Goal: Information Seeking & Learning: Learn about a topic

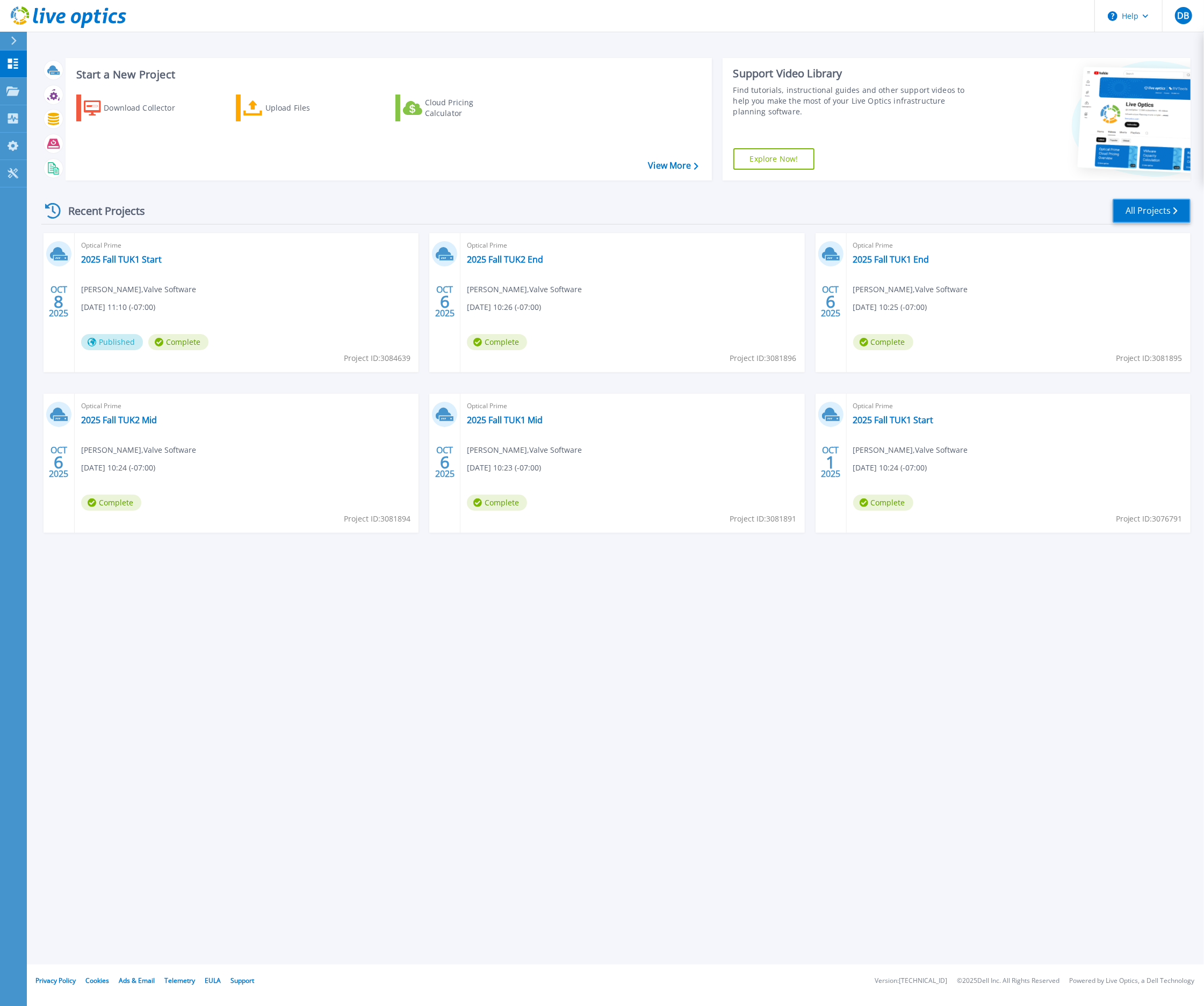
click at [1142, 205] on link "All Projects" at bounding box center [1151, 210] width 78 height 24
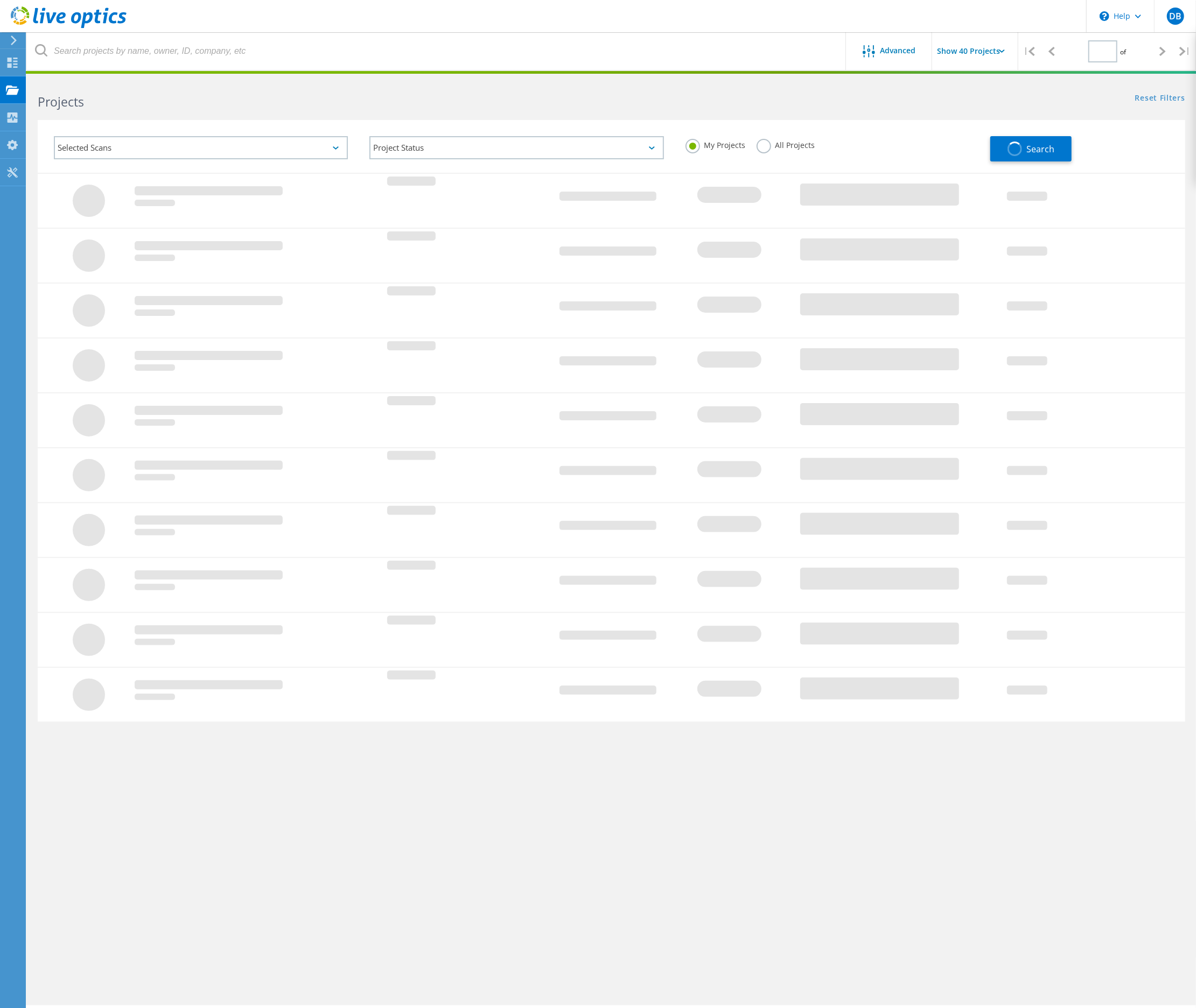
type input "1"
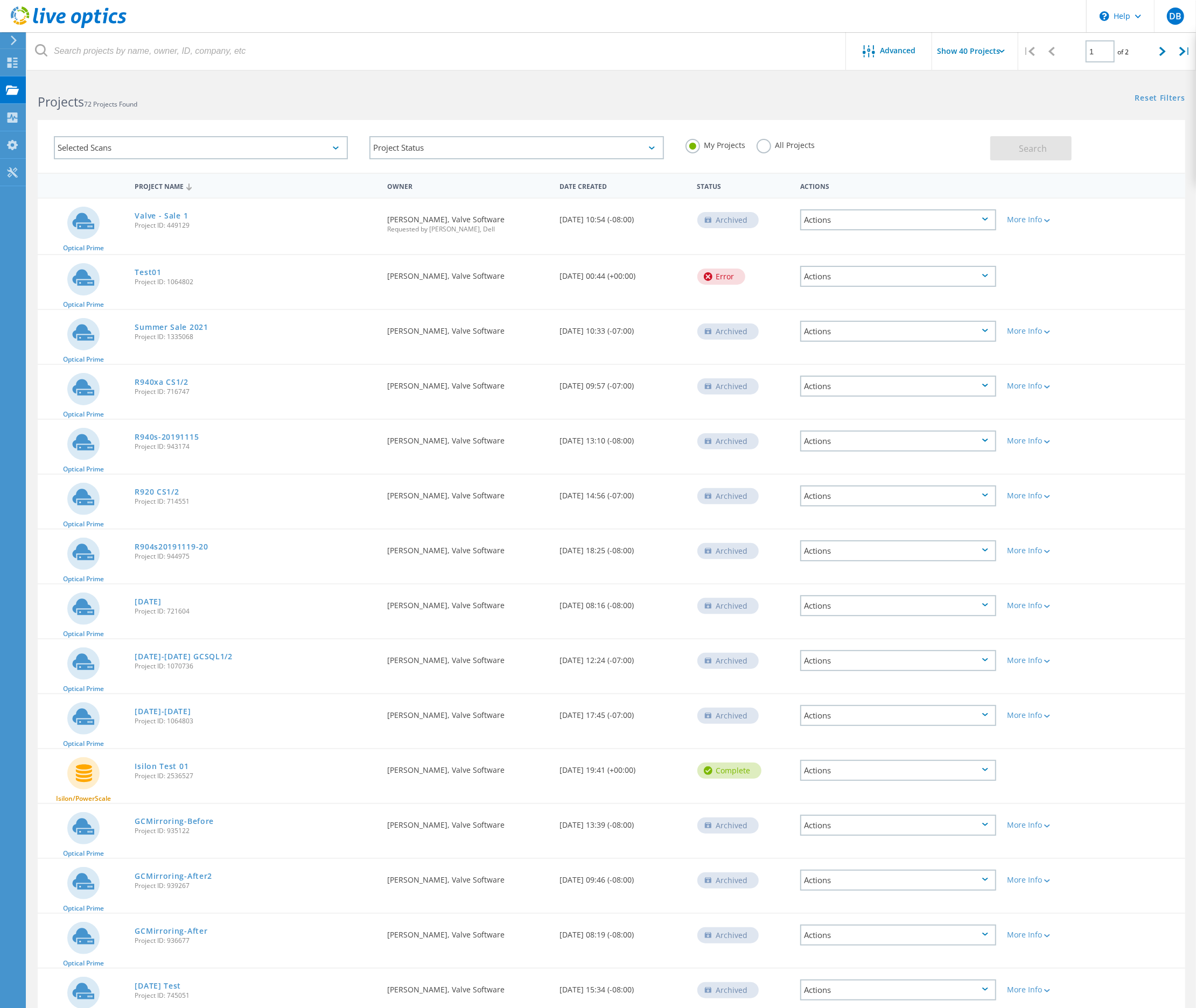
click at [942, 50] on input "Show 40 Projects" at bounding box center [985, 51] width 108 height 38
click at [1140, 325] on div "Optical Prime Summer Sale 2021 Project ID: 1335068 Requested By John Drury, Val…" at bounding box center [611, 336] width 1147 height 53
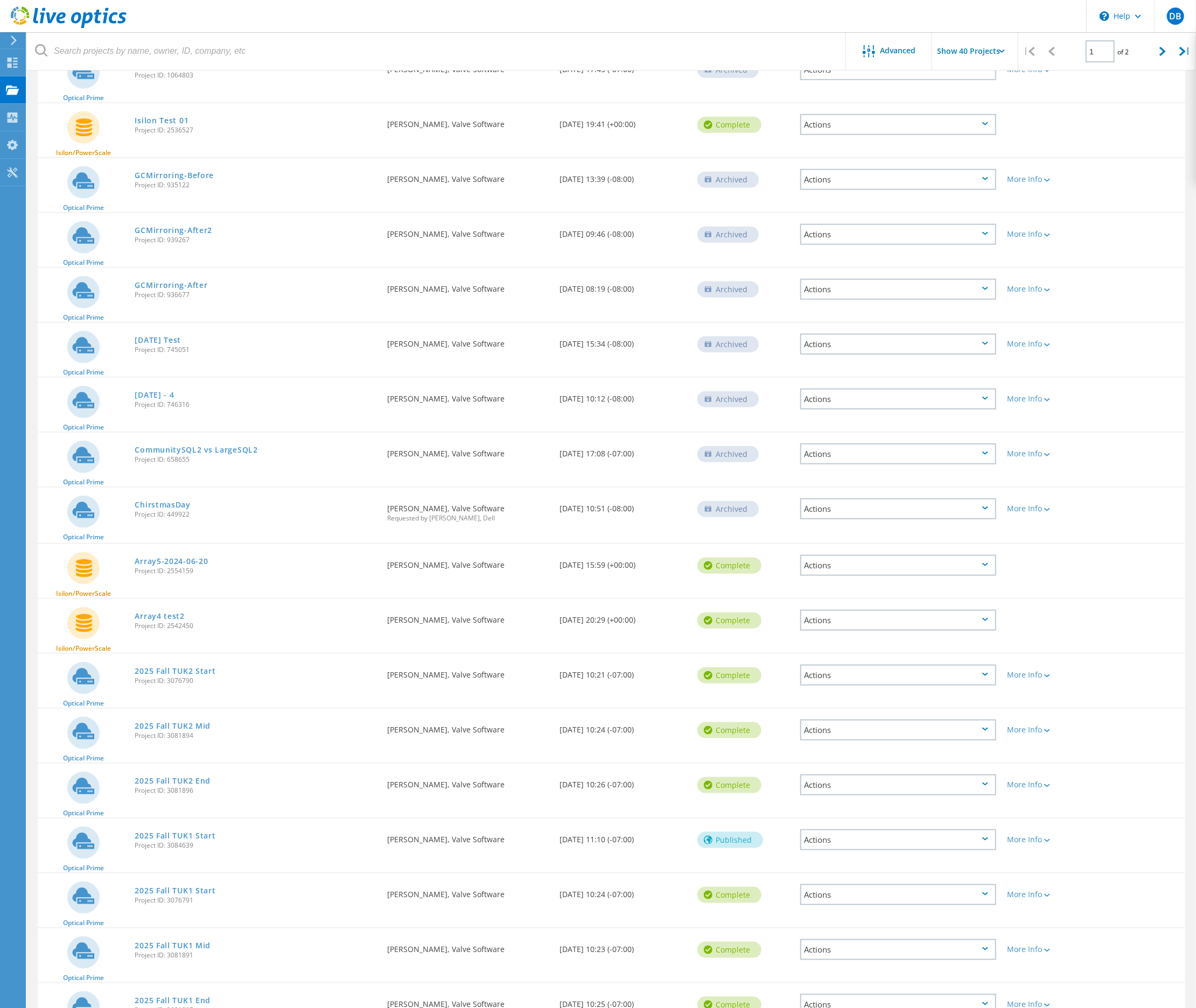
scroll to position [1417, 0]
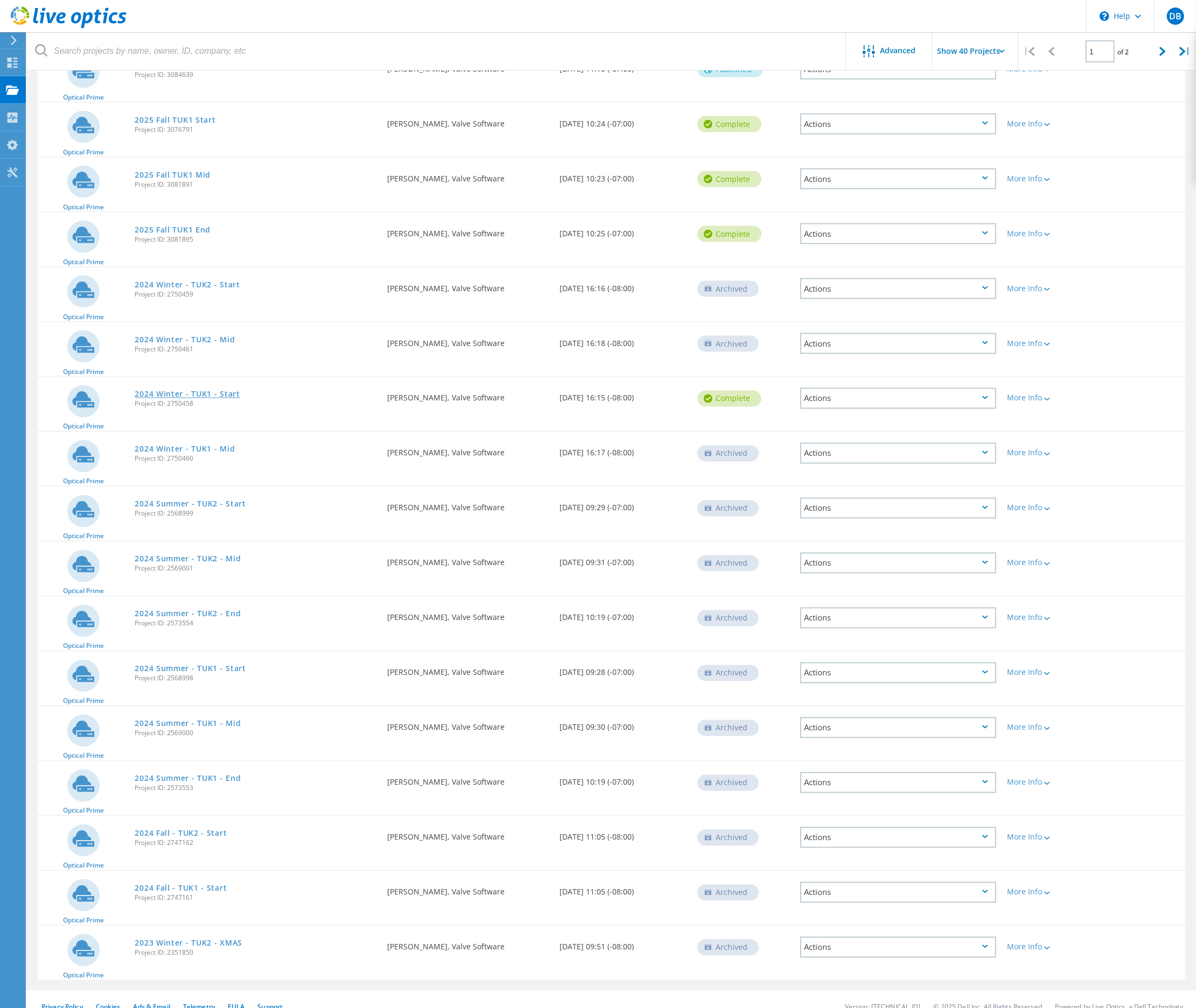
click at [170, 391] on link "2024 Winter - TUK1 - Start" at bounding box center [188, 394] width 105 height 7
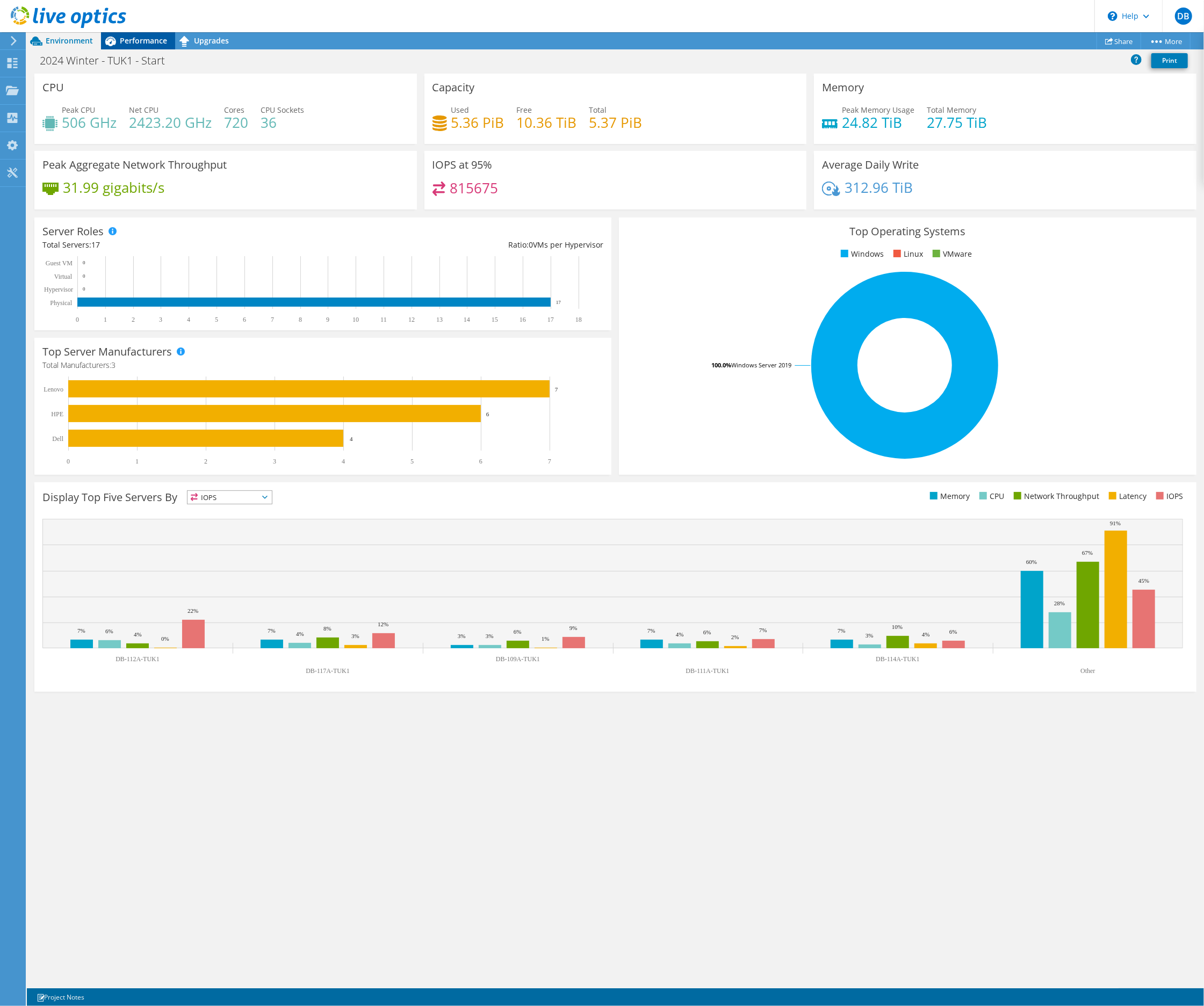
click at [142, 39] on span "Performance" at bounding box center [144, 40] width 48 height 10
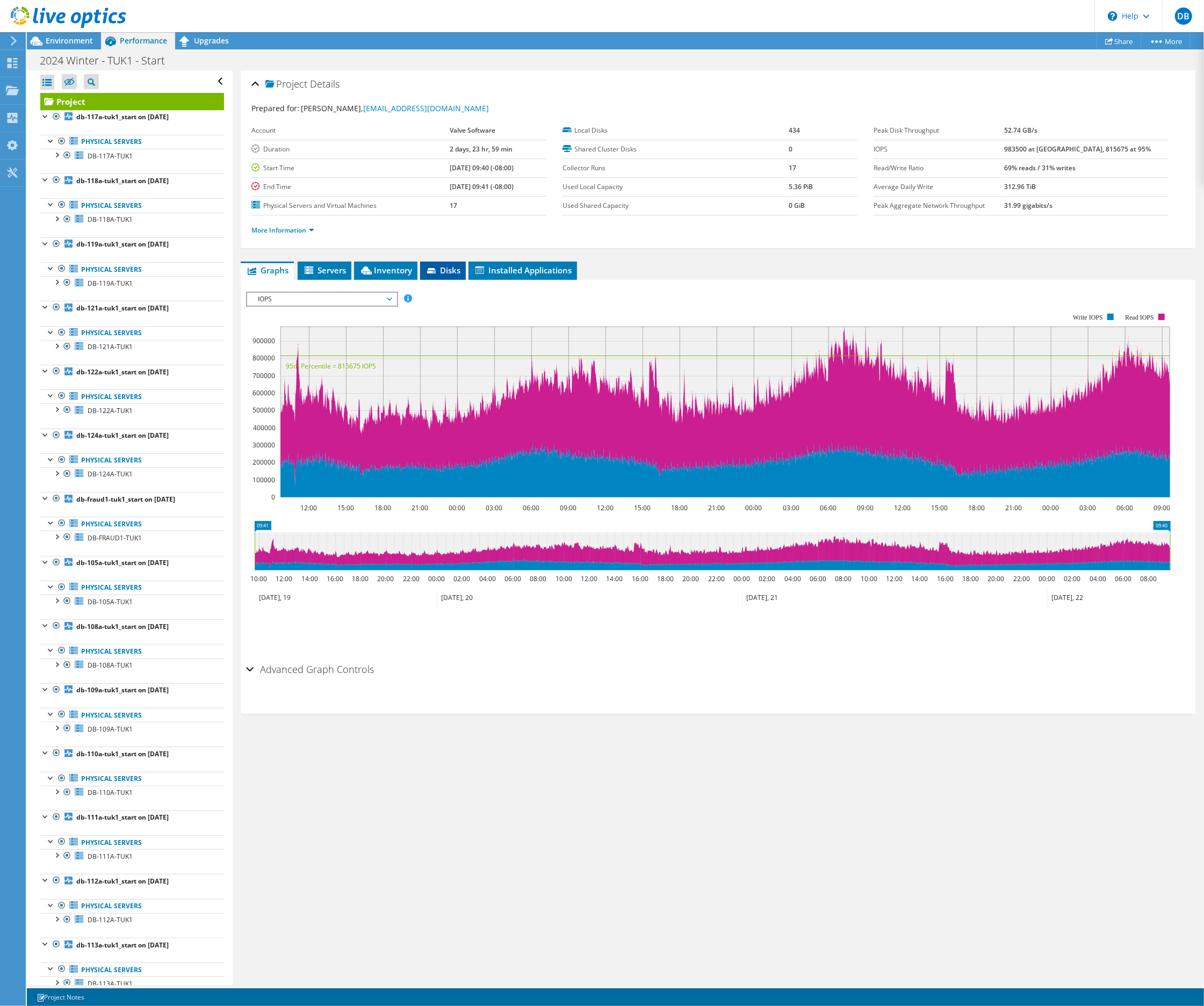
click at [446, 265] on span "Disks" at bounding box center [442, 270] width 35 height 11
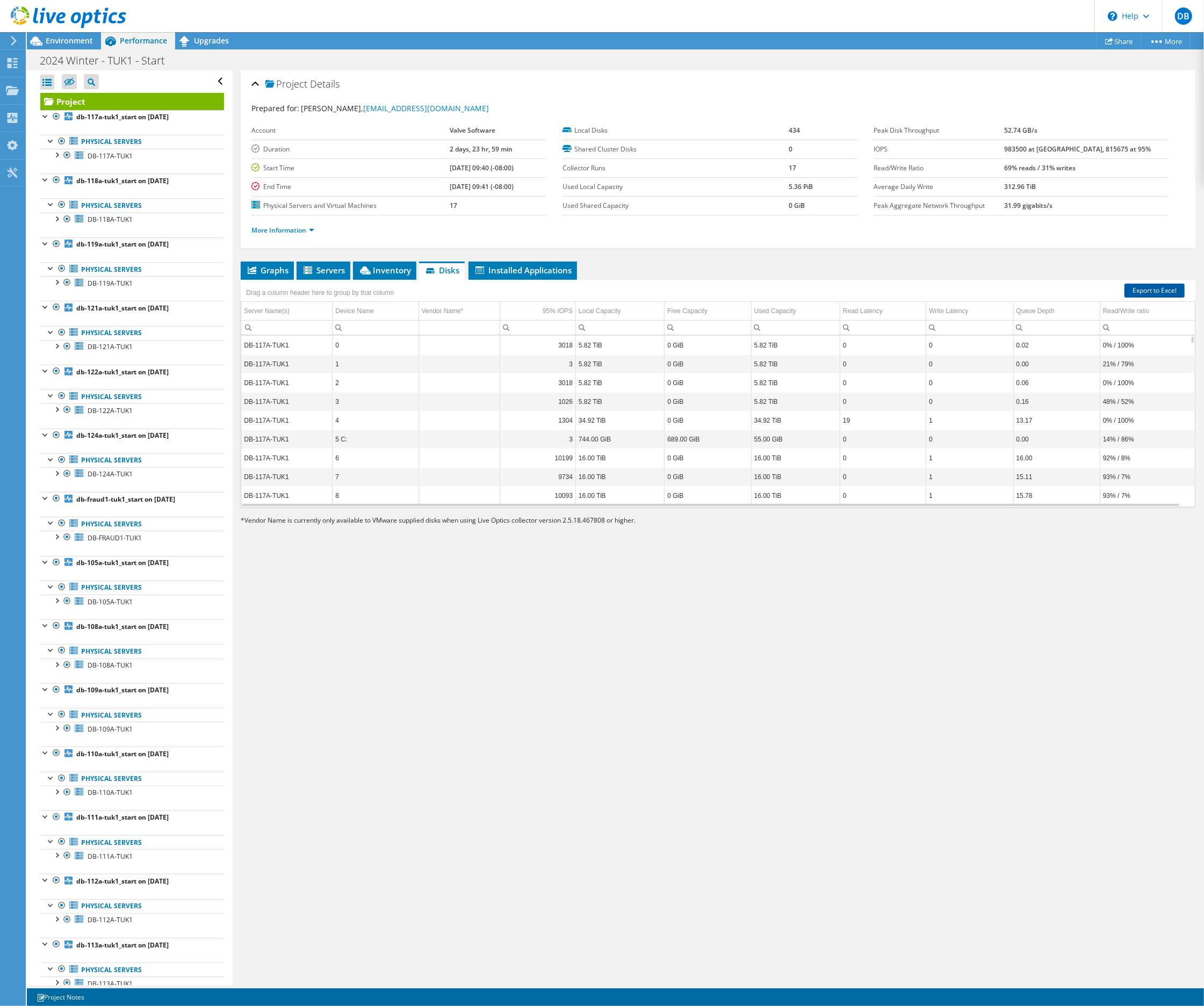
click at [1133, 288] on link "Export to Excel" at bounding box center [1154, 290] width 60 height 14
click at [1169, 18] on div "DB" at bounding box center [1183, 16] width 42 height 32
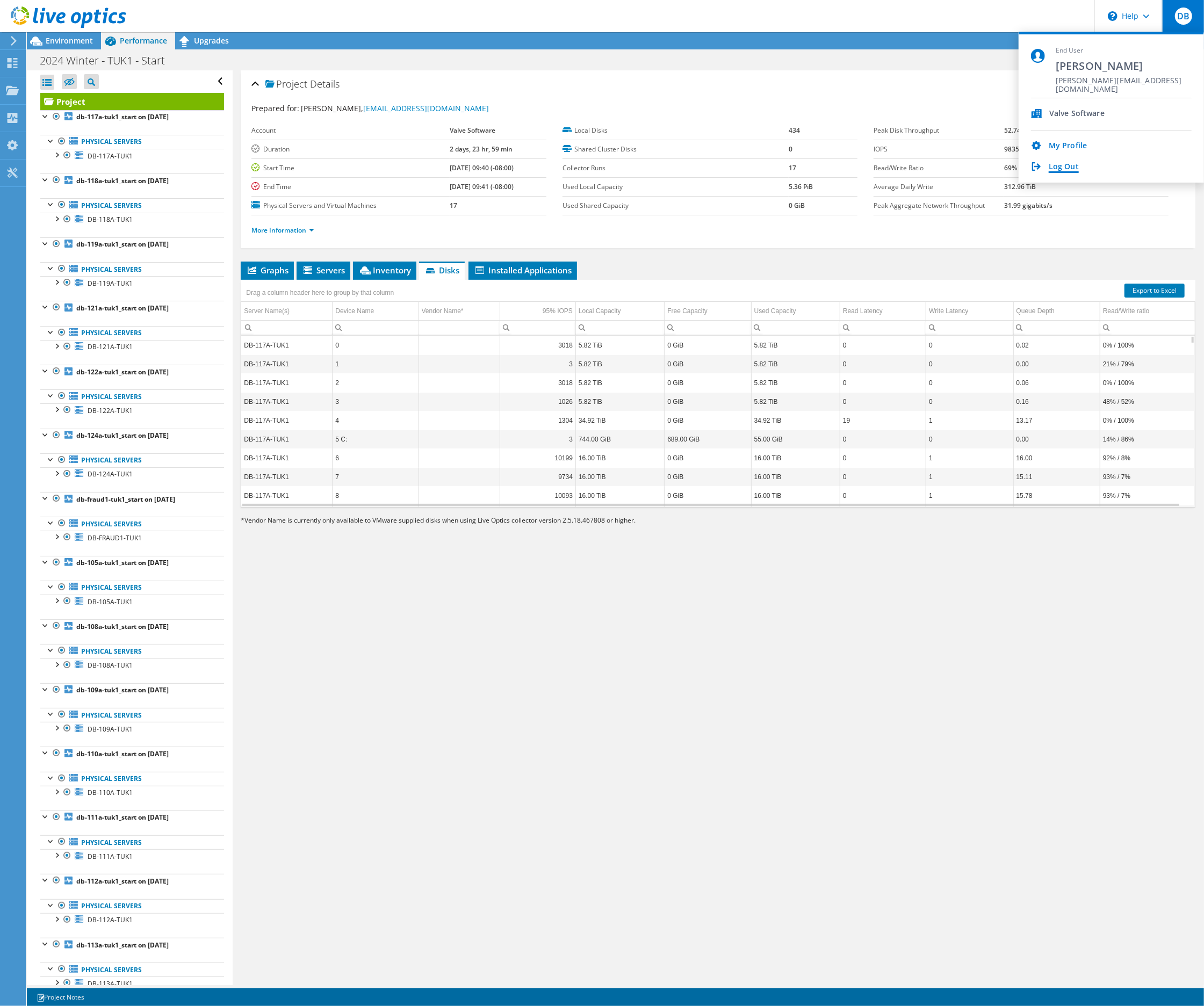
click at [1067, 169] on link "Log Out" at bounding box center [1064, 167] width 30 height 10
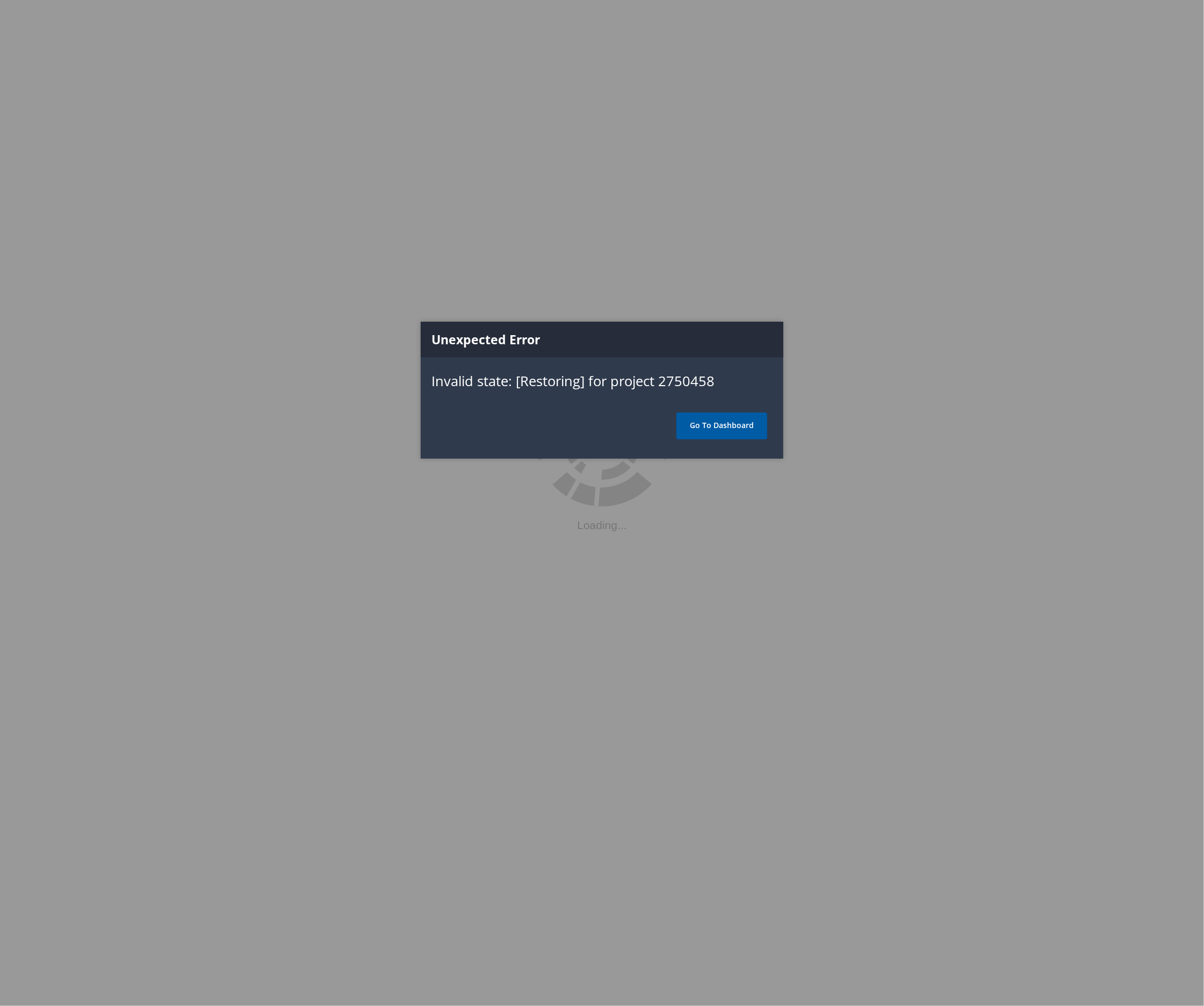
click at [738, 426] on link "Go To Dashboard" at bounding box center [721, 426] width 91 height 27
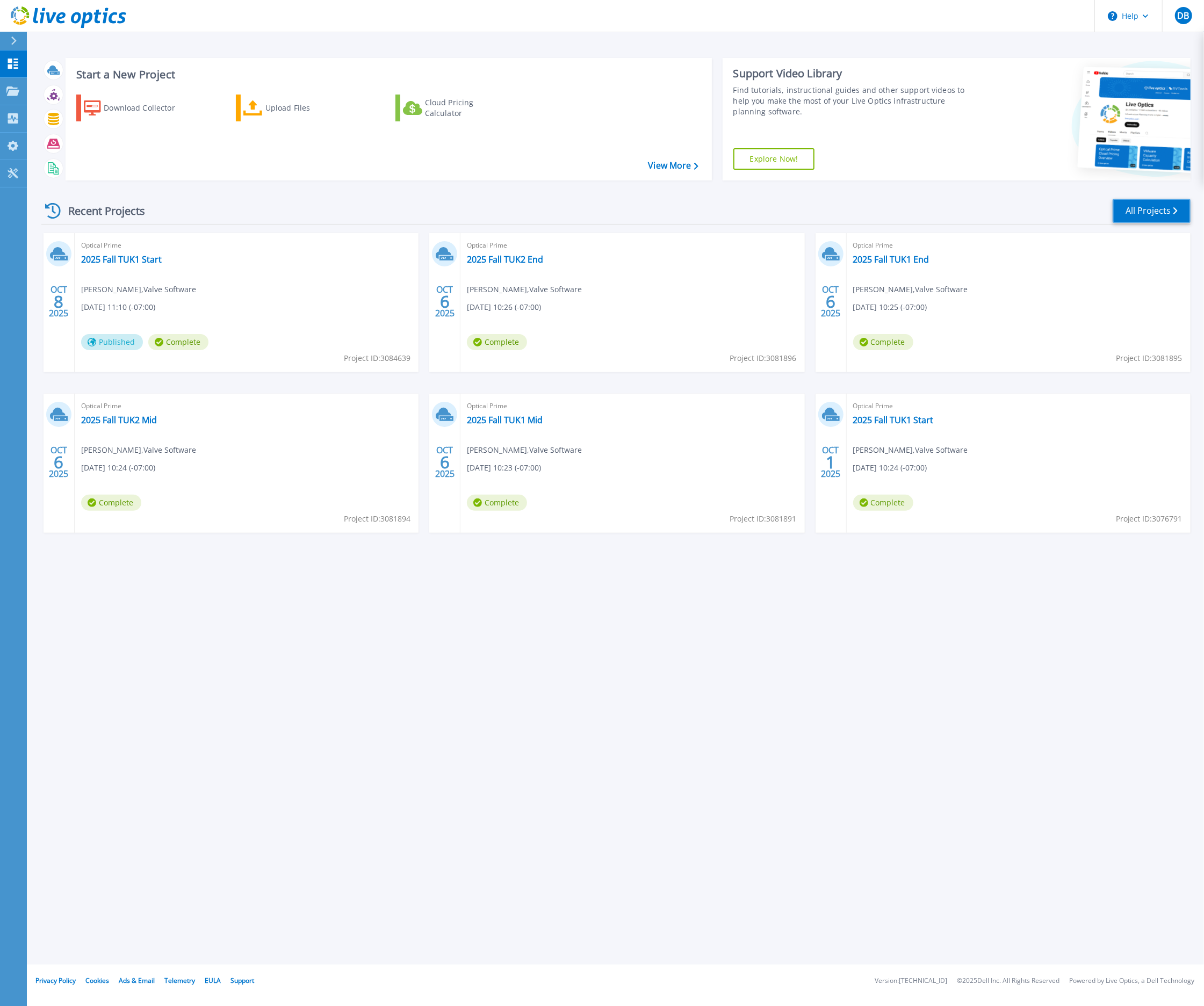
click at [1143, 212] on link "All Projects" at bounding box center [1151, 210] width 78 height 24
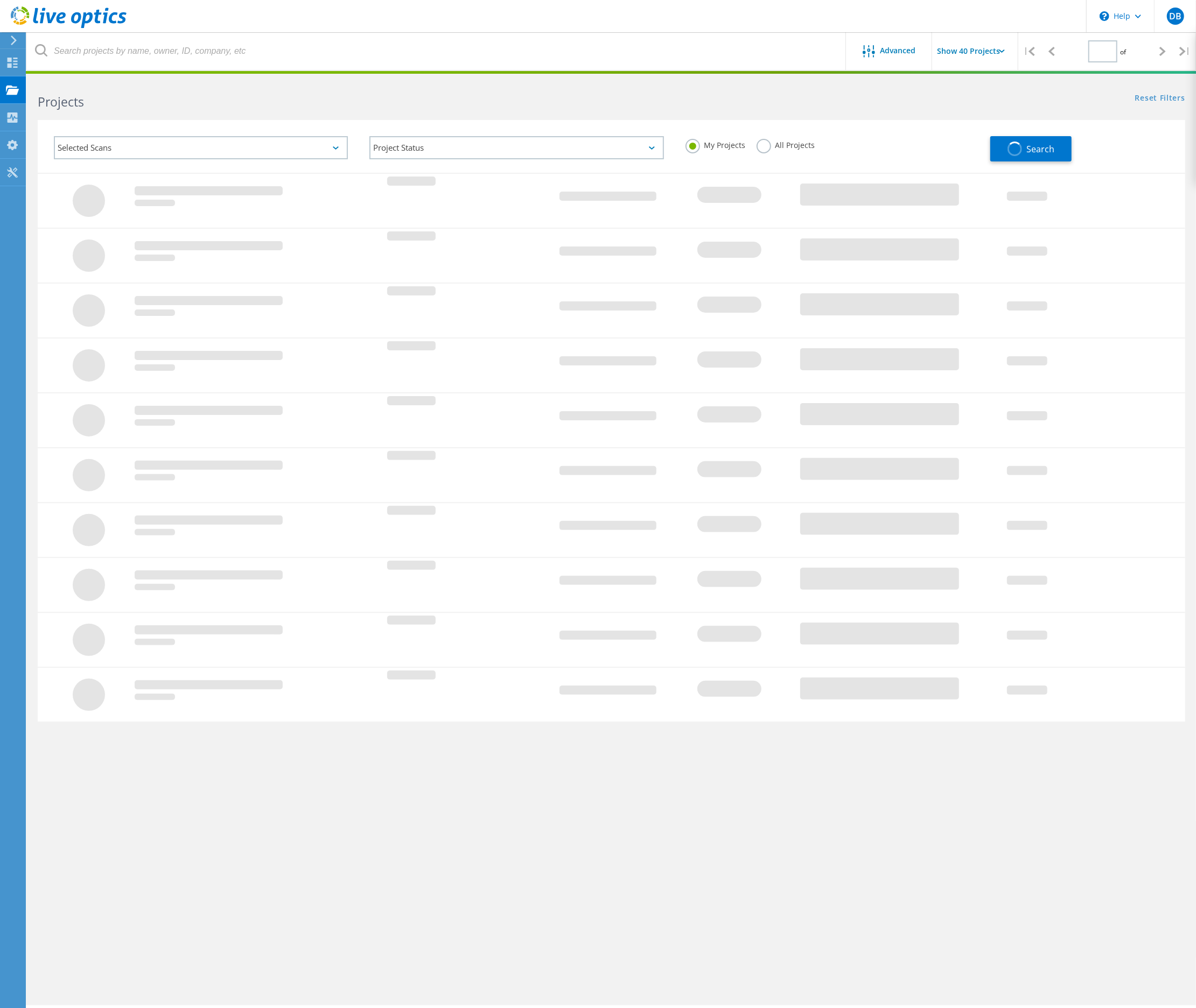
type input "1"
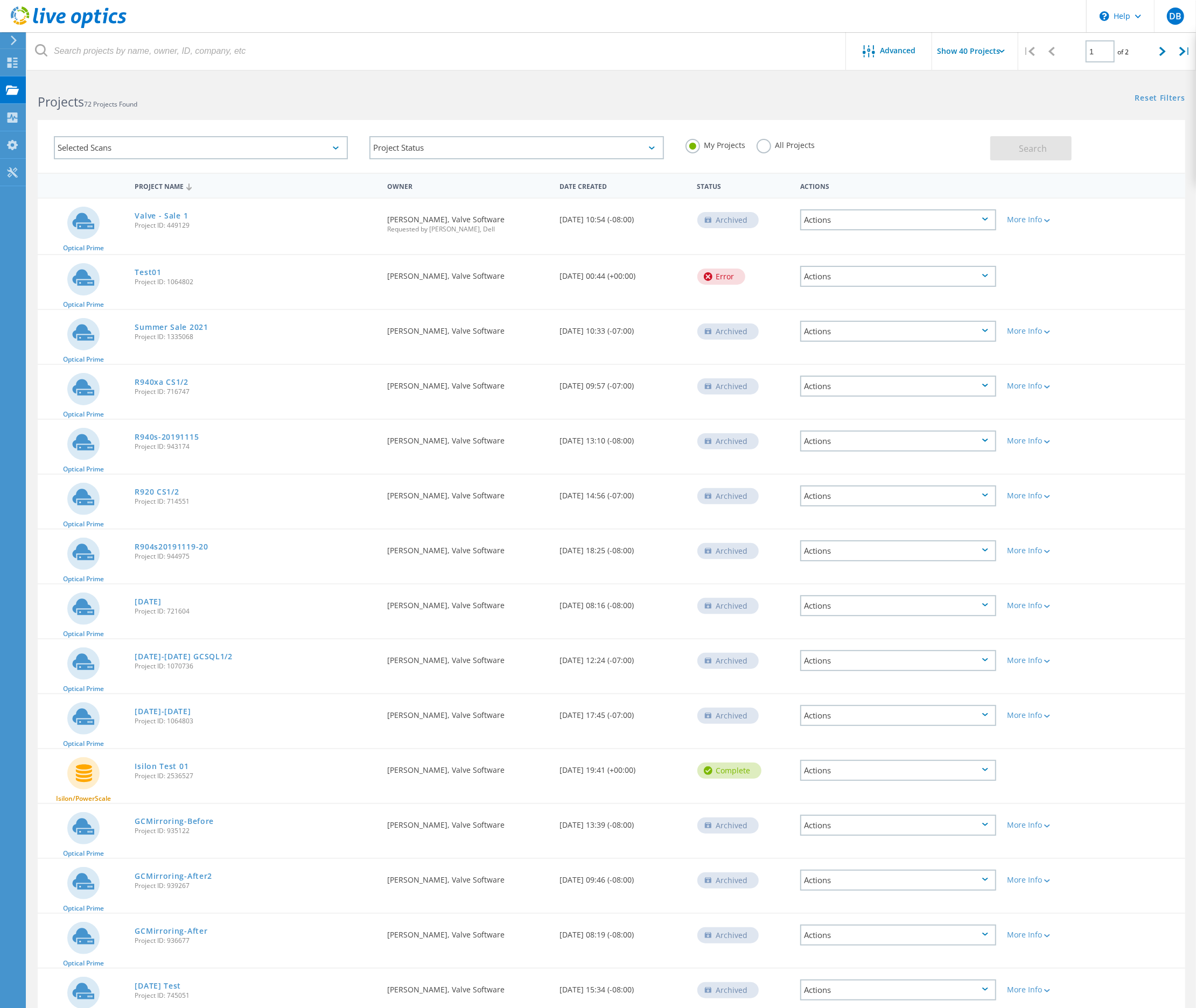
scroll to position [1186, 0]
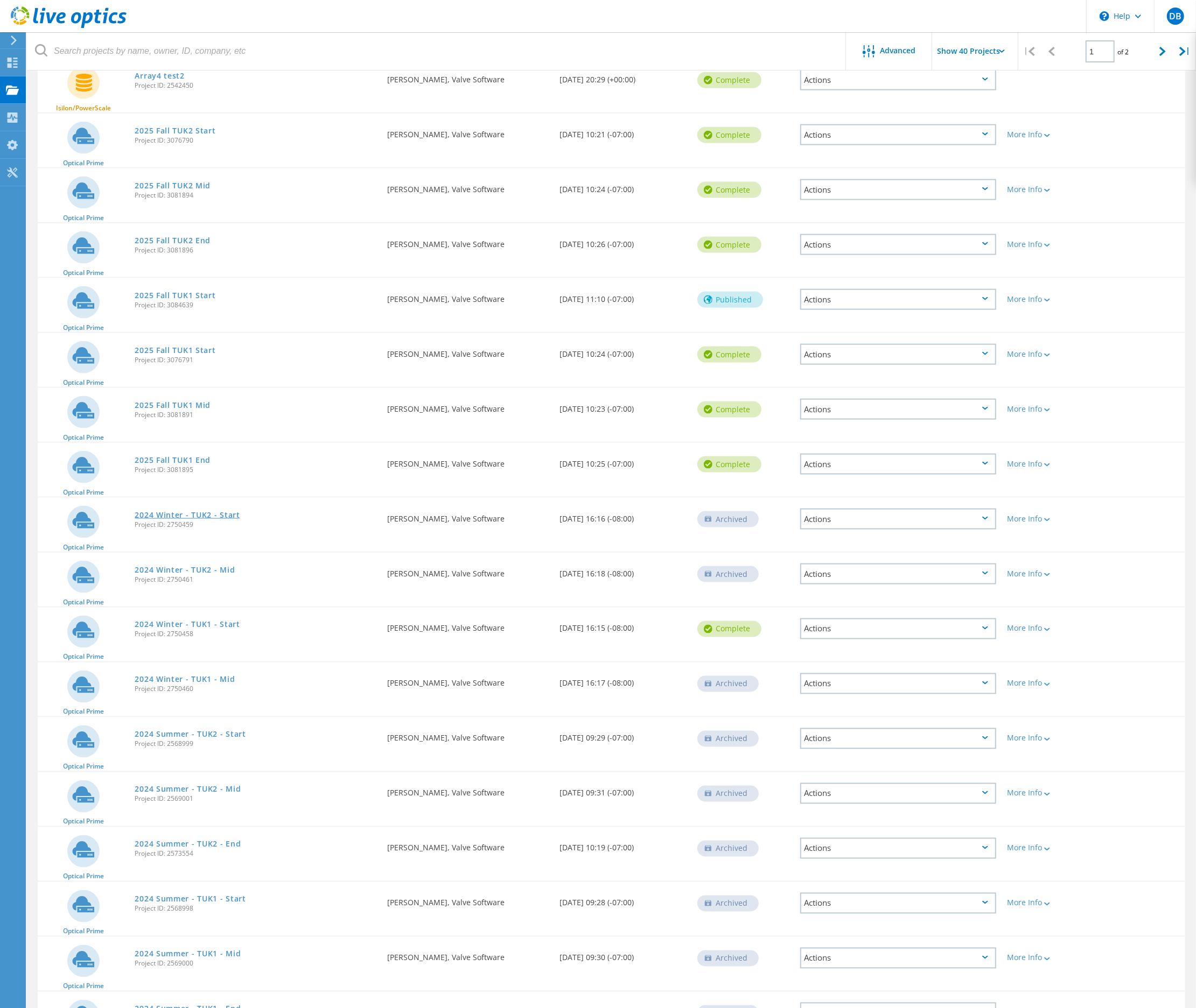
click at [173, 511] on link "2024 Winter - TUK2 - Start" at bounding box center [188, 515] width 105 height 7
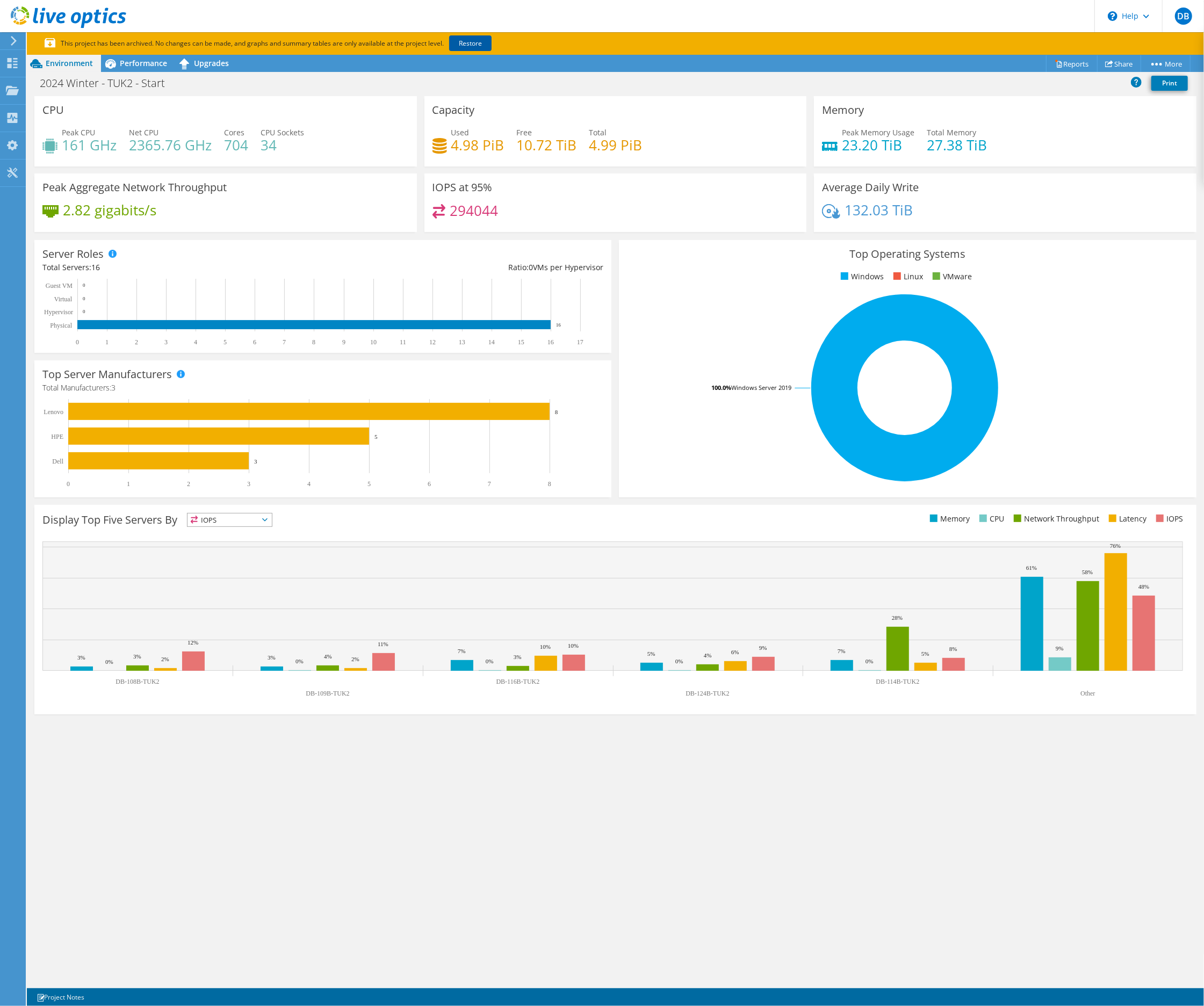
click at [467, 39] on link "Restore" at bounding box center [470, 43] width 43 height 16
click at [11, 62] on icon at bounding box center [12, 63] width 13 height 10
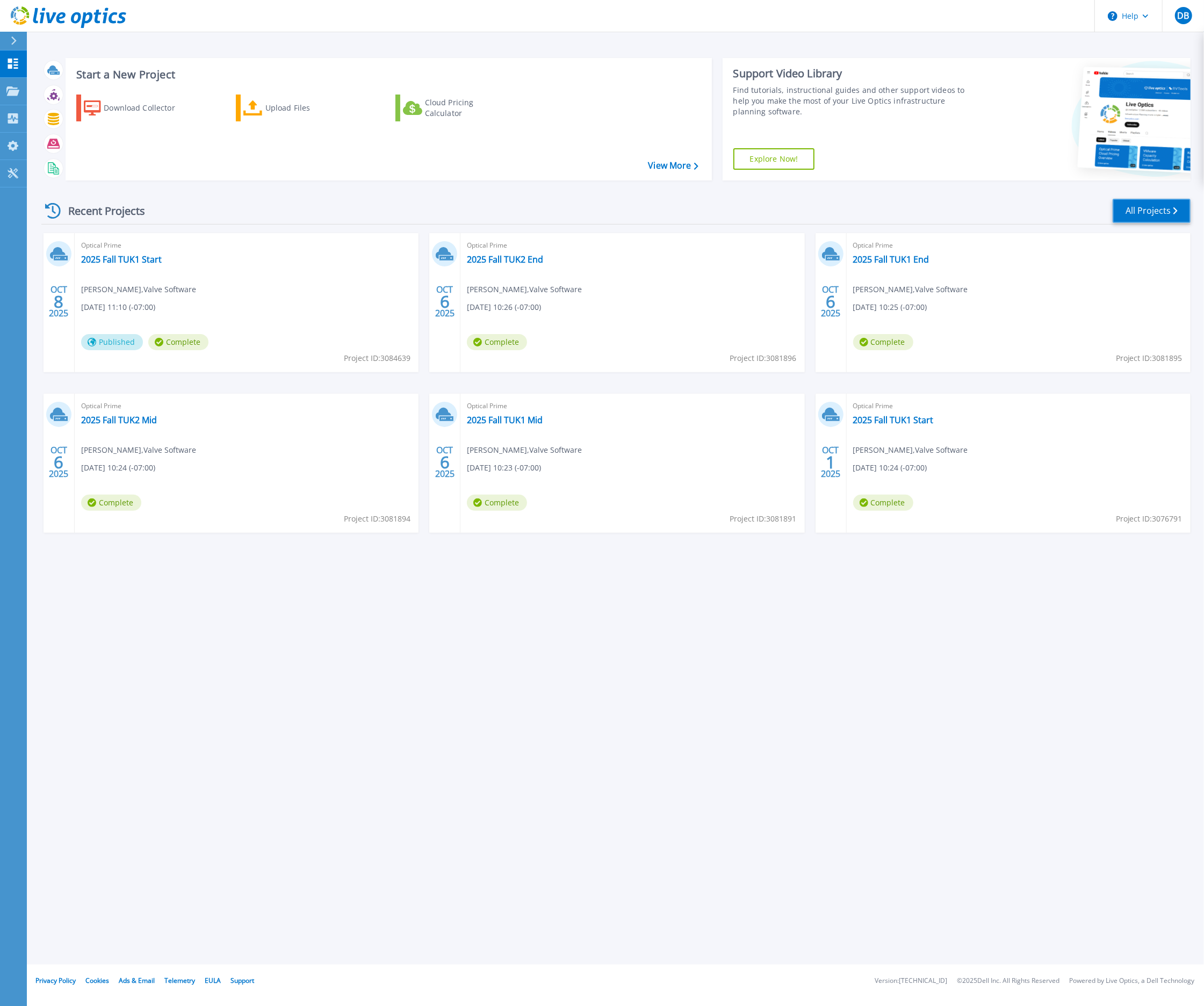
click at [1145, 207] on link "All Projects" at bounding box center [1151, 210] width 78 height 24
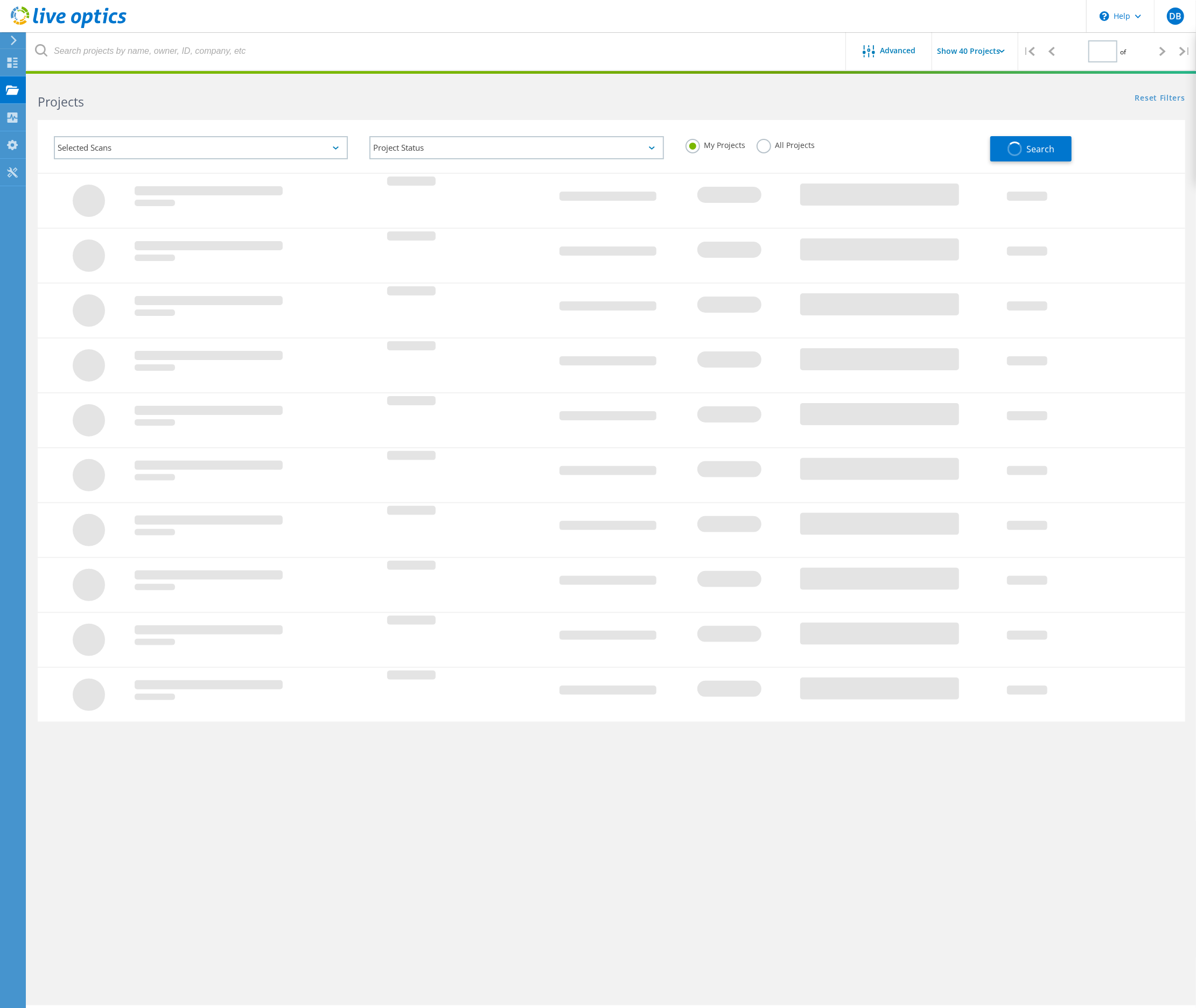
type input "1"
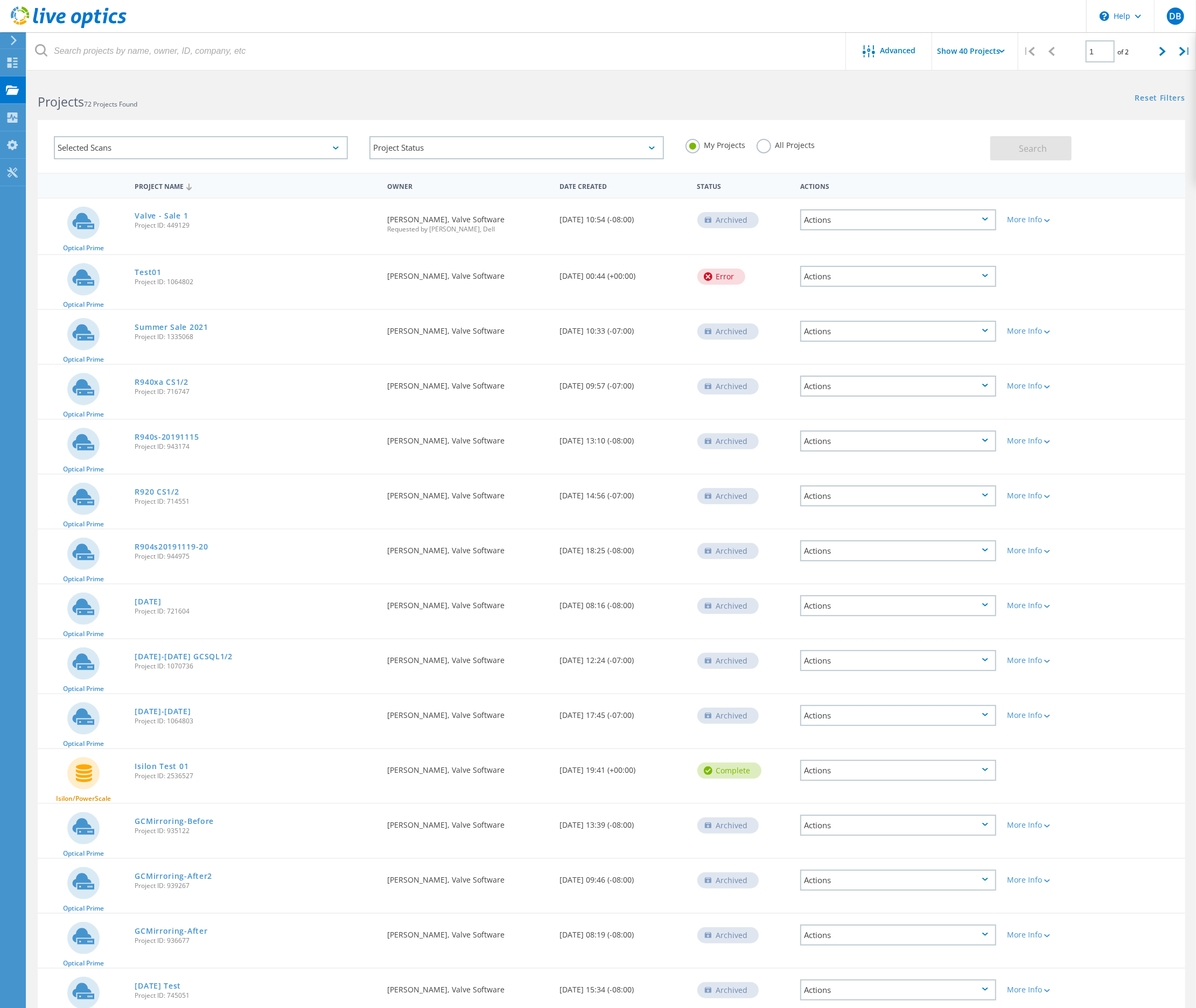
click at [1138, 138] on div "Search" at bounding box center [1085, 143] width 189 height 35
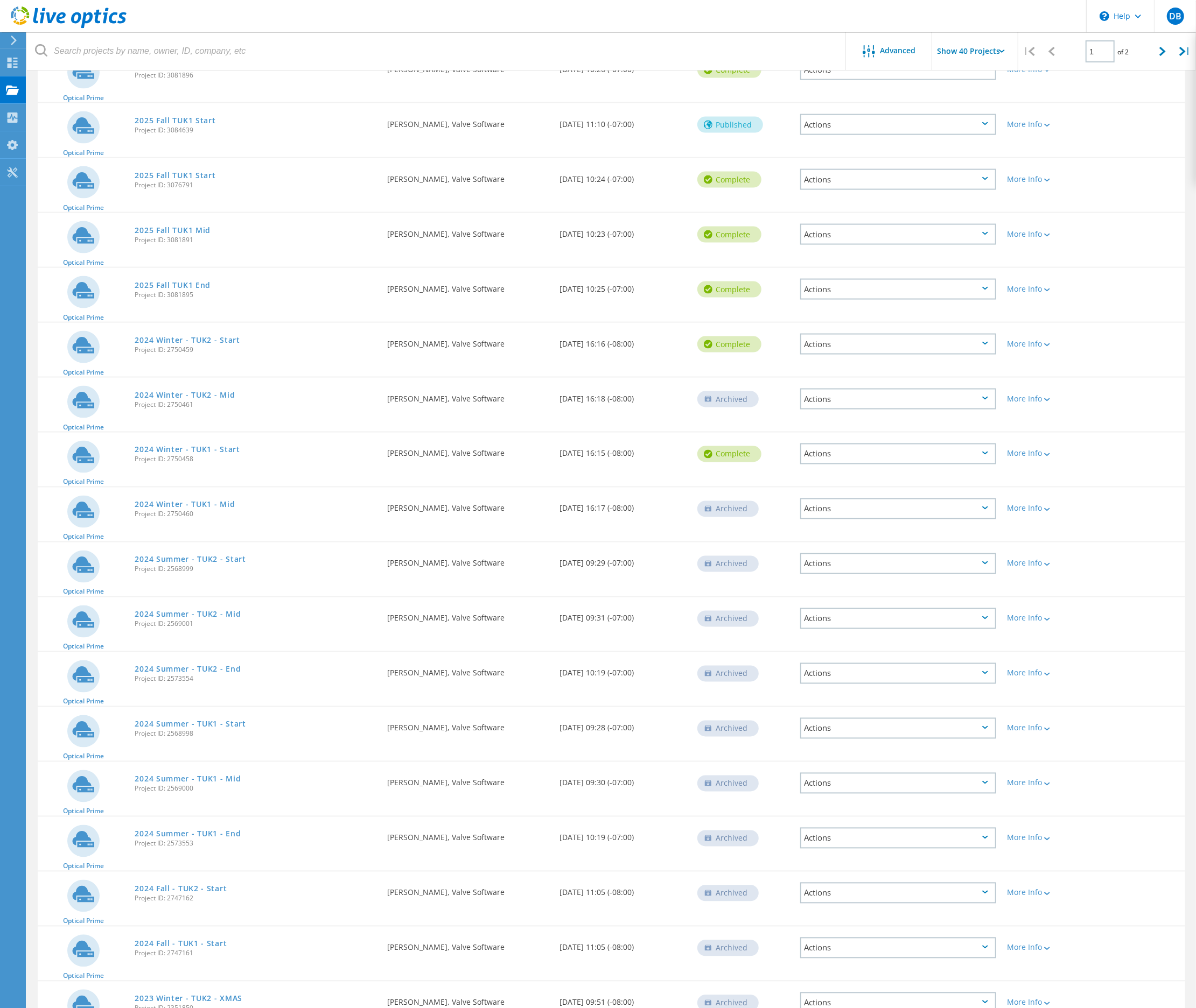
scroll to position [1376, 0]
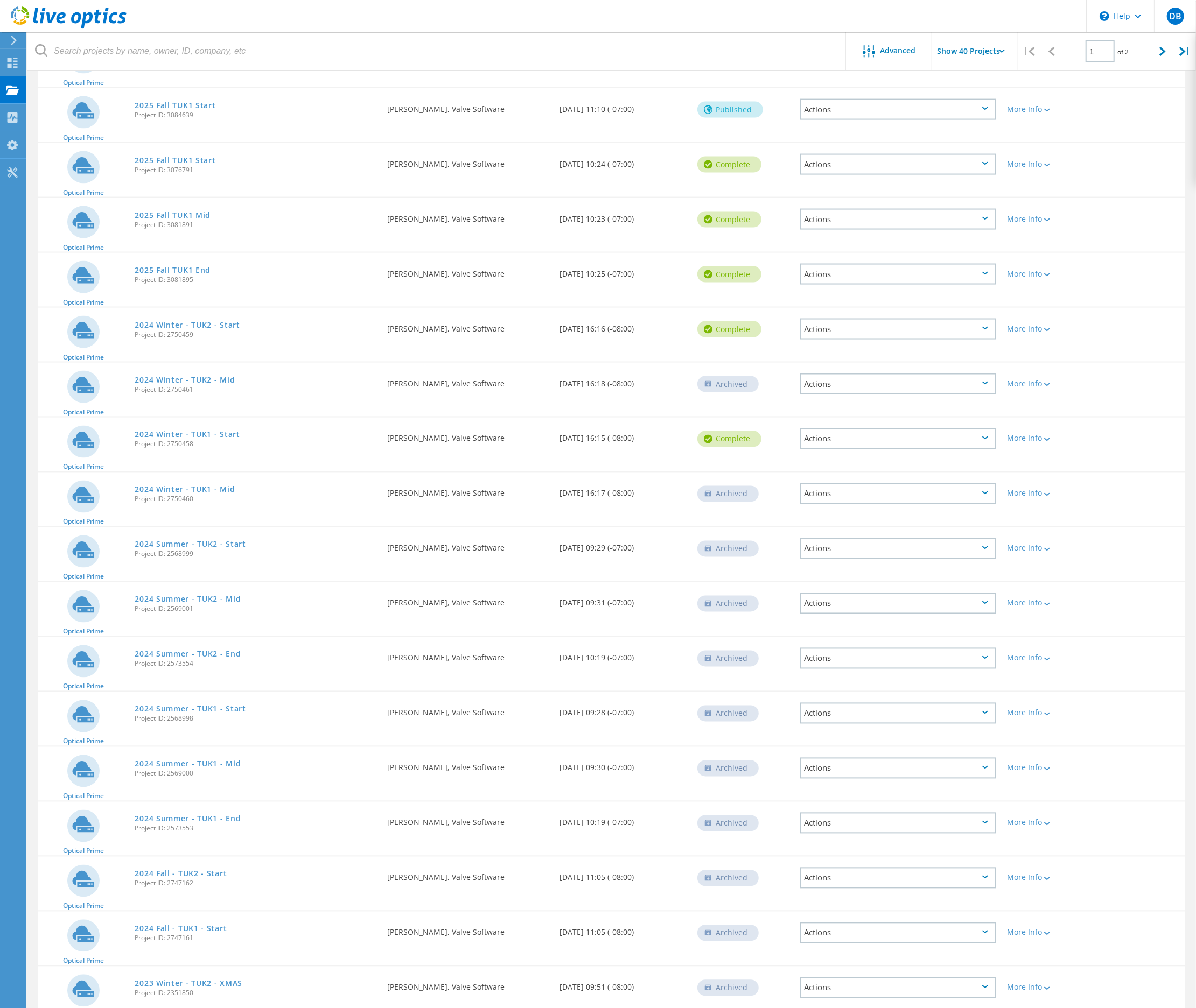
click at [990, 318] on div "Actions" at bounding box center [898, 329] width 196 height 21
click at [1101, 307] on div "Optical Prime 2024 Winter - TUK2 - Start Project ID: 2750459 Requested By John …" at bounding box center [611, 334] width 1147 height 53
click at [987, 381] on icon at bounding box center [985, 383] width 6 height 3
click at [1116, 332] on div "Optical Prime 2024 Winter - TUK2 - Start Project ID: 2750459 Requested By John …" at bounding box center [611, 334] width 1147 height 53
click at [864, 428] on div "Actions" at bounding box center [898, 439] width 196 height 21
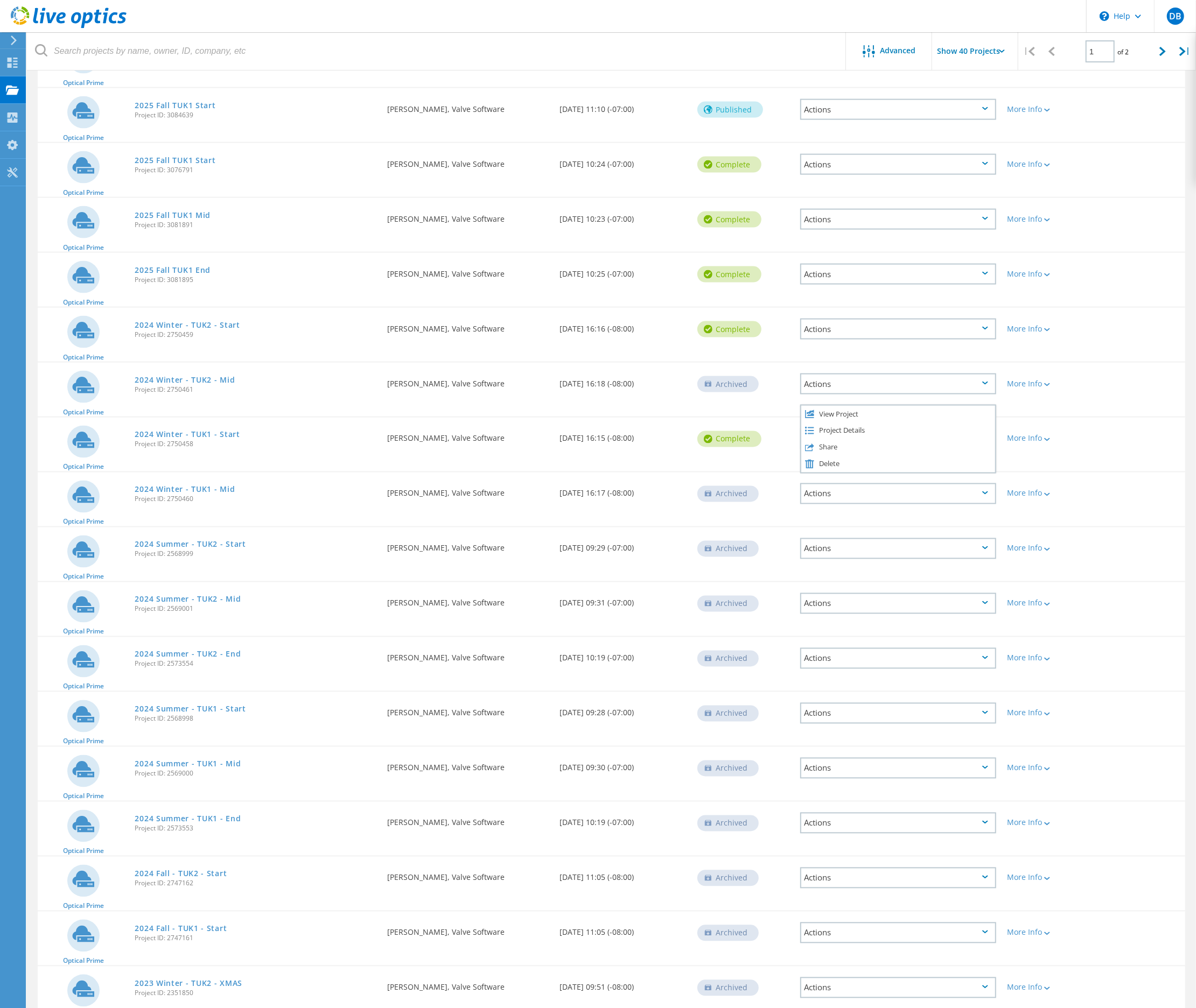
click at [1140, 369] on div "Optical Prime 2024 Winter - TUK2 - Mid Project ID: 2750461 Requested By John Dr…" at bounding box center [611, 389] width 1147 height 53
click at [157, 321] on link "2024 Winter - TUK2 - Start" at bounding box center [188, 325] width 105 height 7
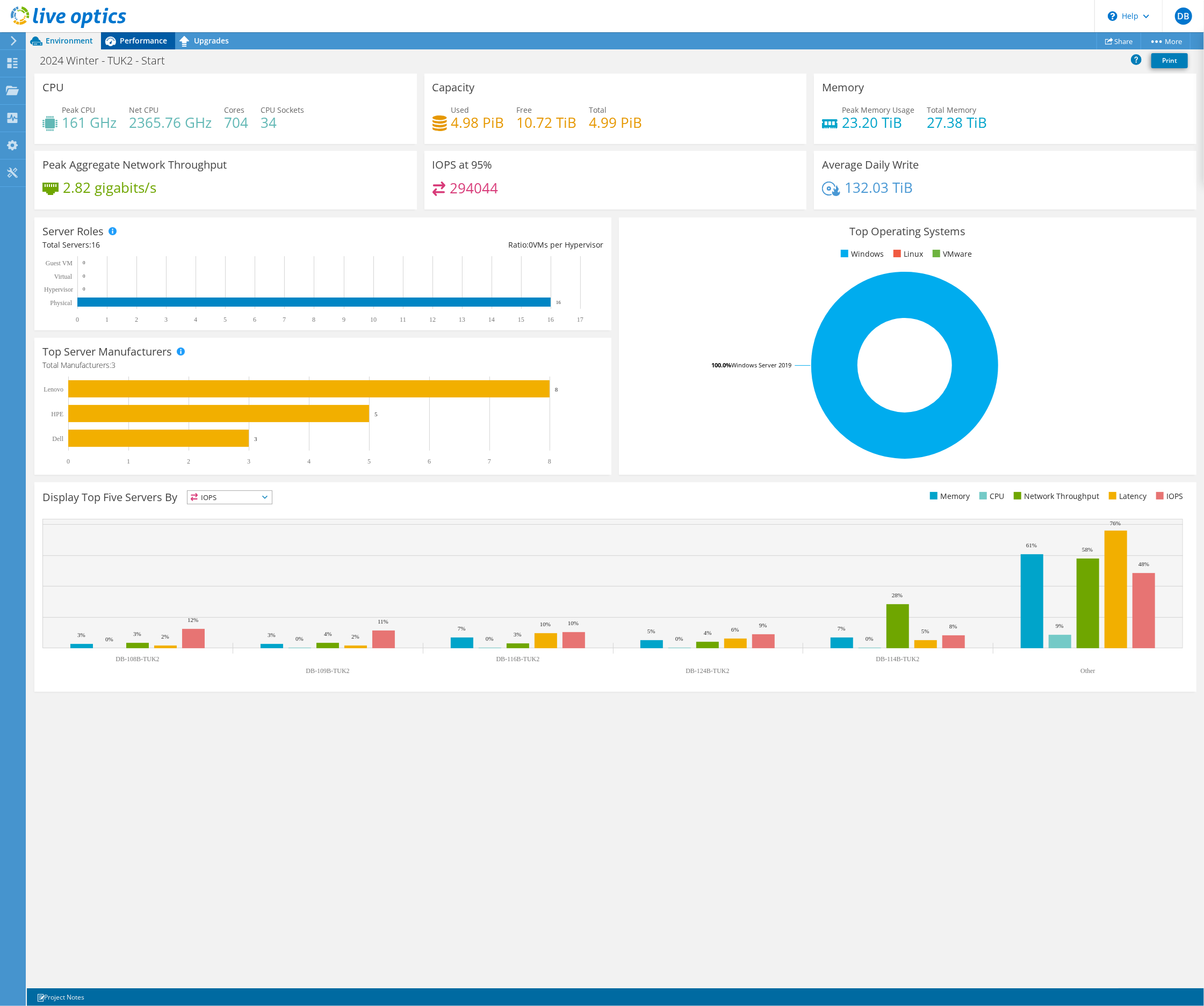
click at [130, 38] on span "Performance" at bounding box center [144, 40] width 48 height 10
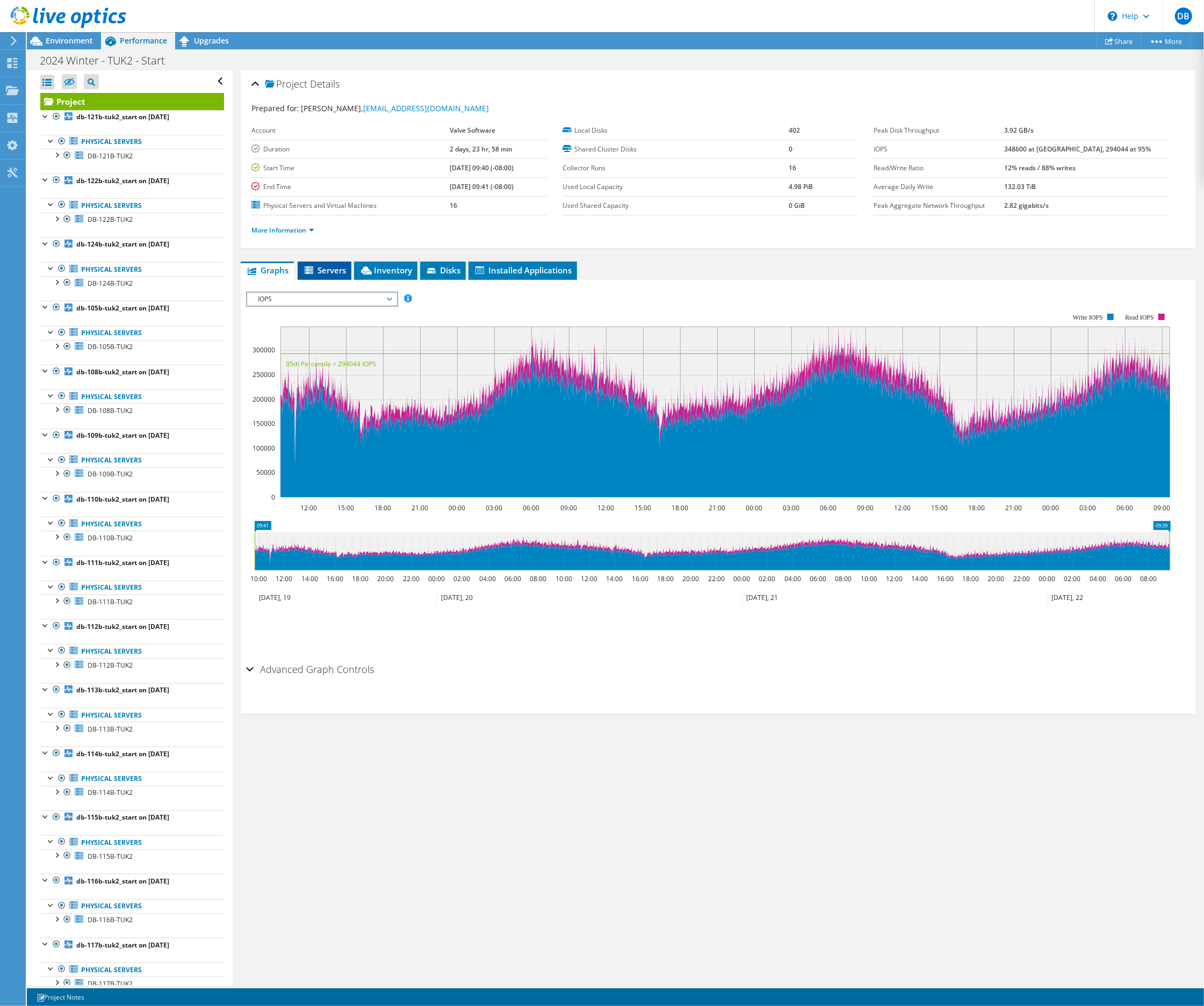
click at [314, 275] on icon at bounding box center [309, 271] width 11 height 9
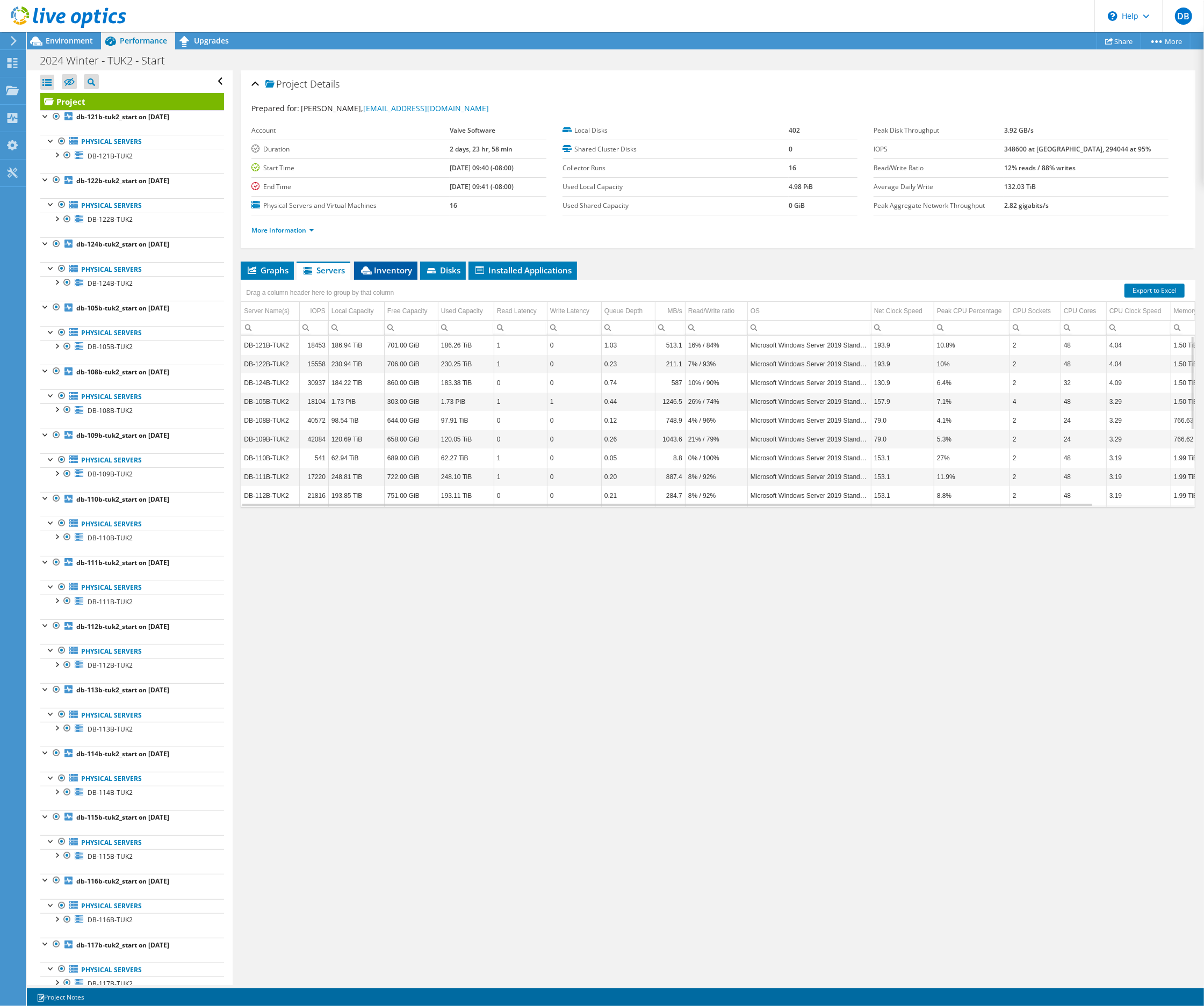
click at [391, 270] on span "Inventory" at bounding box center [386, 270] width 53 height 11
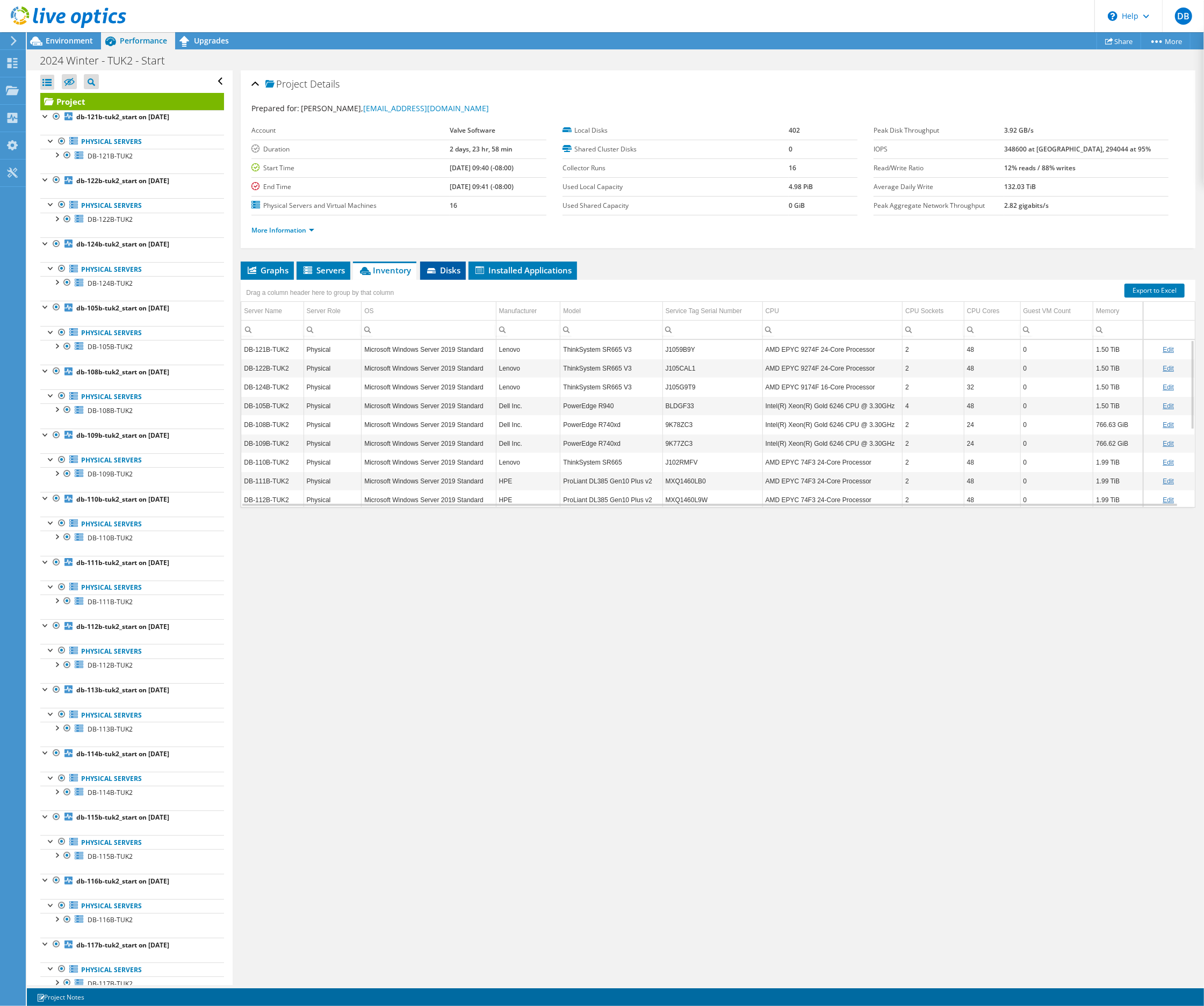
click at [434, 269] on icon at bounding box center [432, 272] width 11 height 7
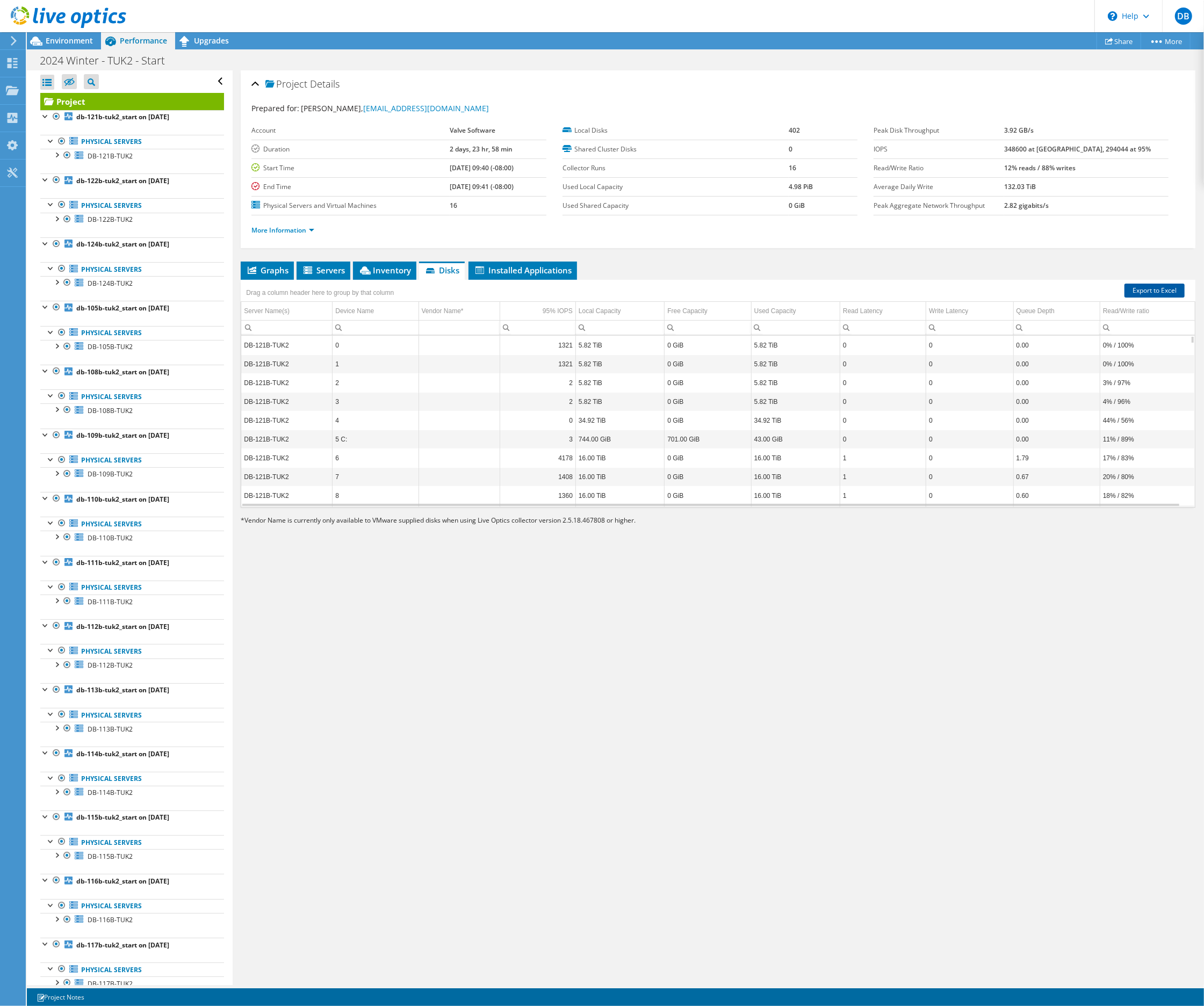
click at [1131, 289] on link "Export to Excel" at bounding box center [1154, 290] width 60 height 14
click at [1185, 16] on span "DB" at bounding box center [1183, 16] width 17 height 17
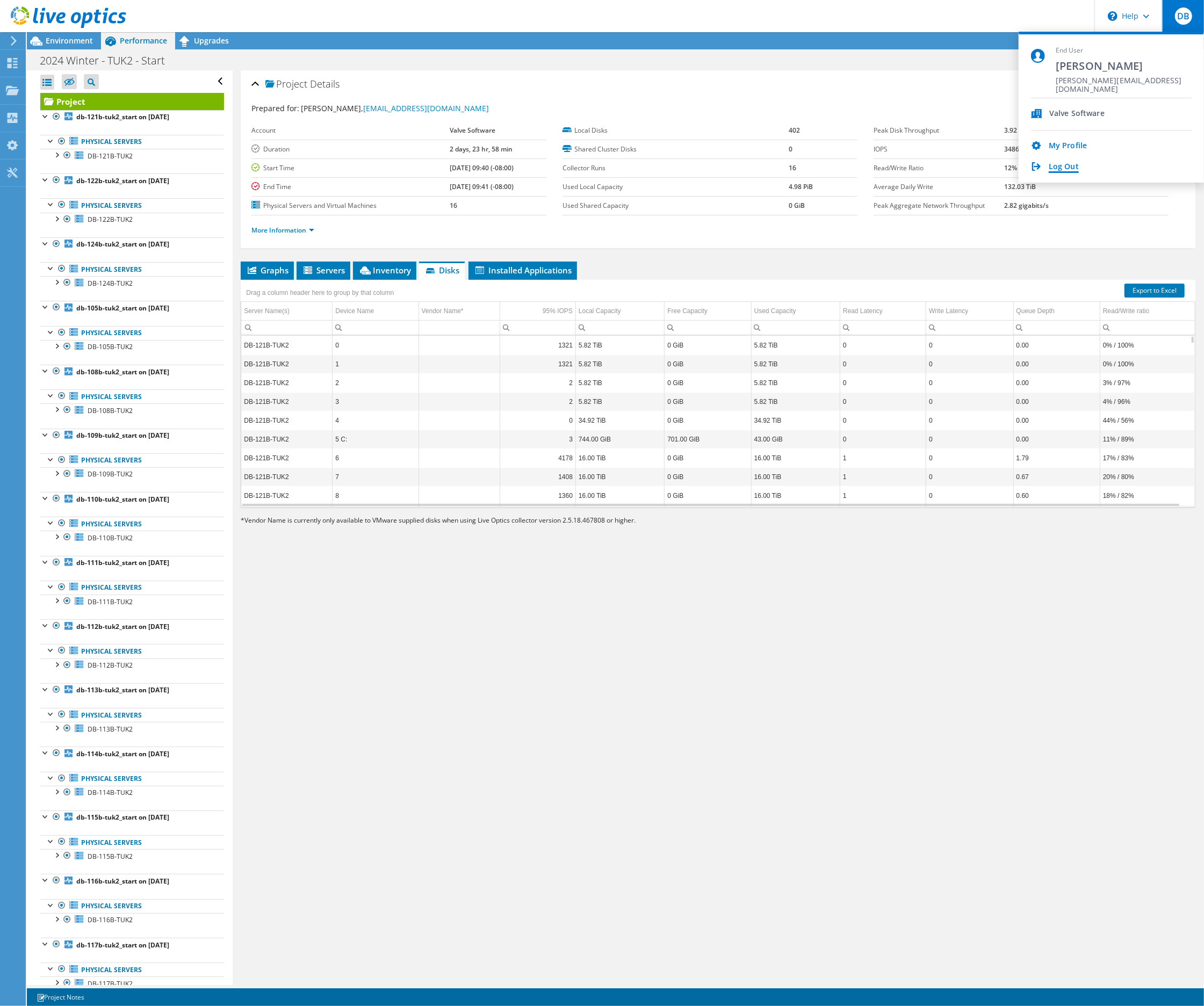
click at [1058, 162] on link "Log Out" at bounding box center [1064, 167] width 30 height 10
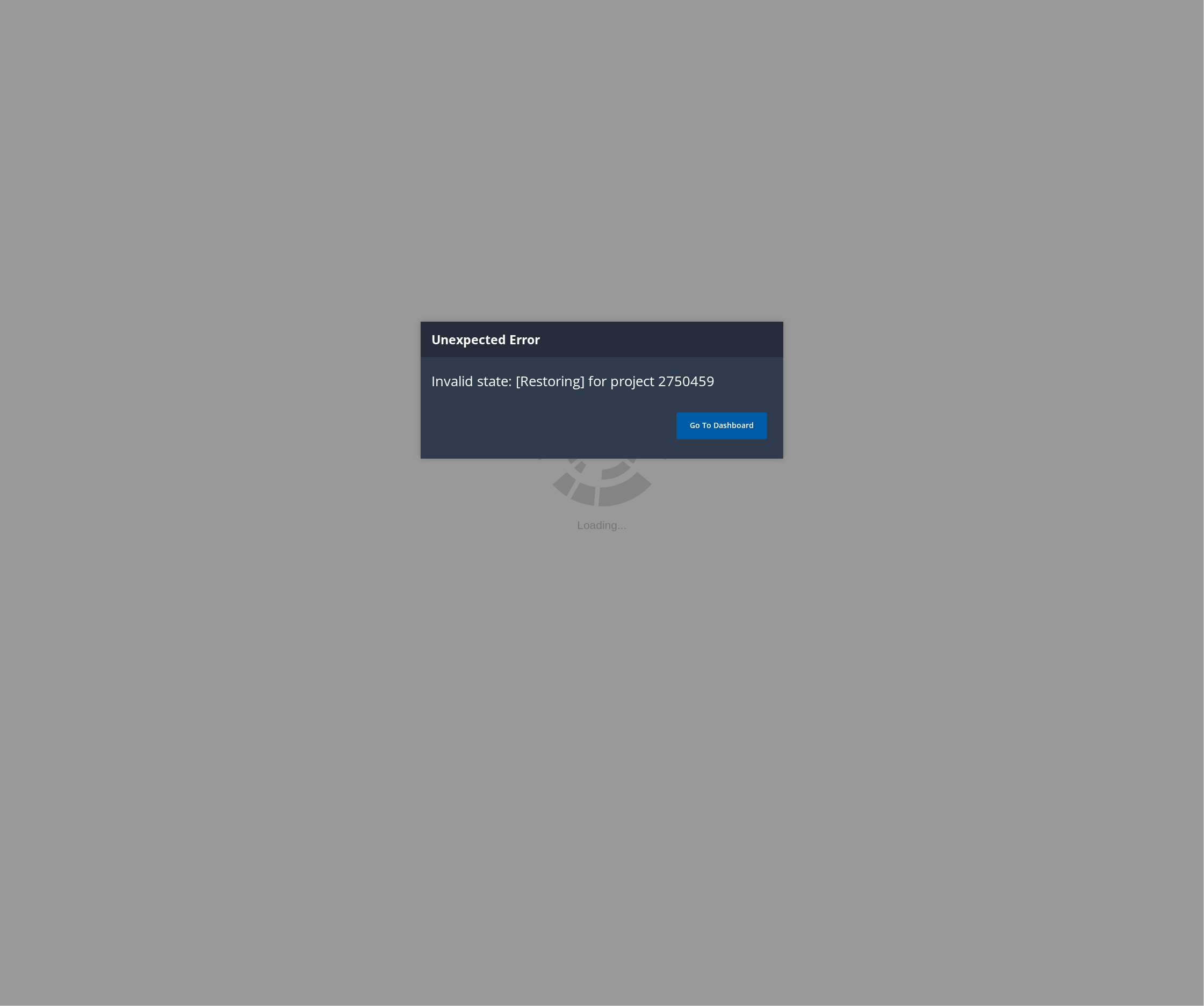
click at [725, 431] on link "Go To Dashboard" at bounding box center [721, 426] width 91 height 27
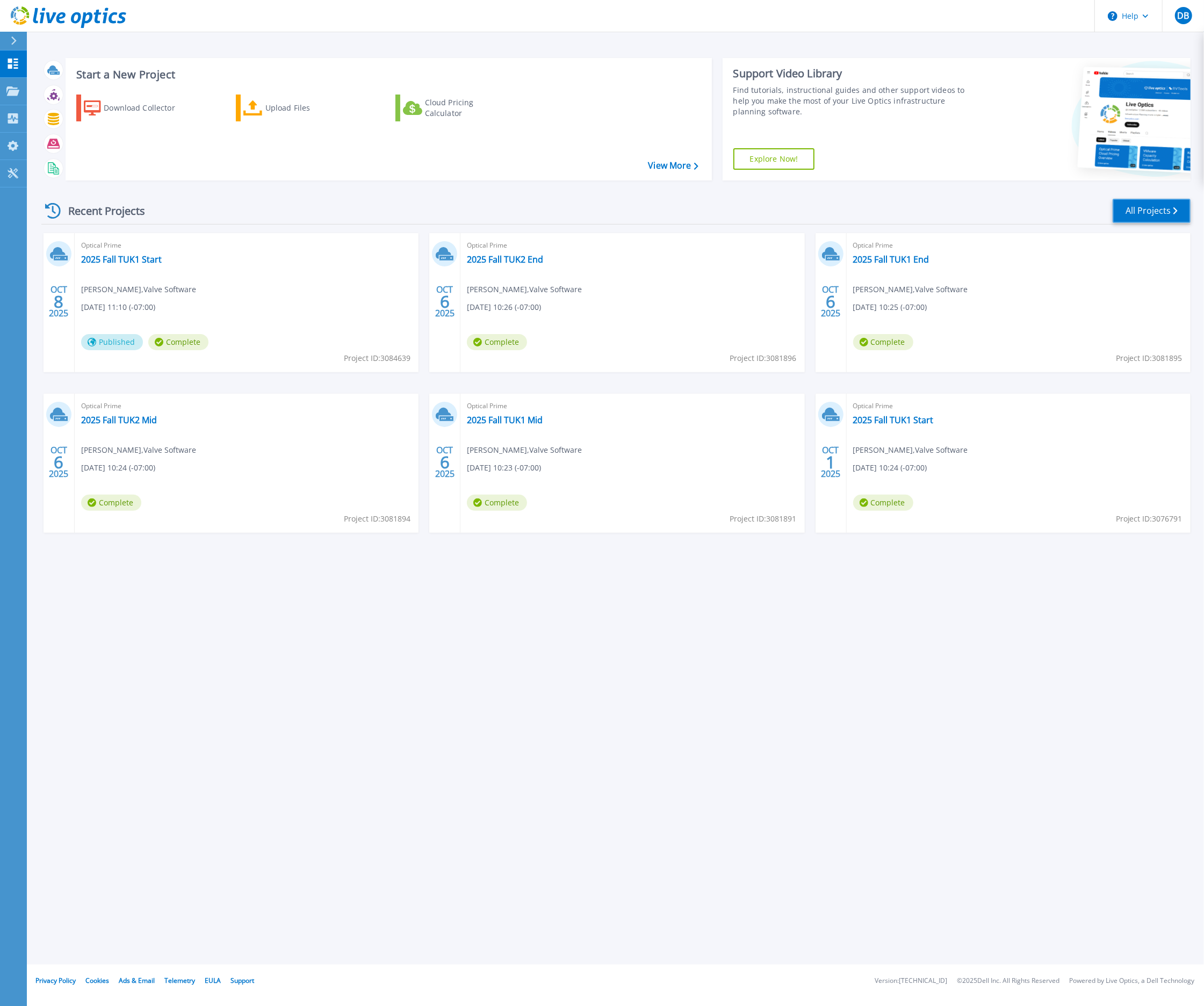
click at [1144, 212] on link "All Projects" at bounding box center [1151, 210] width 78 height 24
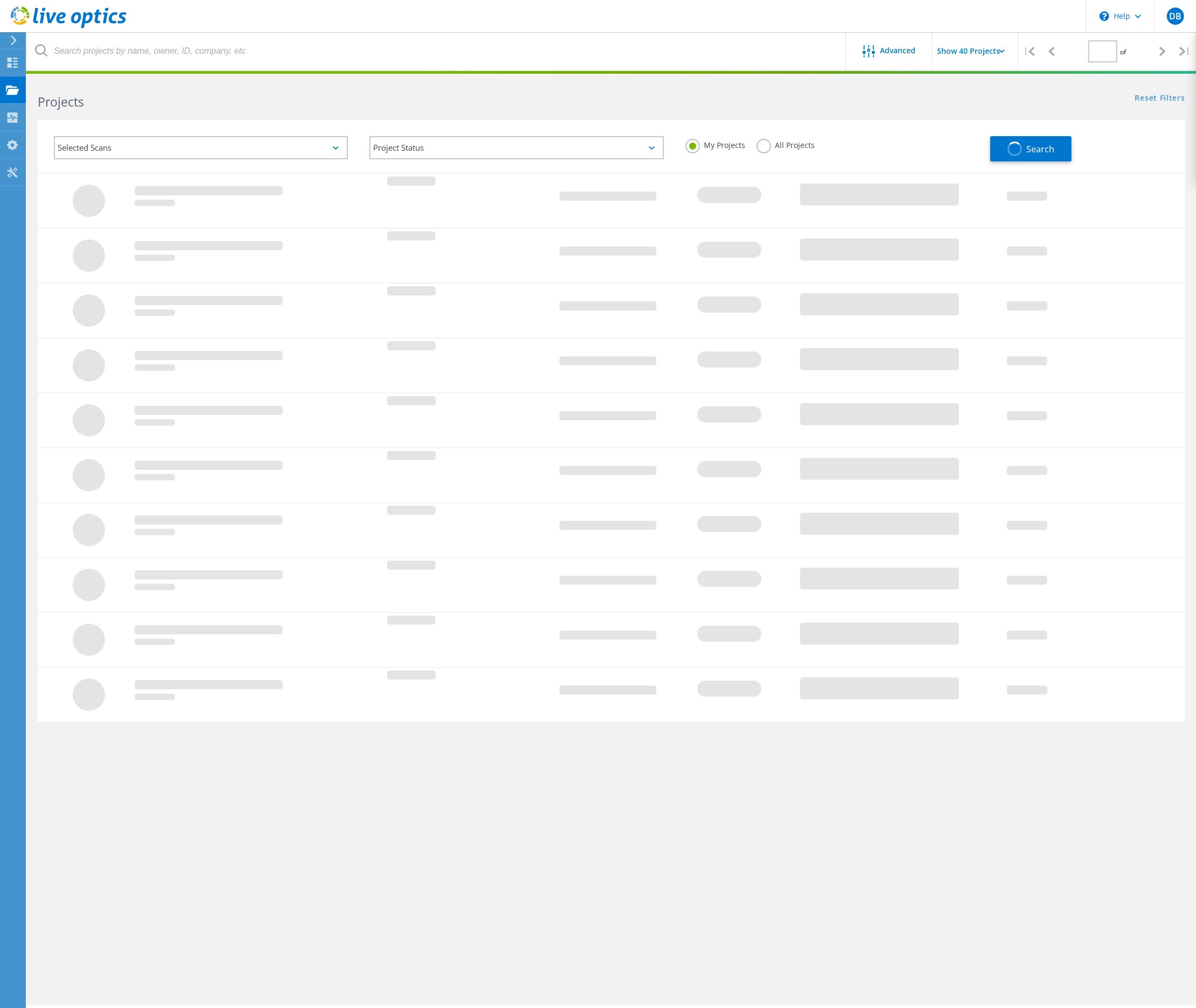
type input "1"
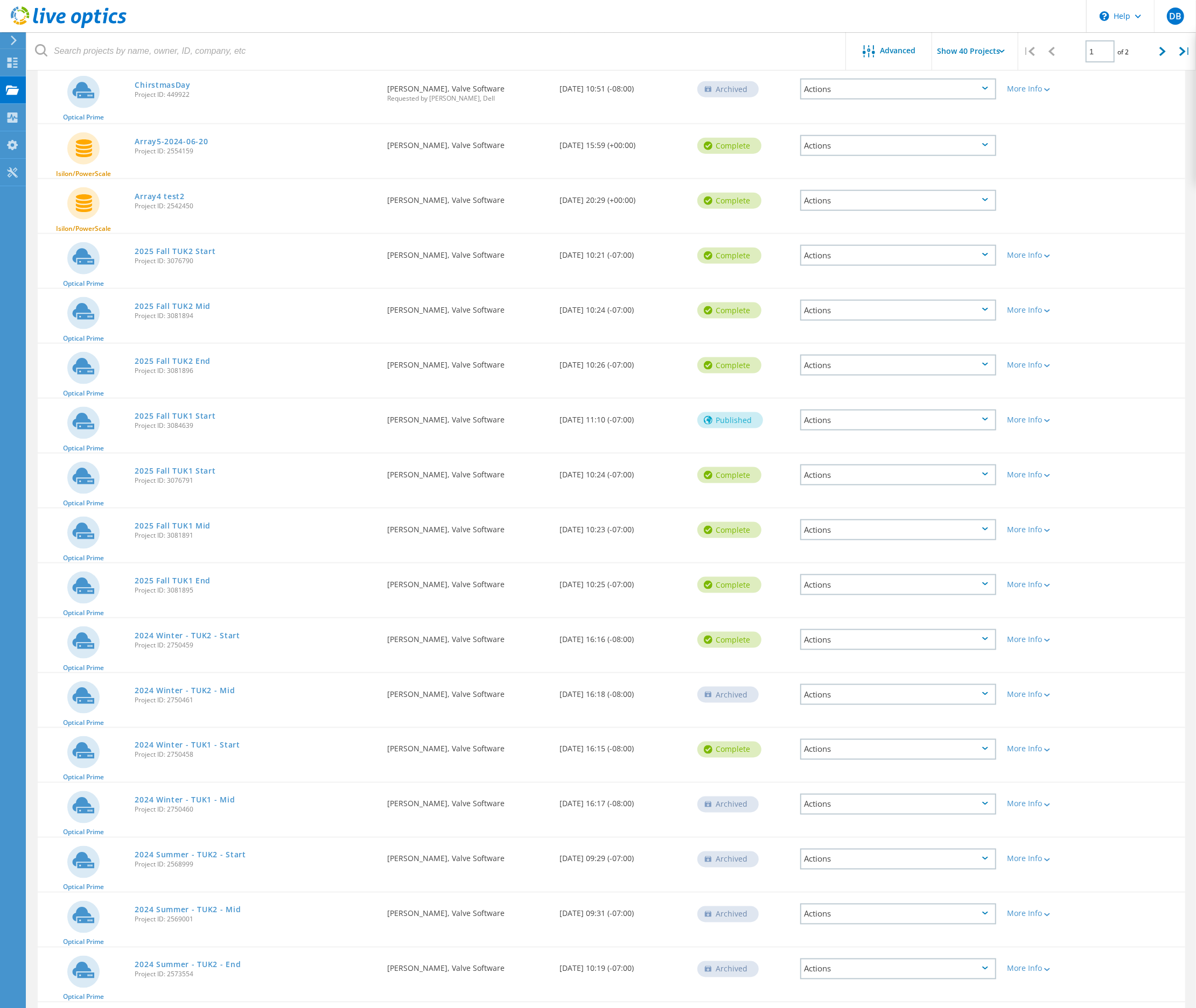
scroll to position [1076, 0]
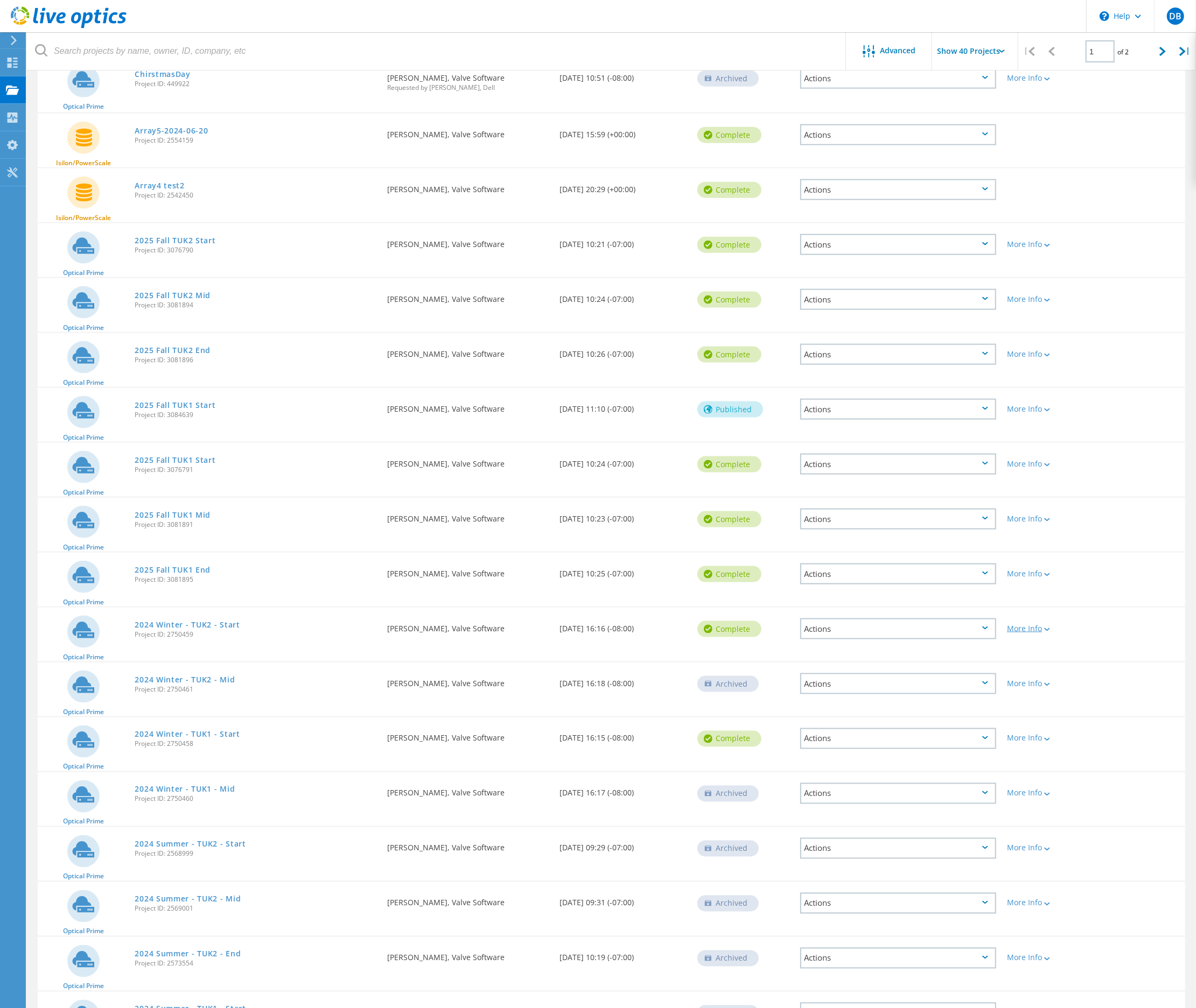
click at [1017, 625] on div "More Info" at bounding box center [1047, 628] width 81 height 7
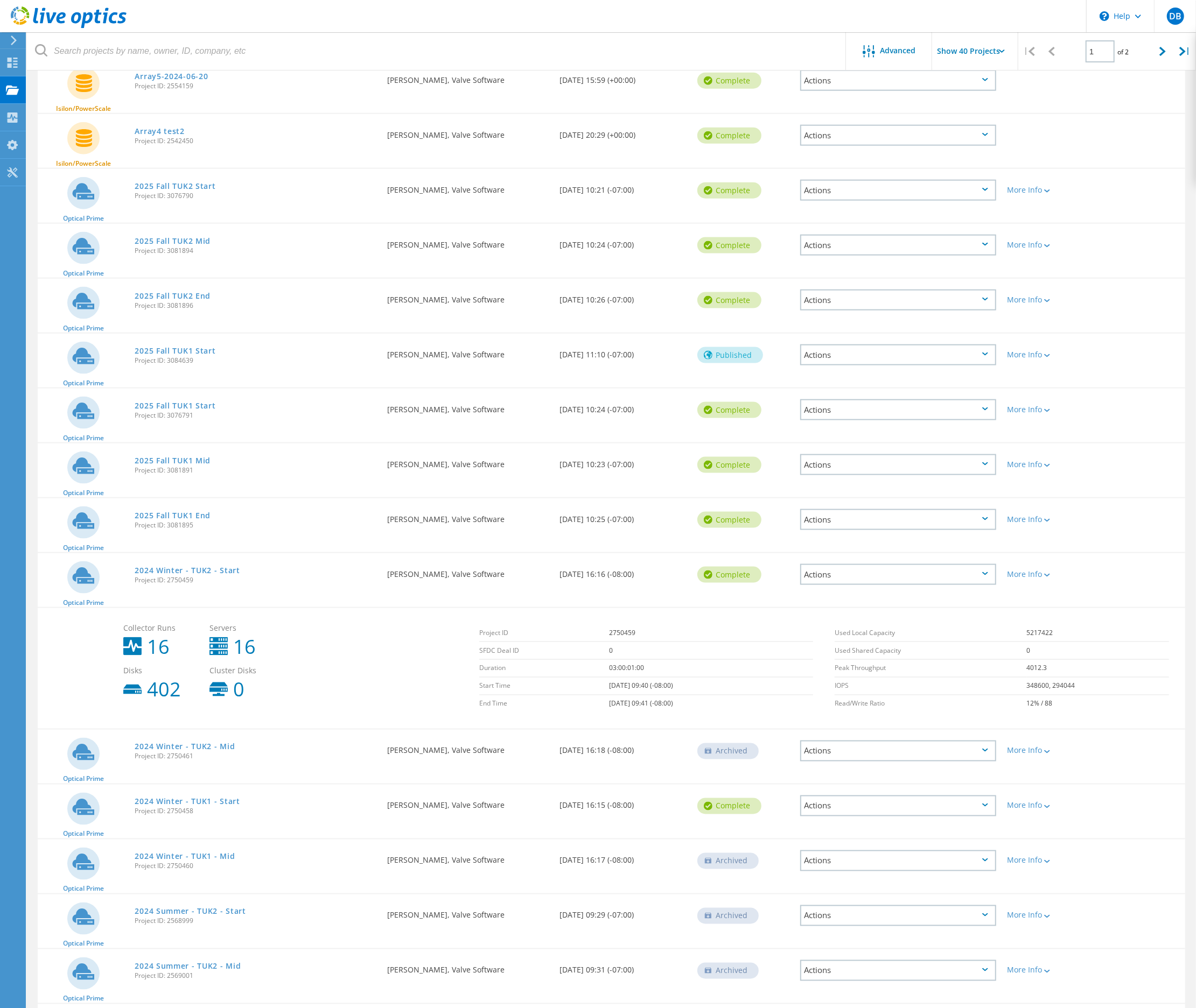
scroll to position [1292, 0]
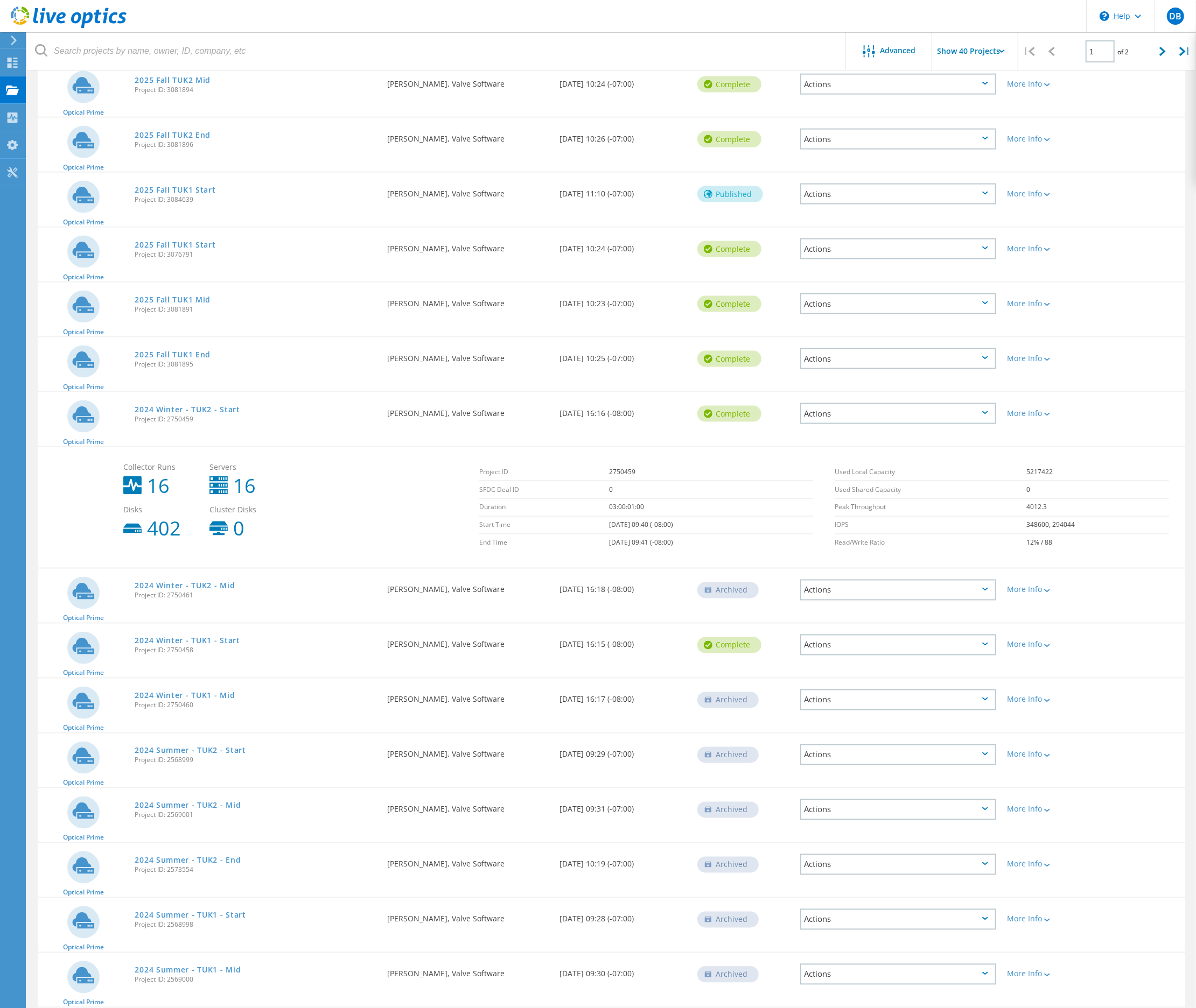
click at [841, 403] on div "Actions" at bounding box center [898, 414] width 196 height 21
click at [837, 381] on div "View Project" at bounding box center [898, 389] width 194 height 16
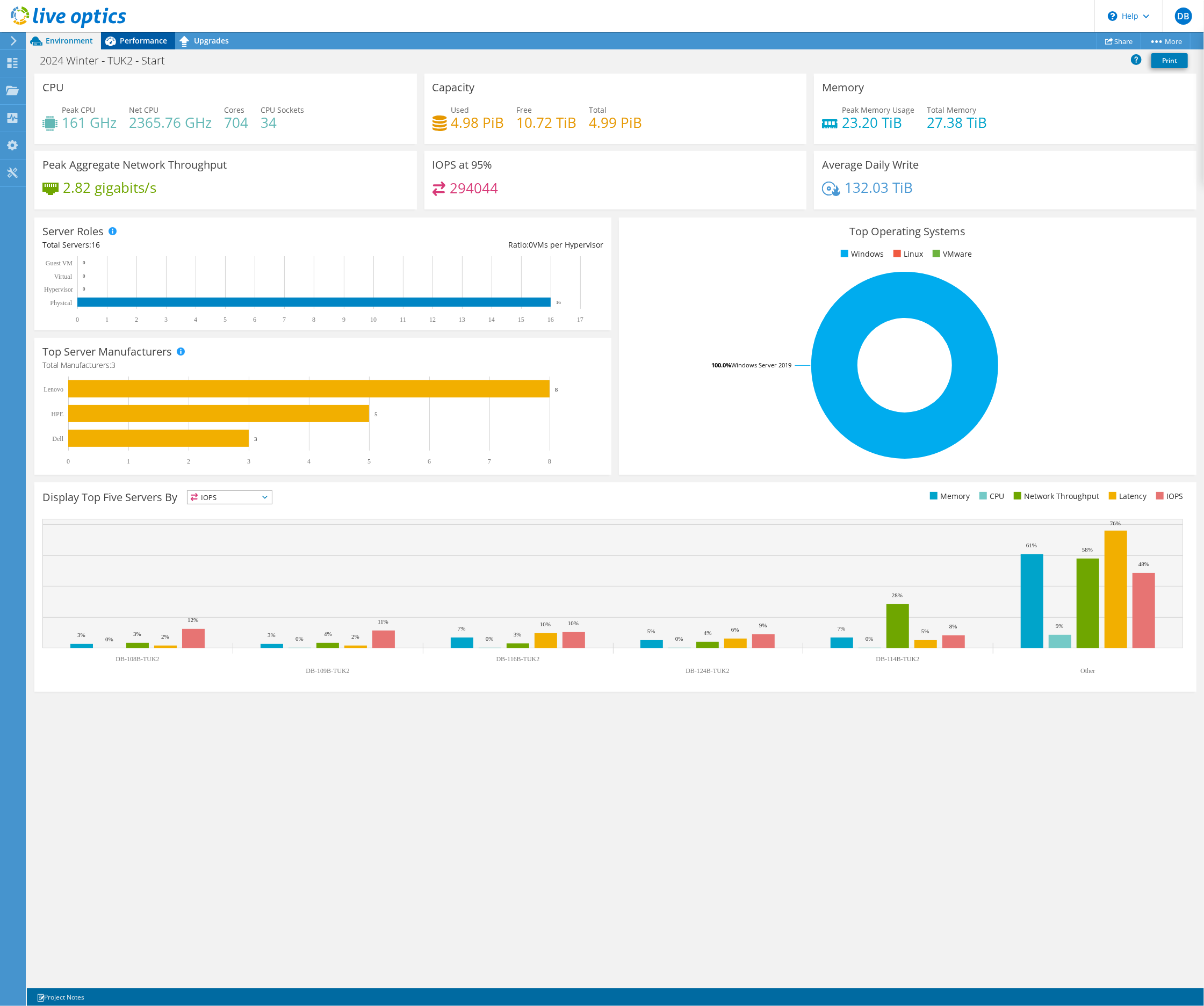
click at [138, 37] on span "Performance" at bounding box center [144, 40] width 48 height 10
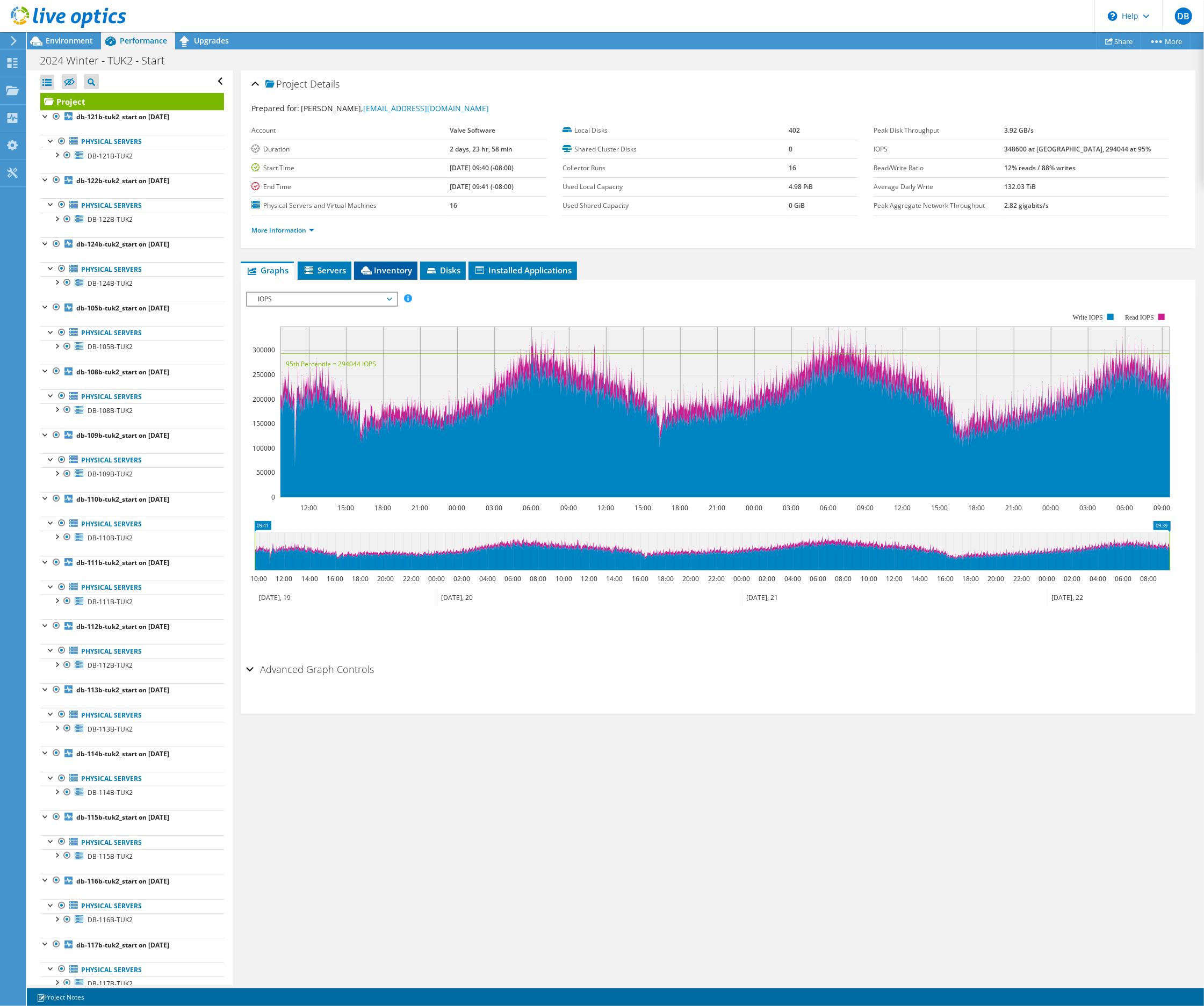
click at [385, 272] on span "Inventory" at bounding box center [386, 270] width 53 height 11
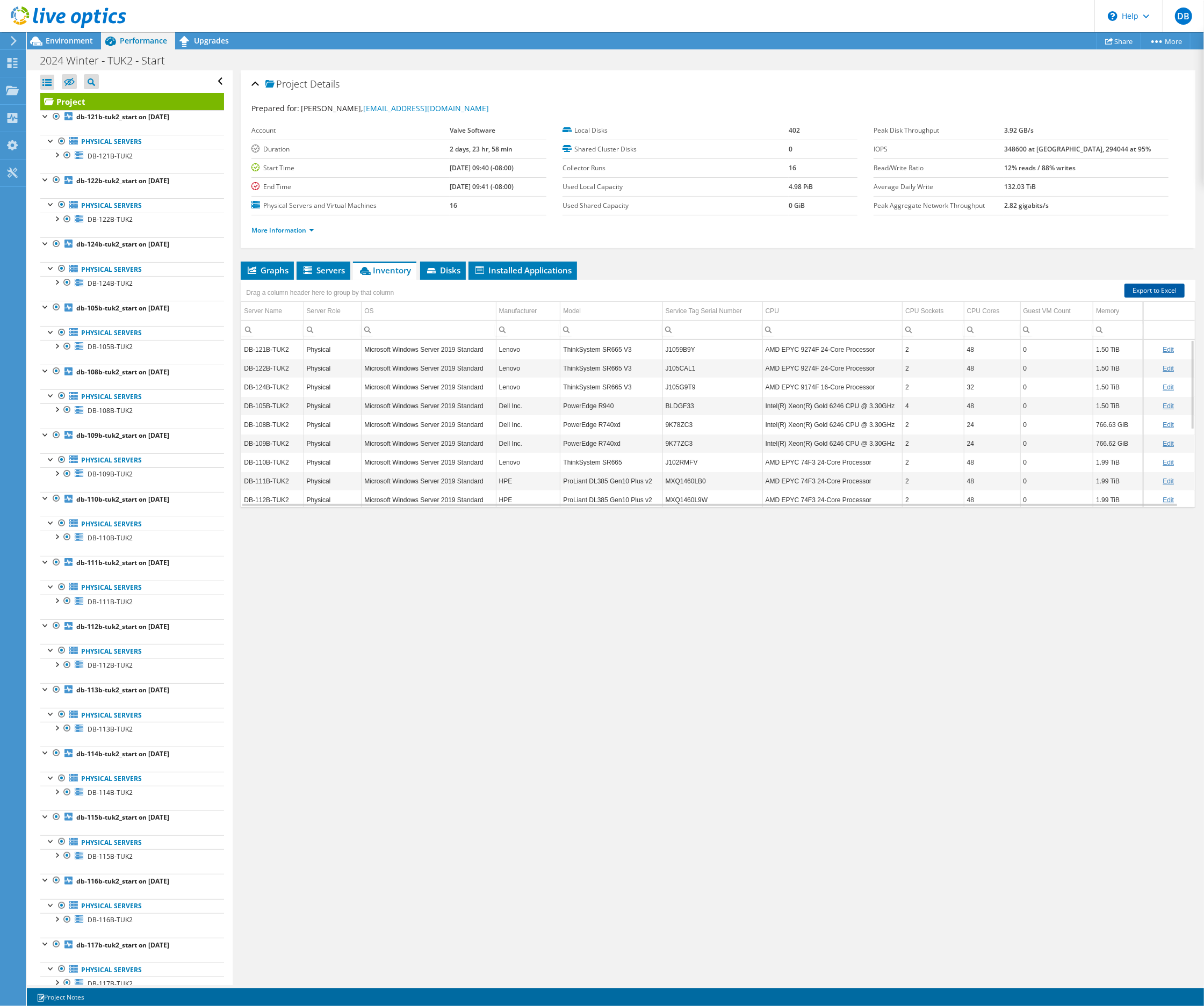
click at [1145, 287] on link "Export to Excel" at bounding box center [1154, 290] width 60 height 14
click at [76, 43] on span "Environment" at bounding box center [70, 40] width 48 height 10
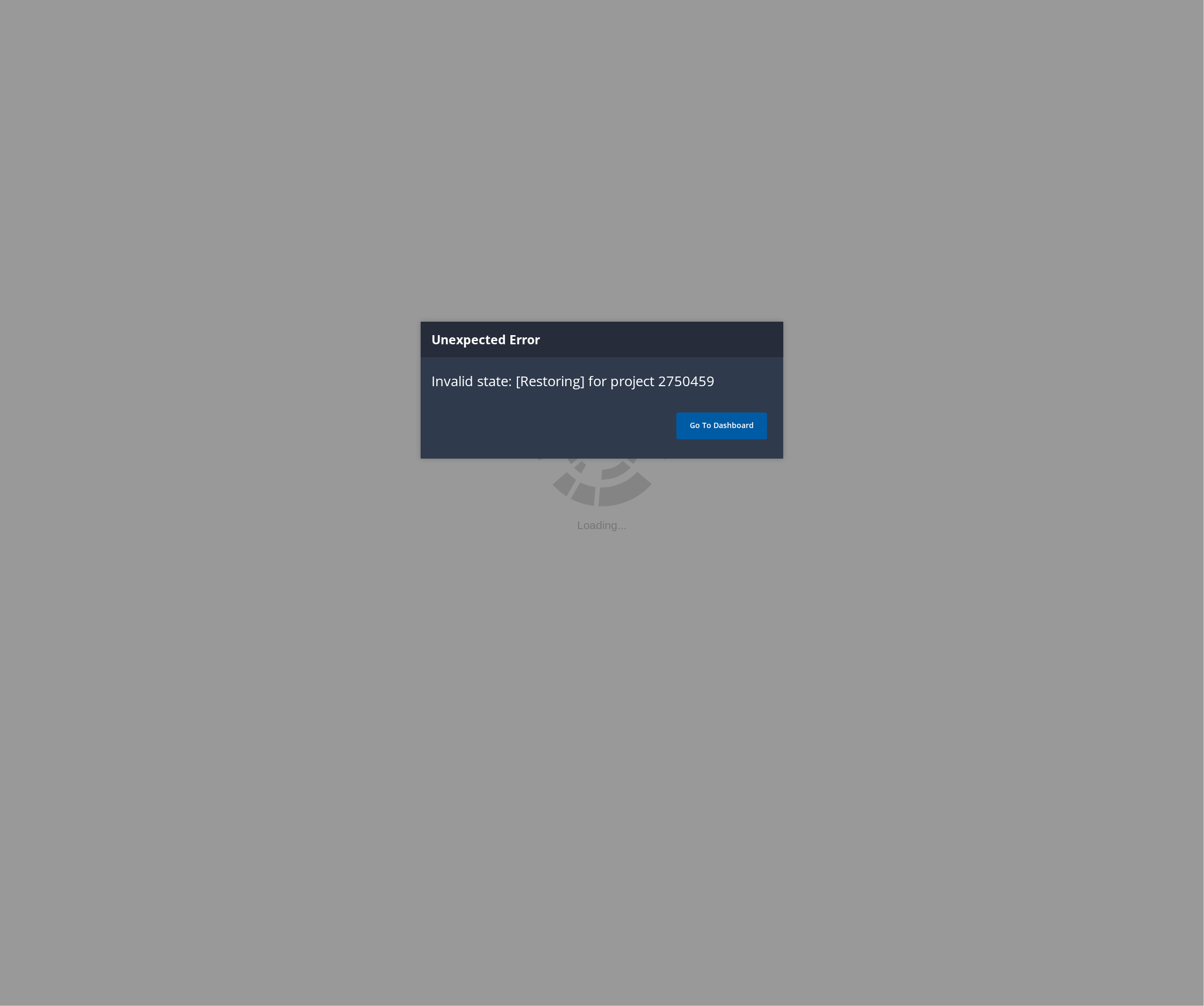
click at [735, 427] on link "Go To Dashboard" at bounding box center [721, 426] width 91 height 27
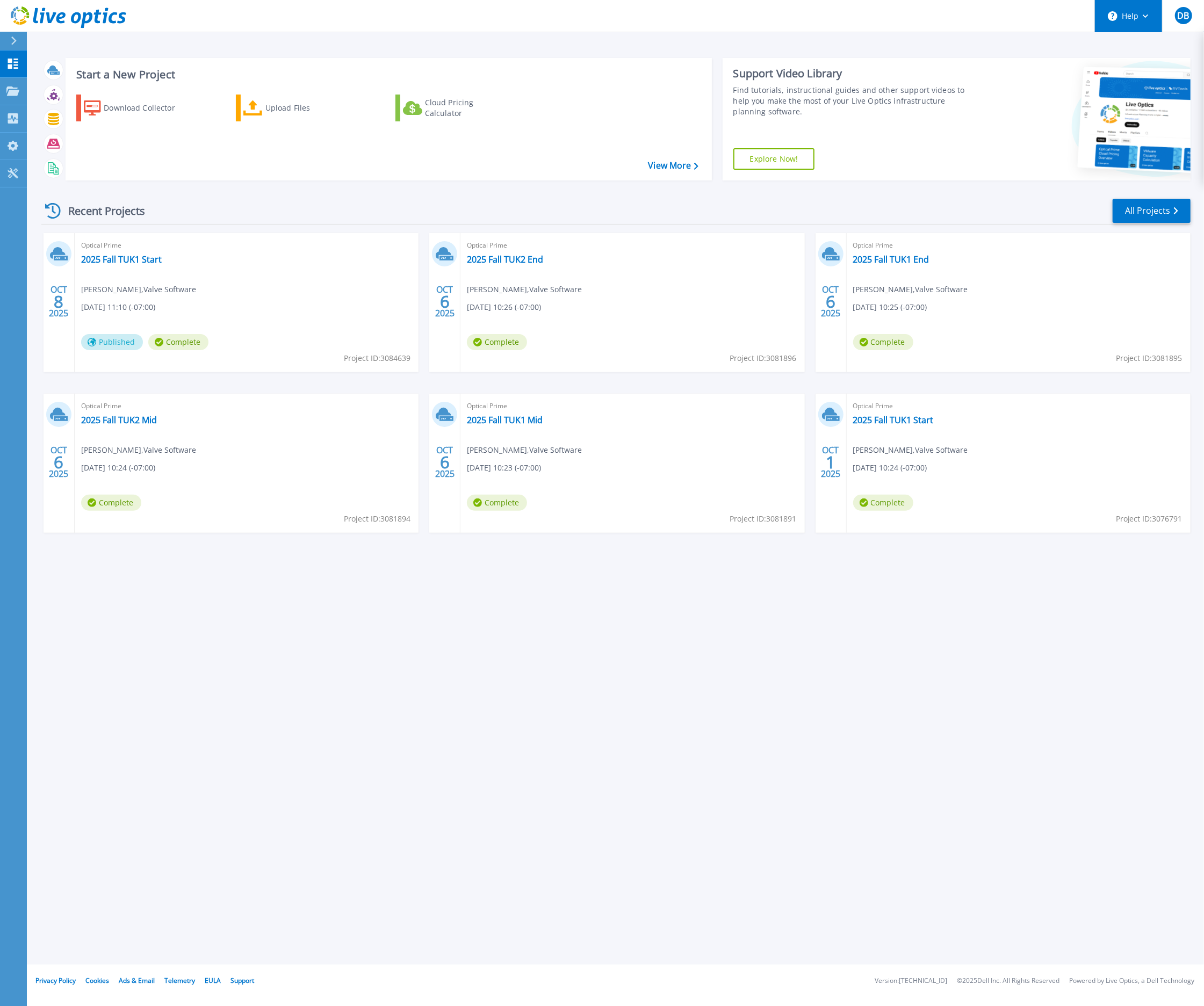
click at [1124, 20] on button "Help" at bounding box center [1128, 16] width 67 height 32
click at [1128, 71] on link "Contact Support" at bounding box center [1156, 73] width 120 height 26
click at [135, 639] on div "Start a New Project Download Collector Upload Files Cloud Pricing Calculator Vi…" at bounding box center [616, 482] width 1177 height 964
click at [1140, 211] on link "All Projects" at bounding box center [1151, 210] width 78 height 24
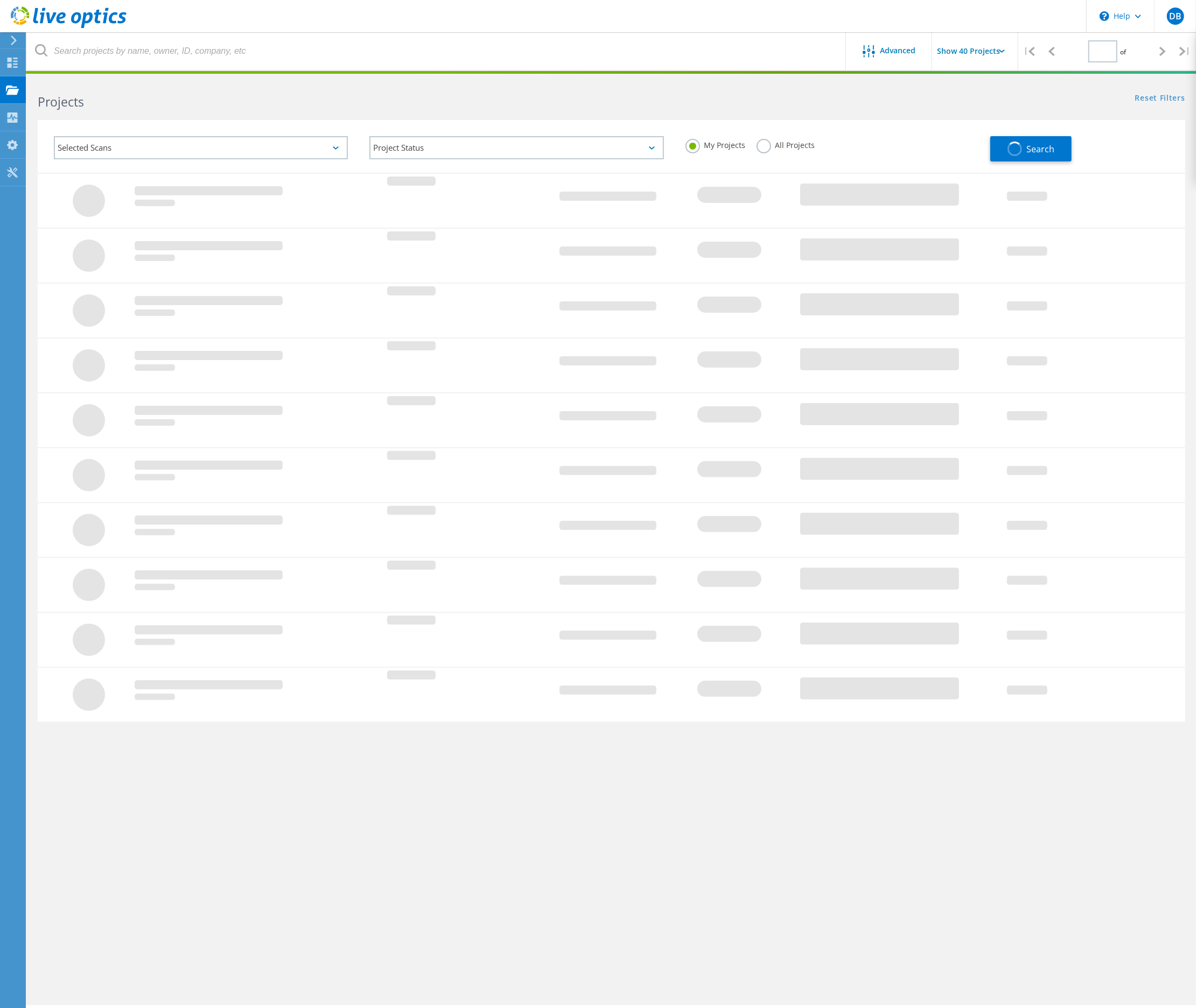
type input "1"
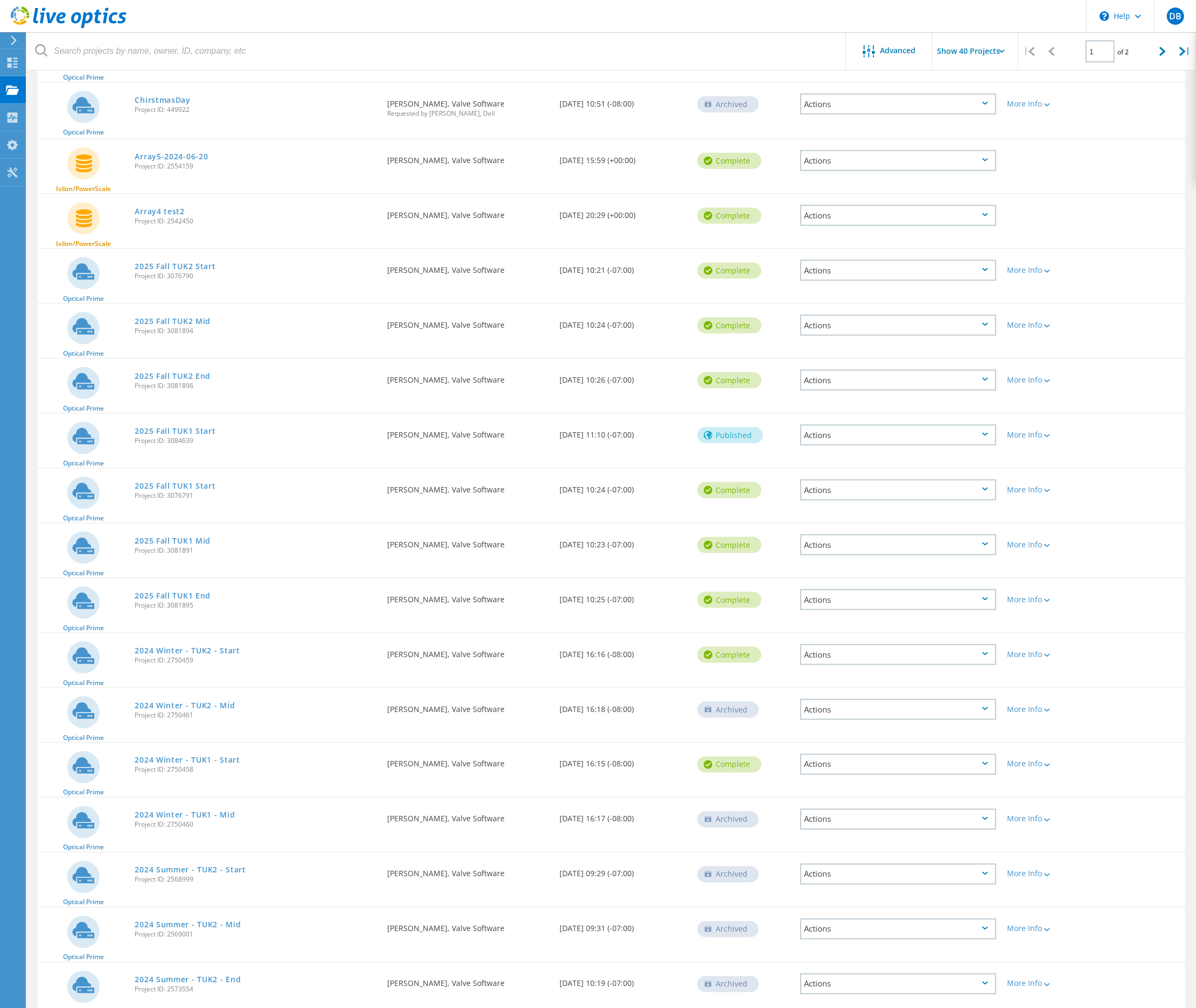
scroll to position [1076, 0]
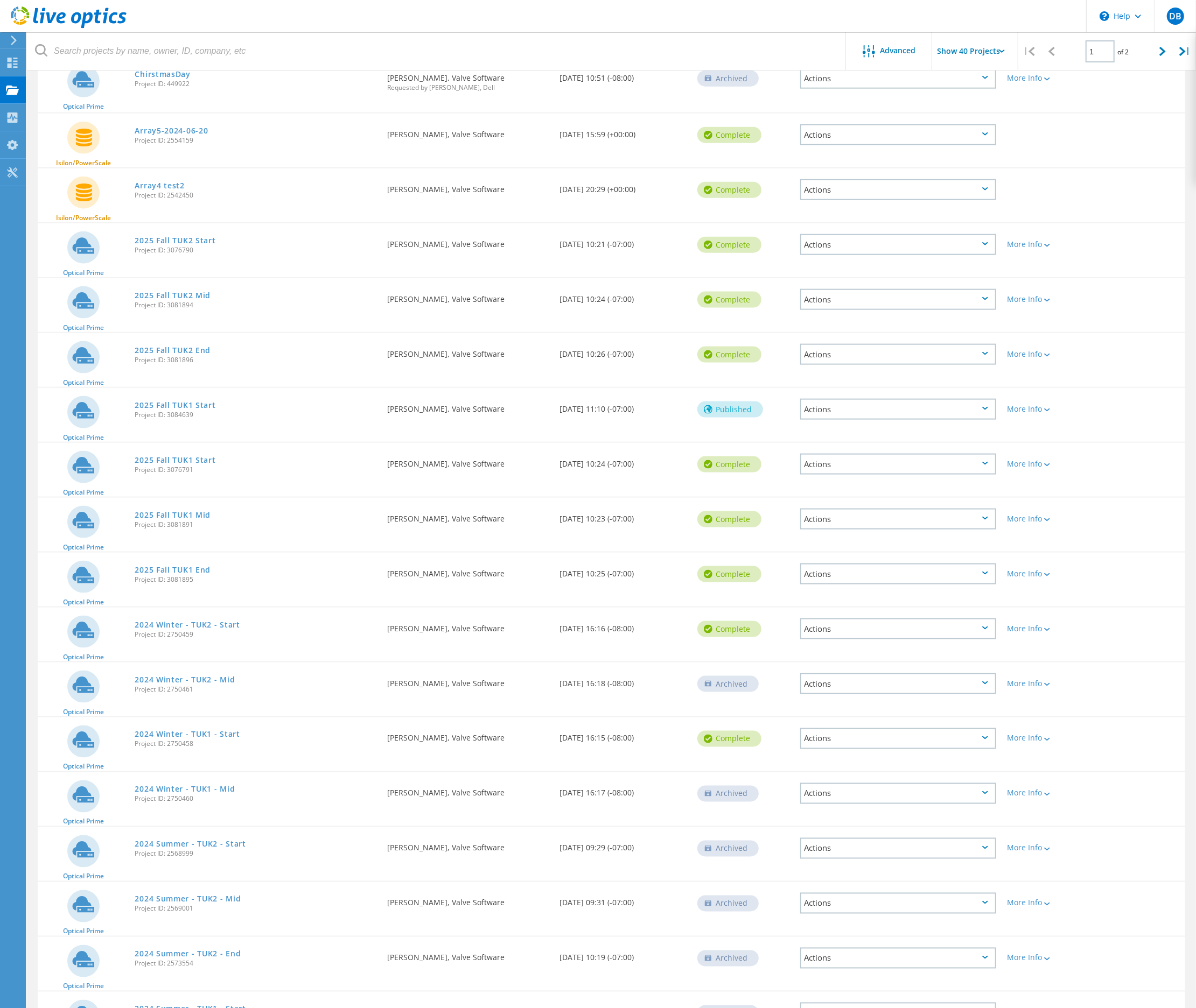
click at [135, 631] on span "Project ID: 2750459" at bounding box center [256, 635] width 242 height 7
drag, startPoint x: 136, startPoint y: 625, endPoint x: 210, endPoint y: 622, distance: 74.1
click at [210, 631] on span "Project ID: 2750459" at bounding box center [256, 635] width 242 height 7
copy span "Project ID: 2750459"
drag, startPoint x: 135, startPoint y: 733, endPoint x: 213, endPoint y: 730, distance: 78.1
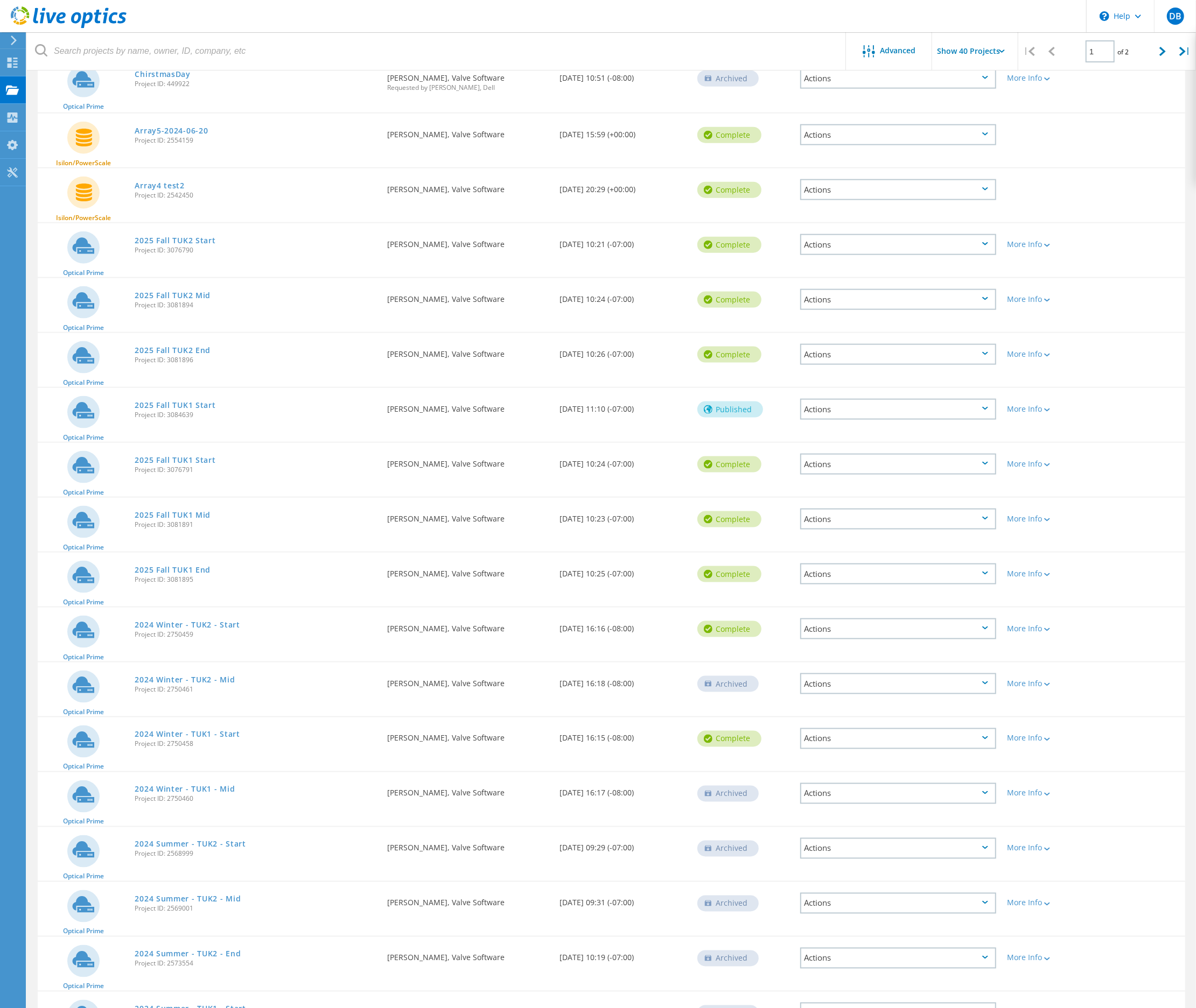
click at [213, 741] on span "Project ID: 2750458" at bounding box center [256, 744] width 242 height 7
copy span "Project ID: 2750458"
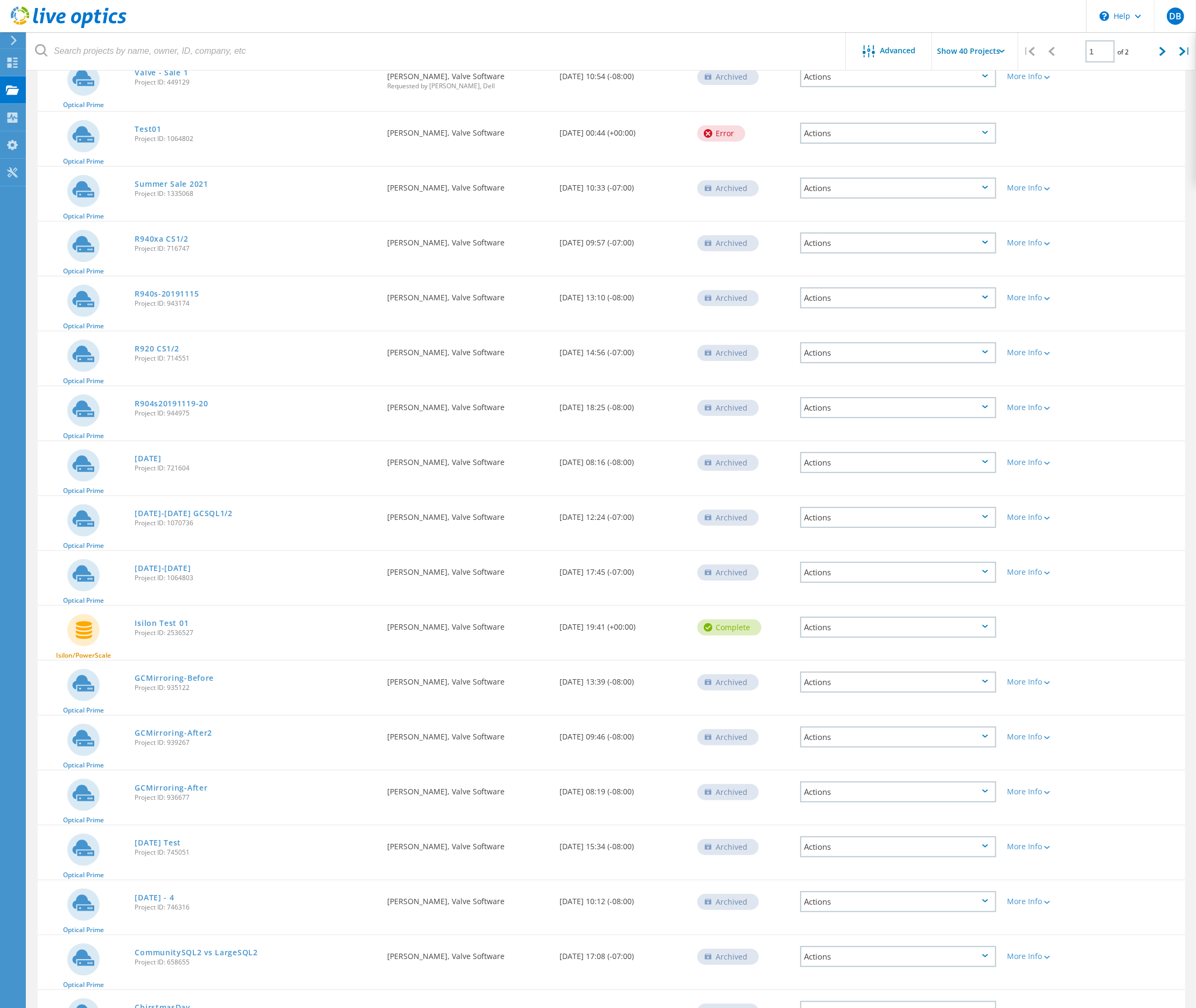
scroll to position [0, 0]
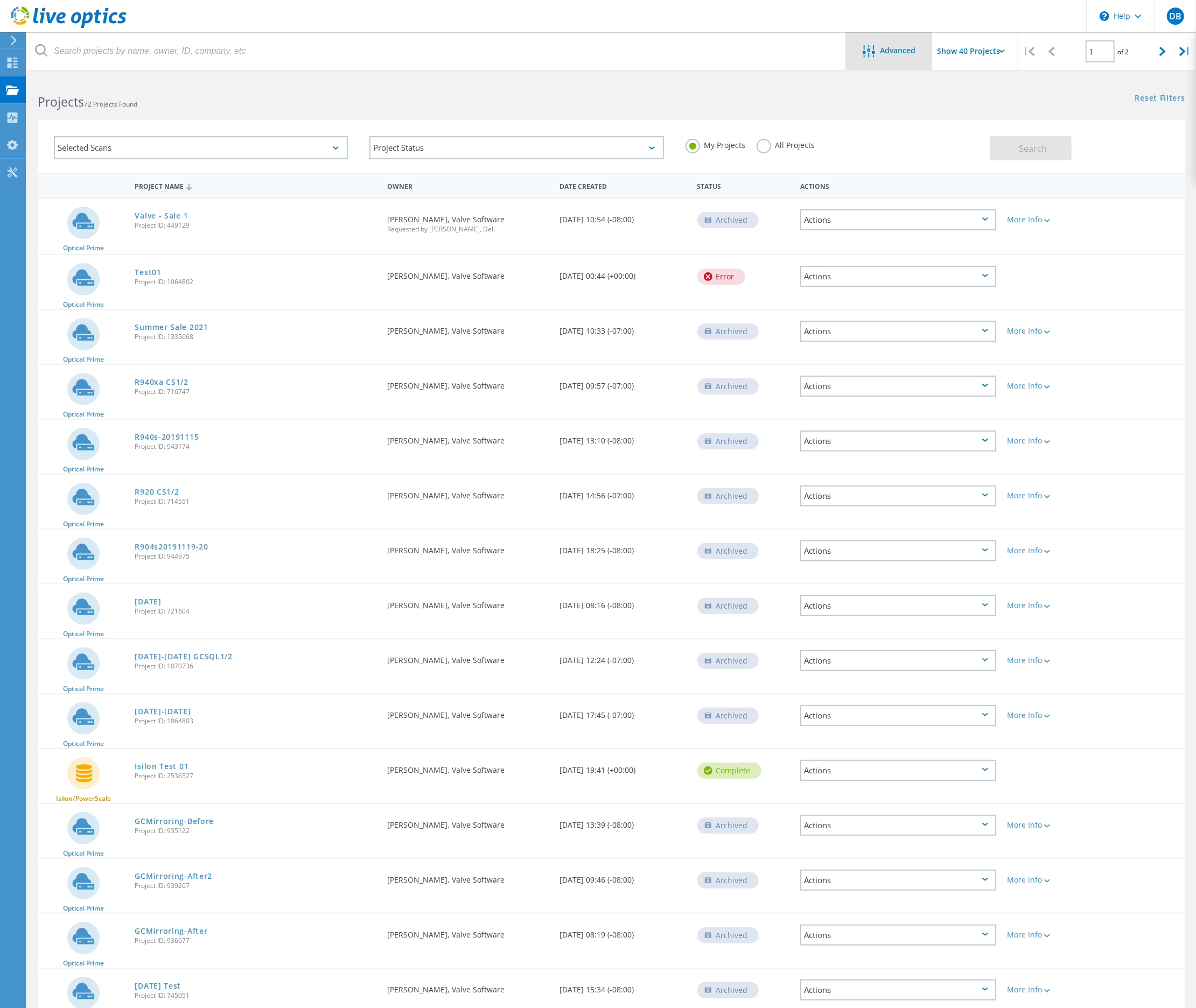
click at [905, 52] on span "Advanced" at bounding box center [897, 50] width 35 height 7
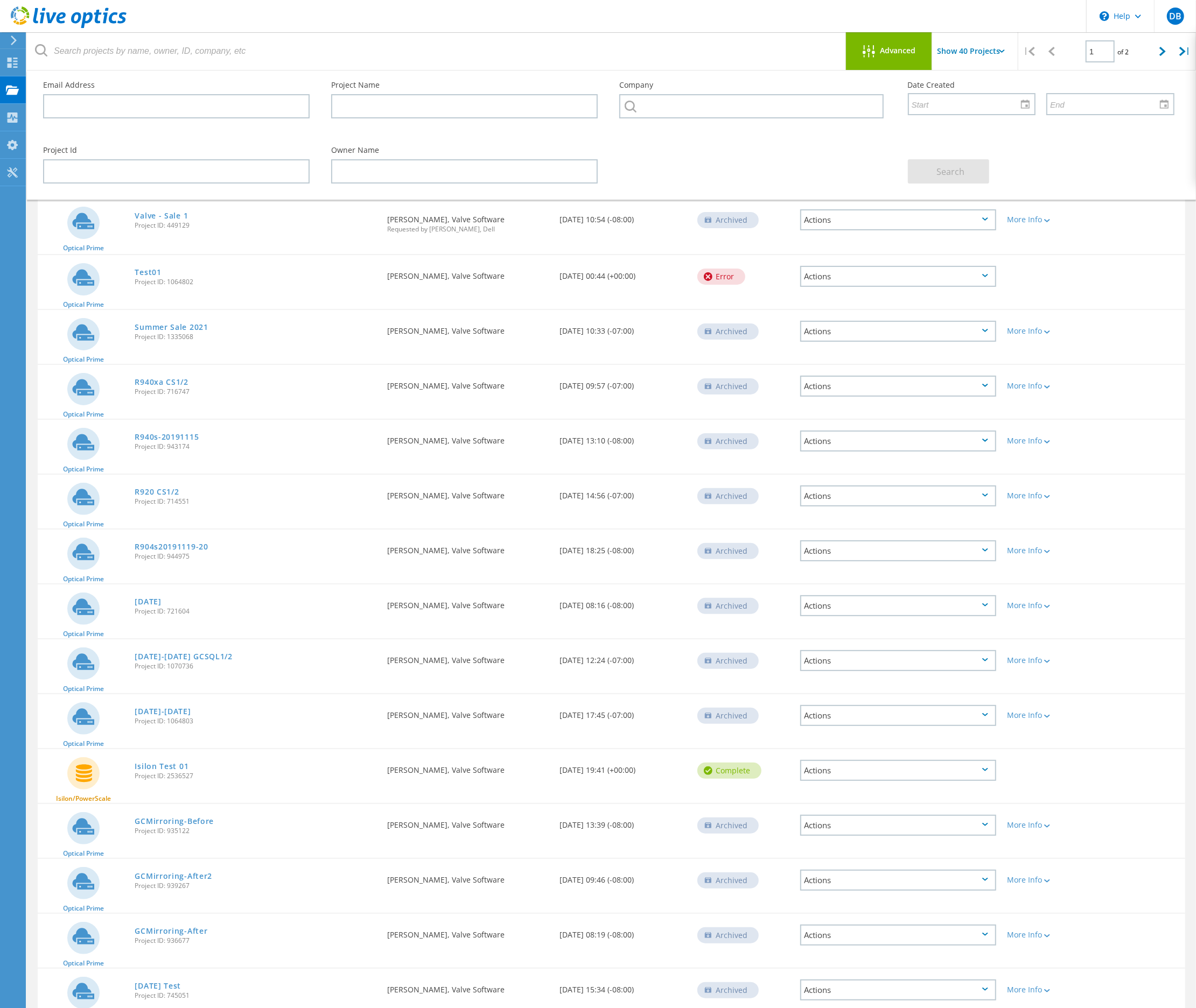
click at [892, 49] on span "Advanced" at bounding box center [897, 50] width 35 height 7
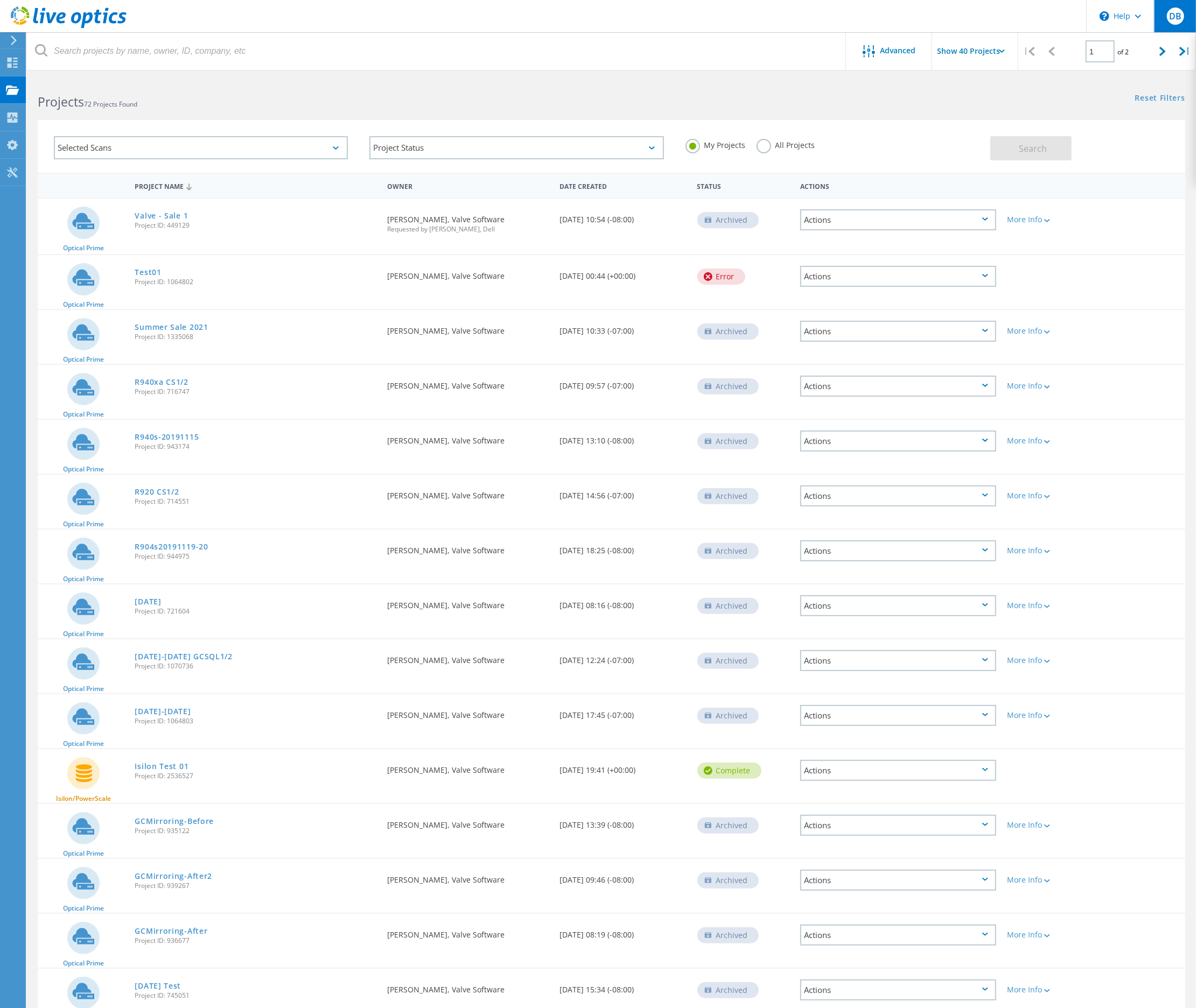
click at [1175, 21] on span "DB" at bounding box center [1175, 16] width 12 height 8
click at [1067, 112] on span "Valve Software" at bounding box center [1068, 113] width 55 height 10
click at [1058, 143] on link "My Profile" at bounding box center [1058, 146] width 38 height 10
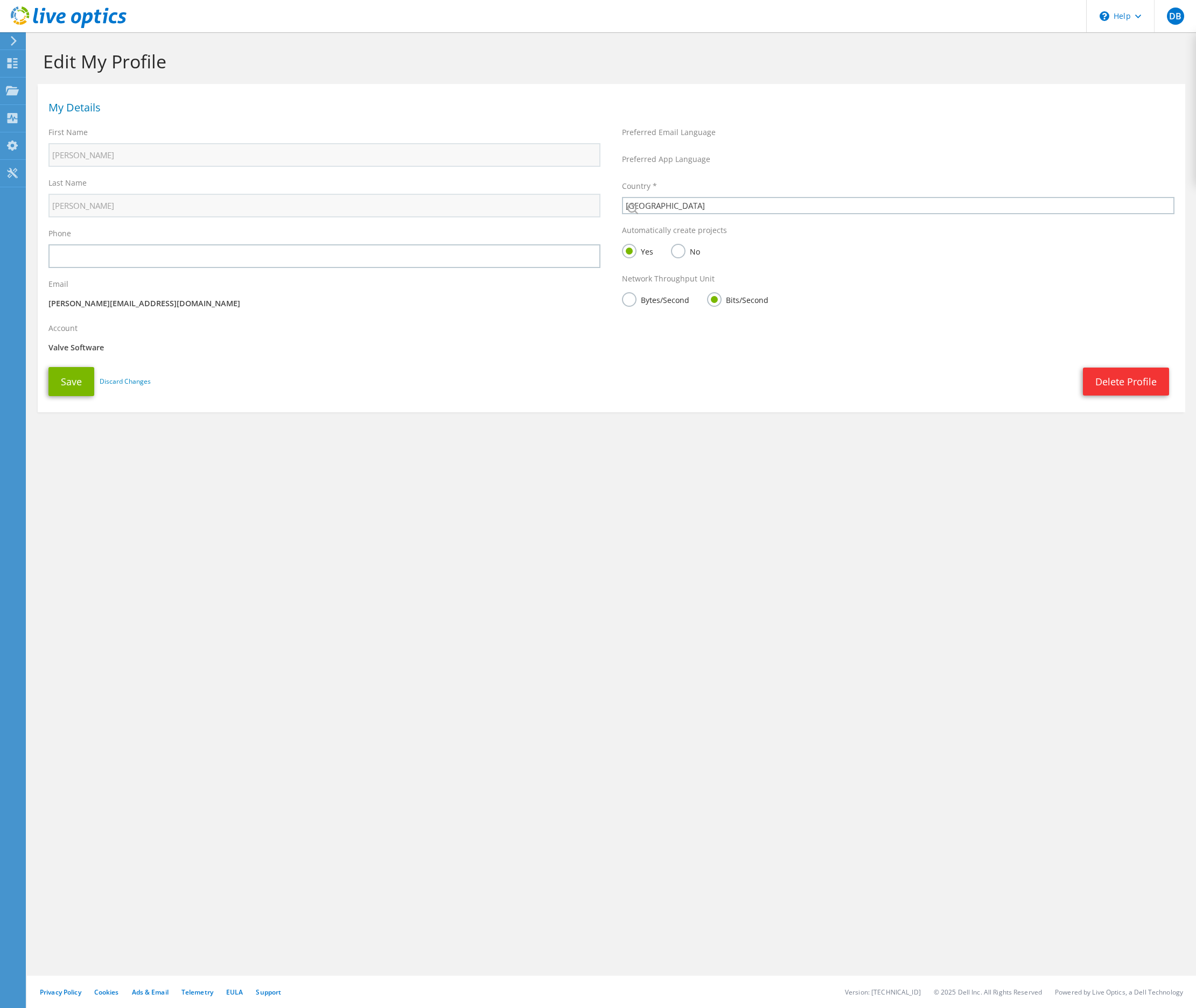
select select "224"
click at [12, 65] on icon at bounding box center [12, 63] width 13 height 10
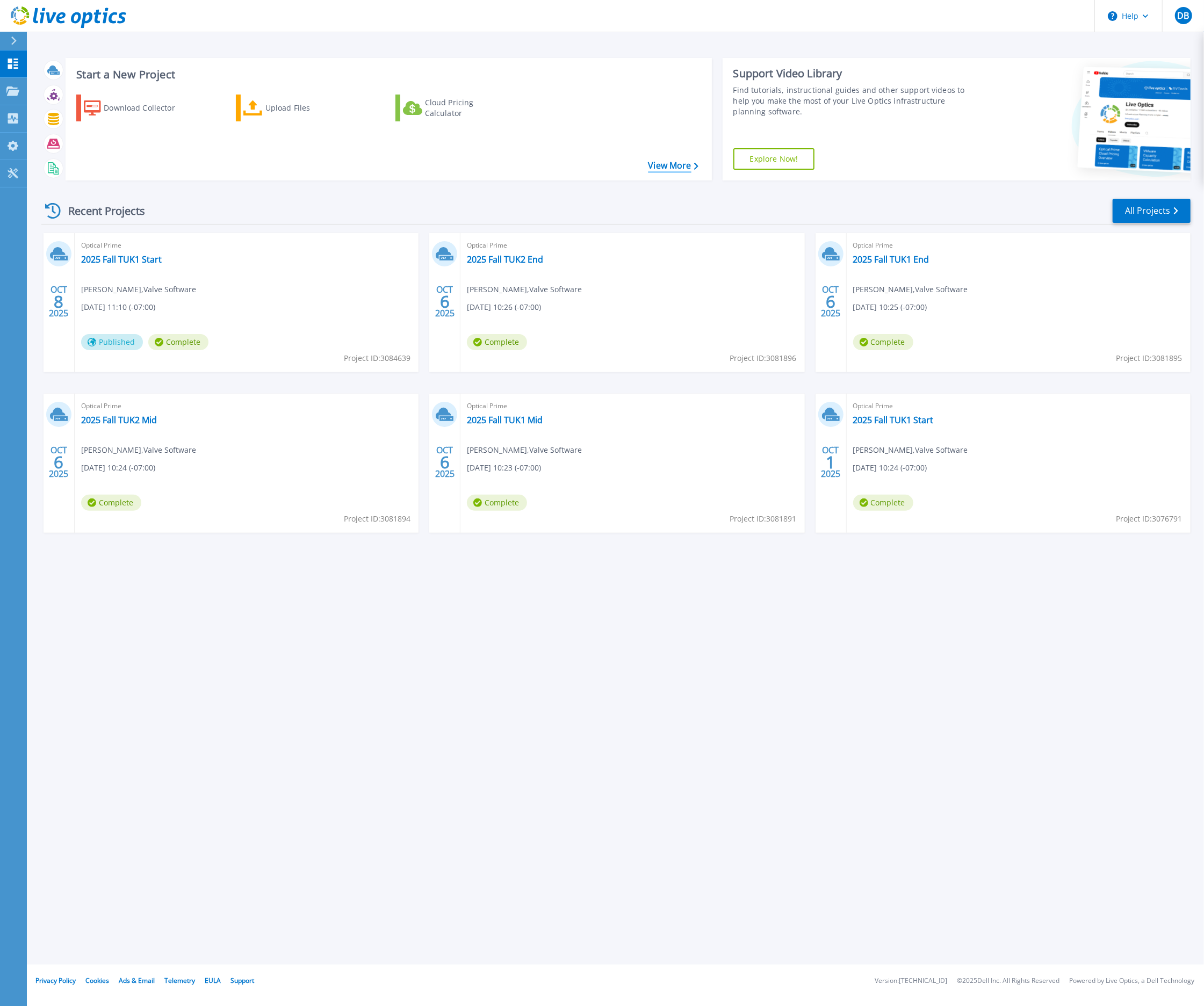
click at [666, 162] on link "View More" at bounding box center [672, 166] width 50 height 10
click at [1129, 18] on button "Help" at bounding box center [1128, 16] width 67 height 32
click at [1136, 46] on link "Explore Helpful Articles" at bounding box center [1156, 46] width 120 height 26
click at [1139, 211] on link "All Projects" at bounding box center [1151, 210] width 78 height 24
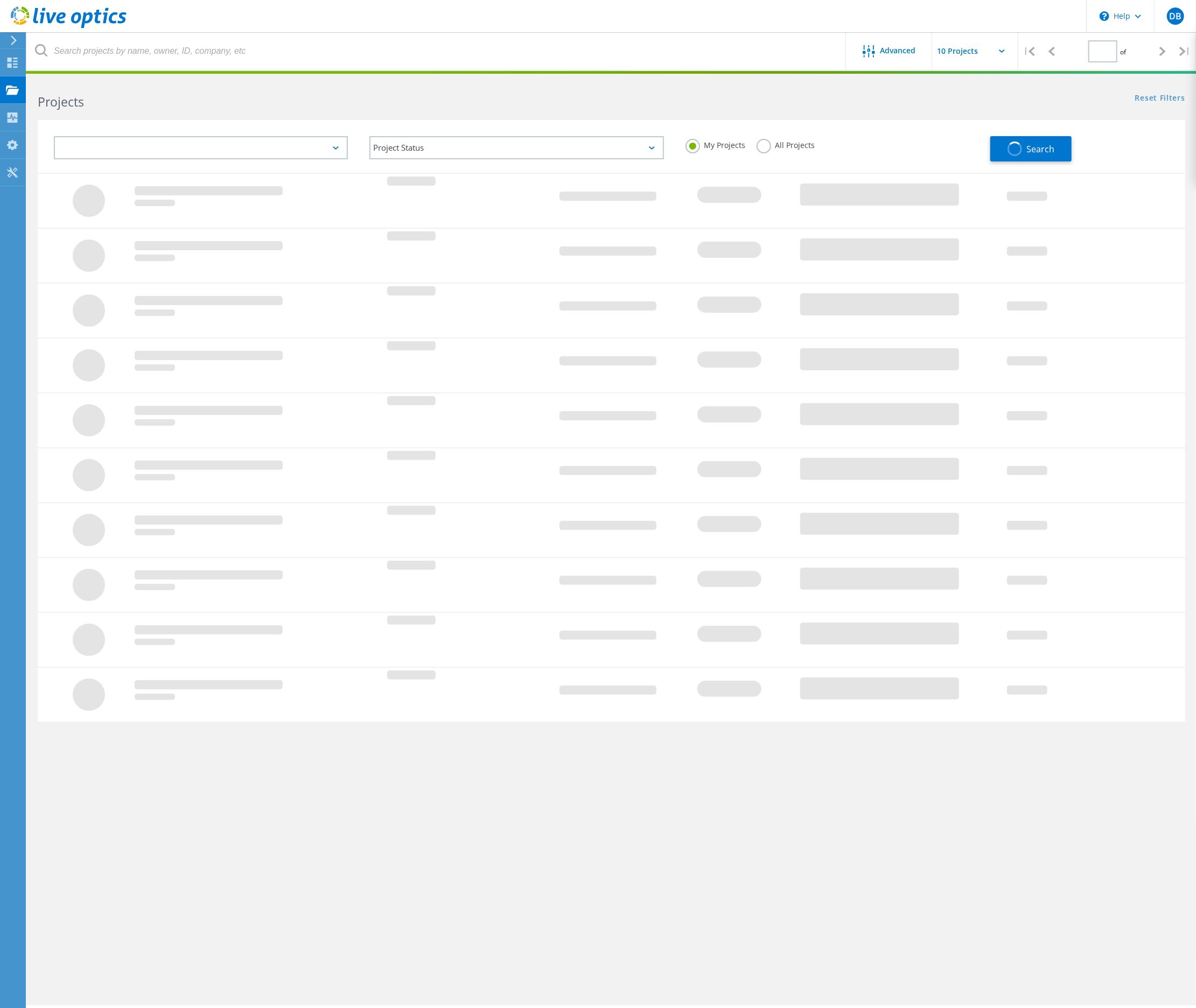
type input "1"
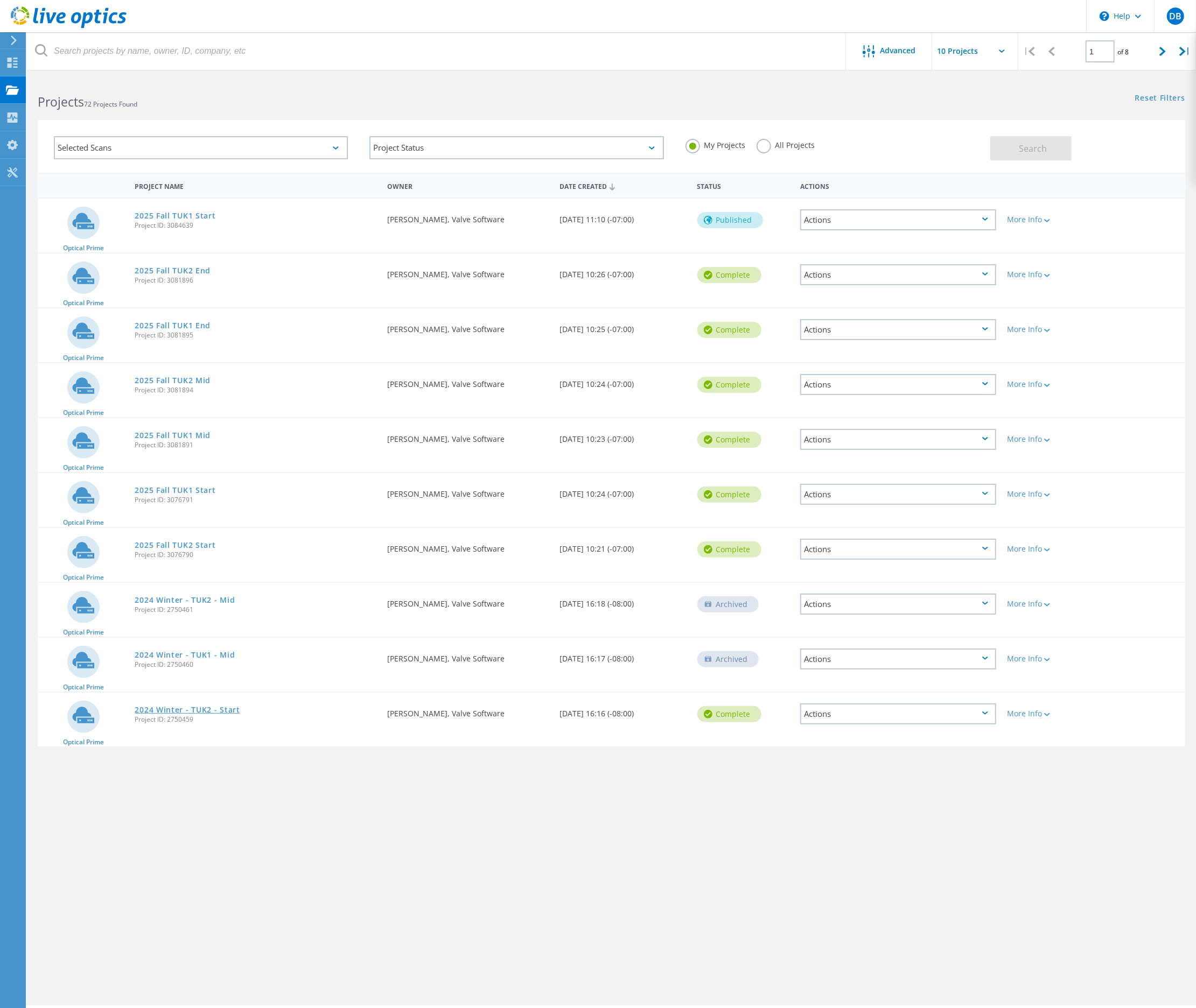
click at [160, 706] on link "2024 Winter - TUK2 - Start" at bounding box center [188, 710] width 105 height 7
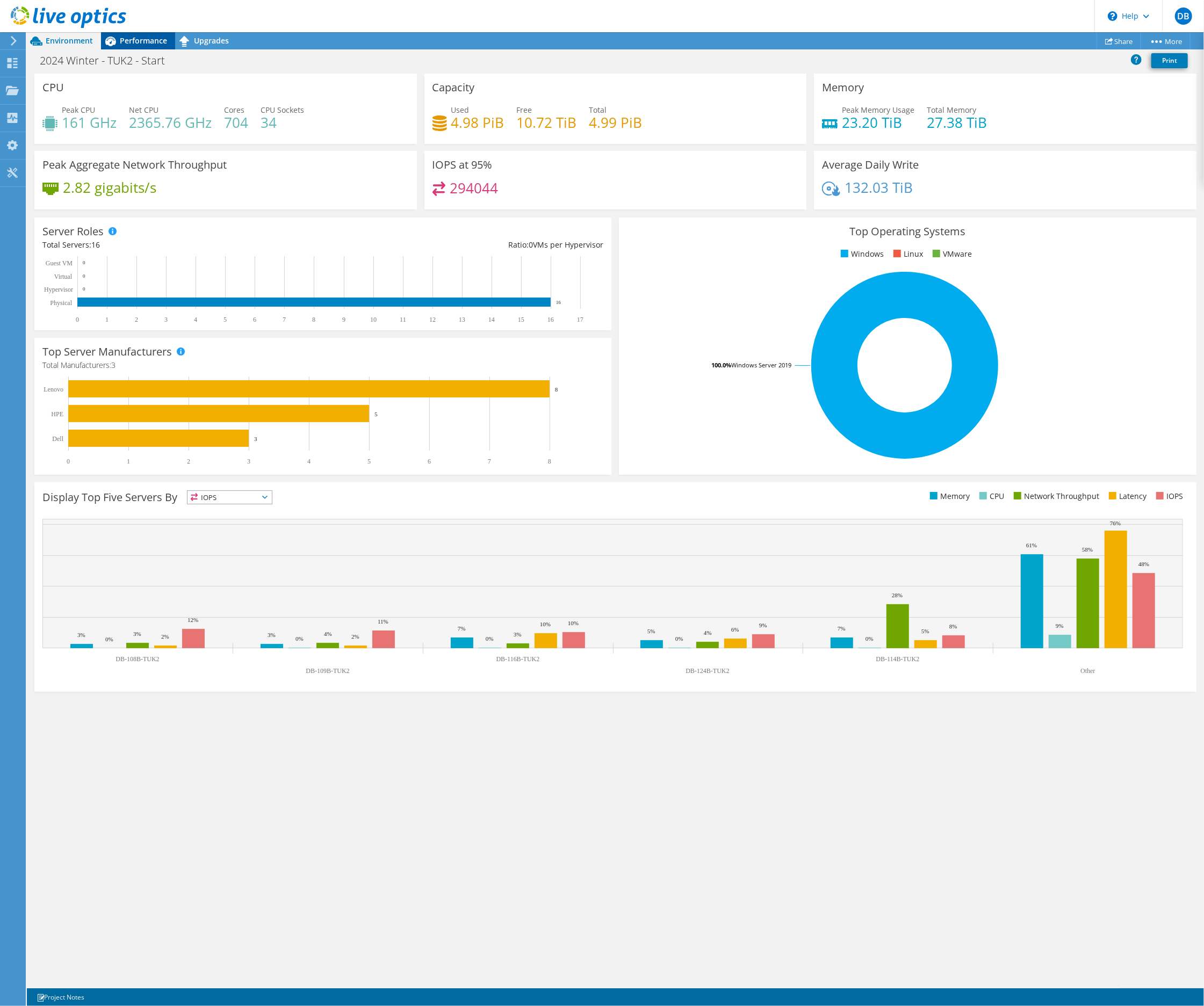
click at [136, 41] on span "Performance" at bounding box center [144, 40] width 48 height 10
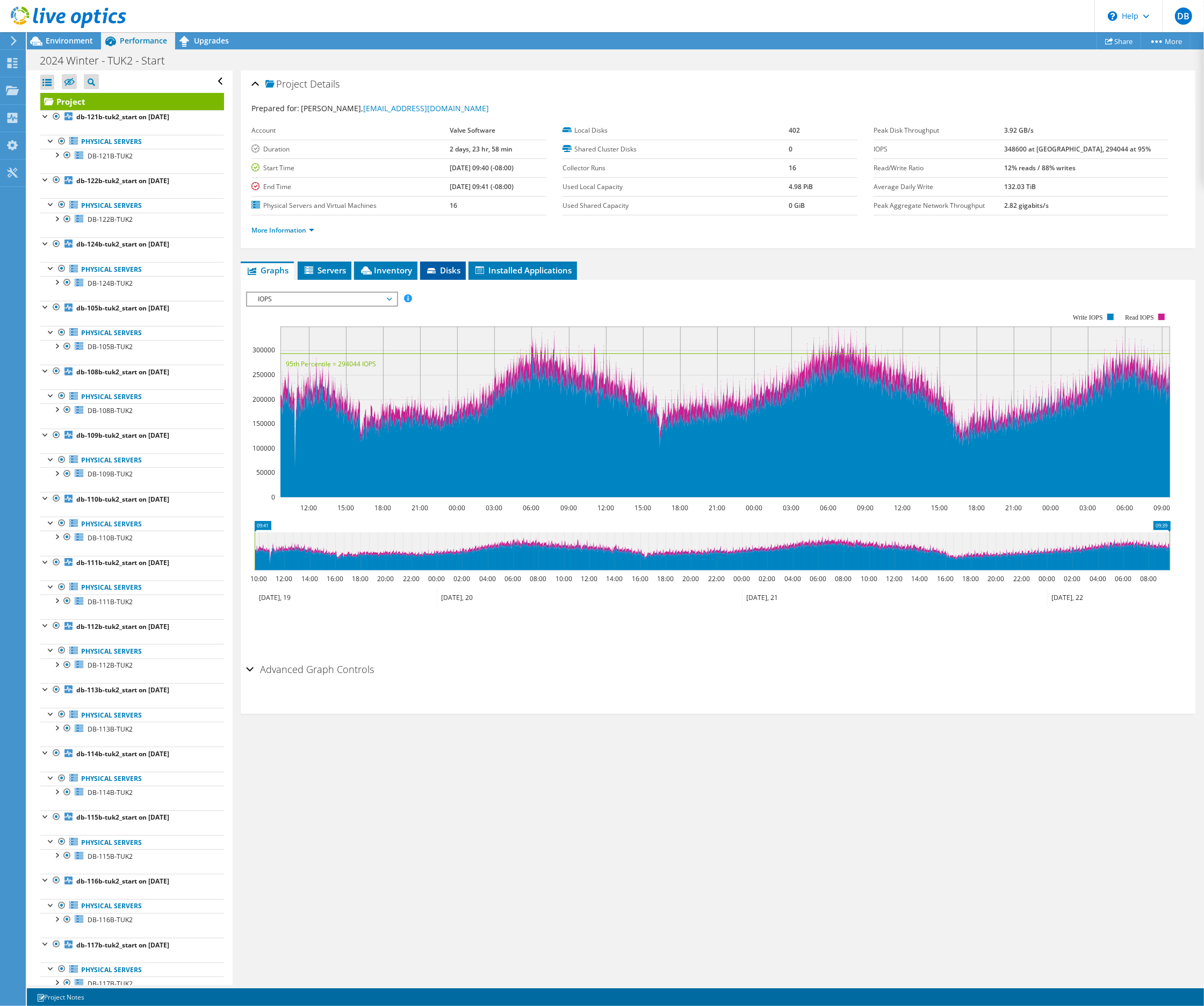
click at [441, 270] on span "Disks" at bounding box center [442, 270] width 35 height 11
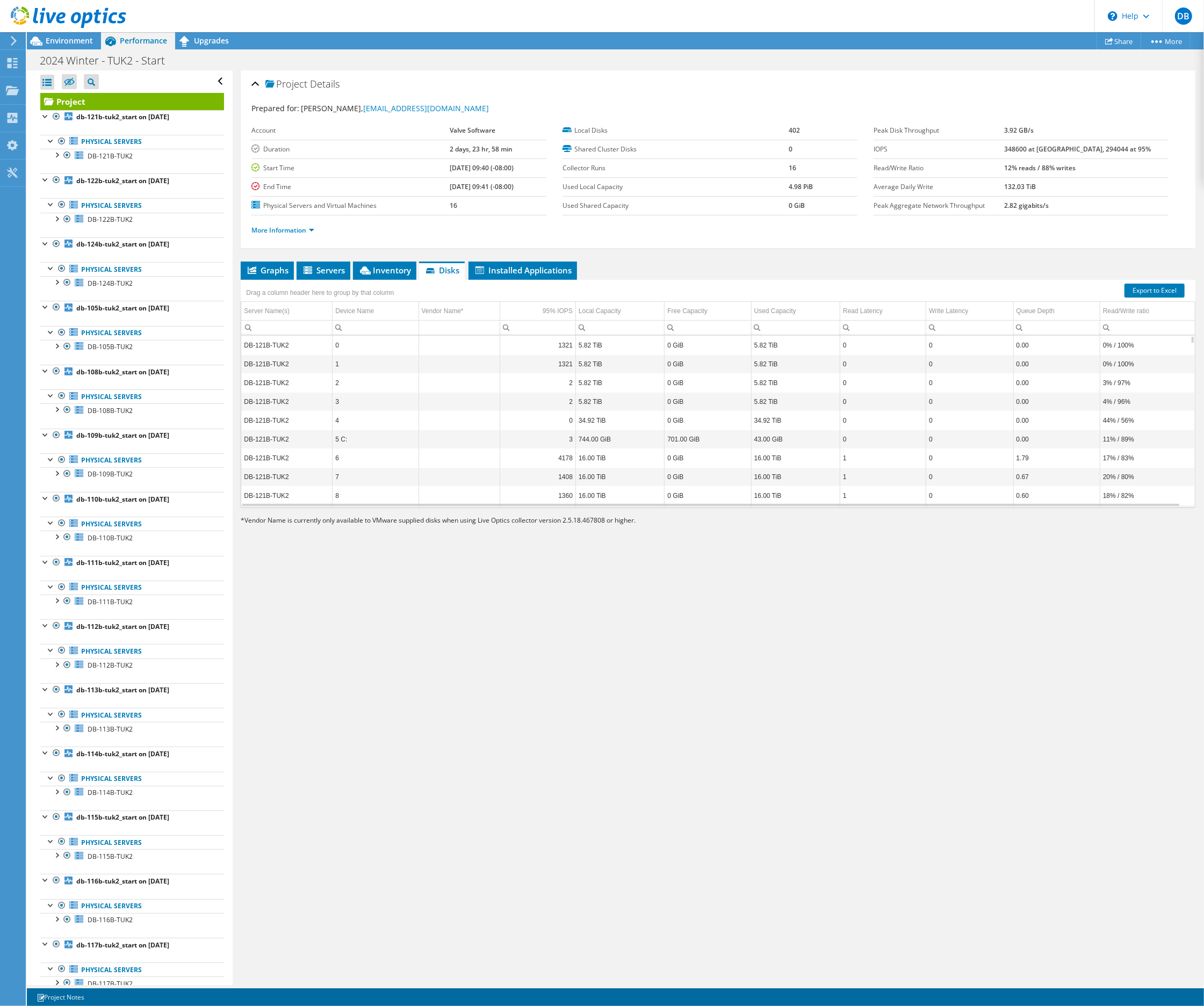
click at [970, 386] on td "0" at bounding box center [969, 382] width 87 height 19
click at [1133, 289] on link "Export to Excel" at bounding box center [1154, 290] width 60 height 14
click at [1186, 14] on span "DB" at bounding box center [1183, 16] width 17 height 17
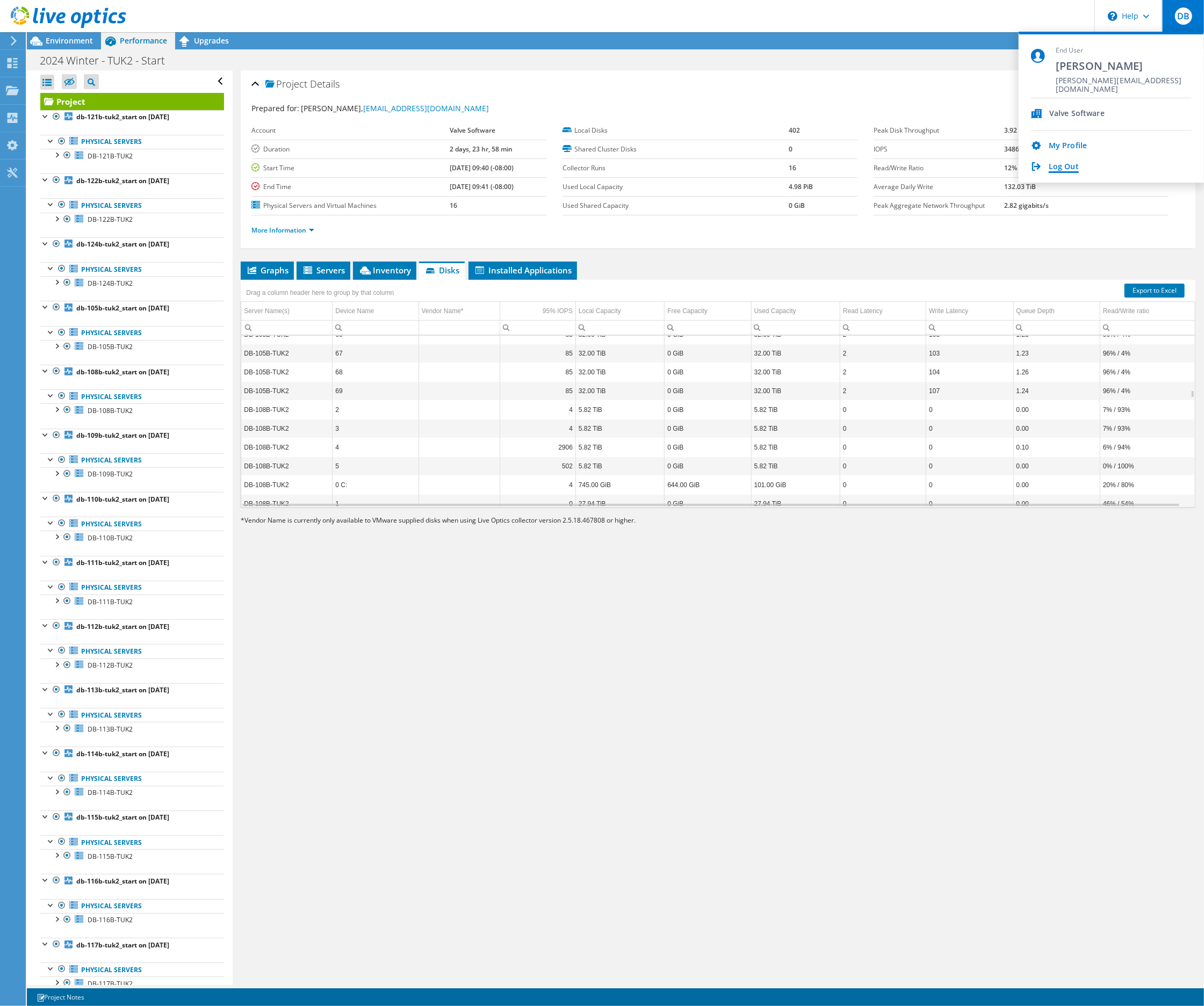
click at [1072, 166] on link "Log Out" at bounding box center [1064, 167] width 30 height 10
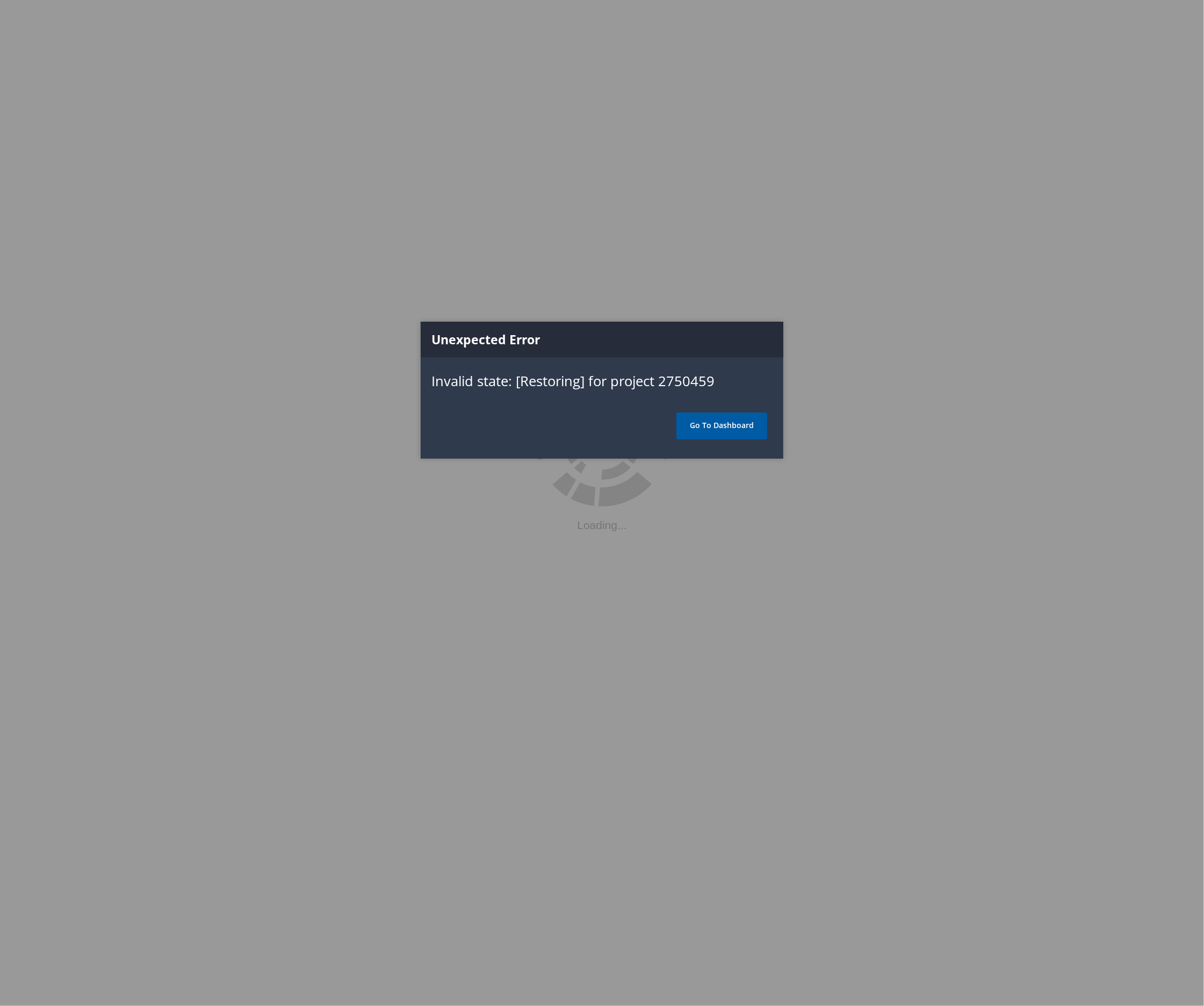
click at [721, 423] on link "Go To Dashboard" at bounding box center [721, 426] width 91 height 27
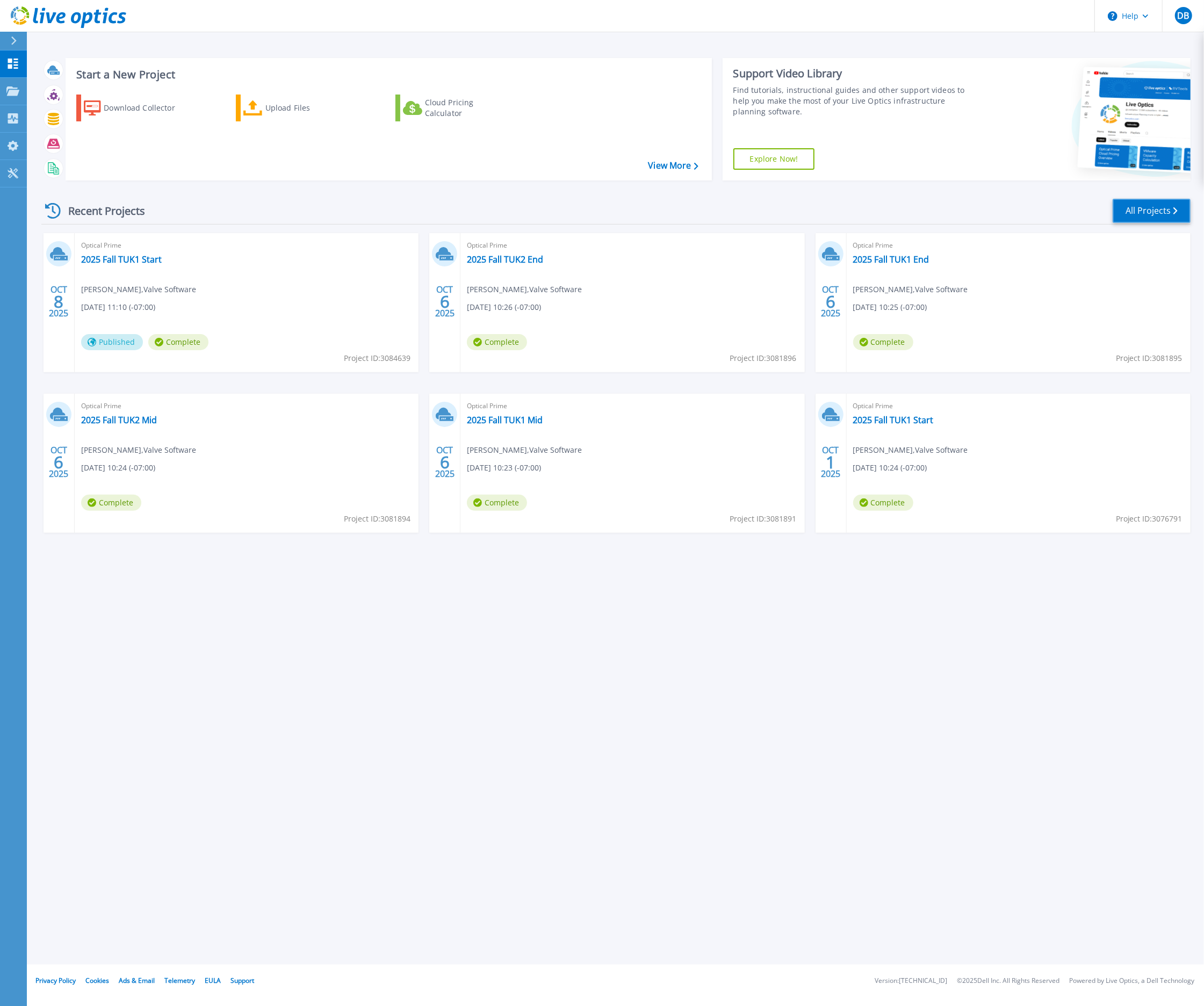
click at [1138, 211] on link "All Projects" at bounding box center [1151, 210] width 78 height 24
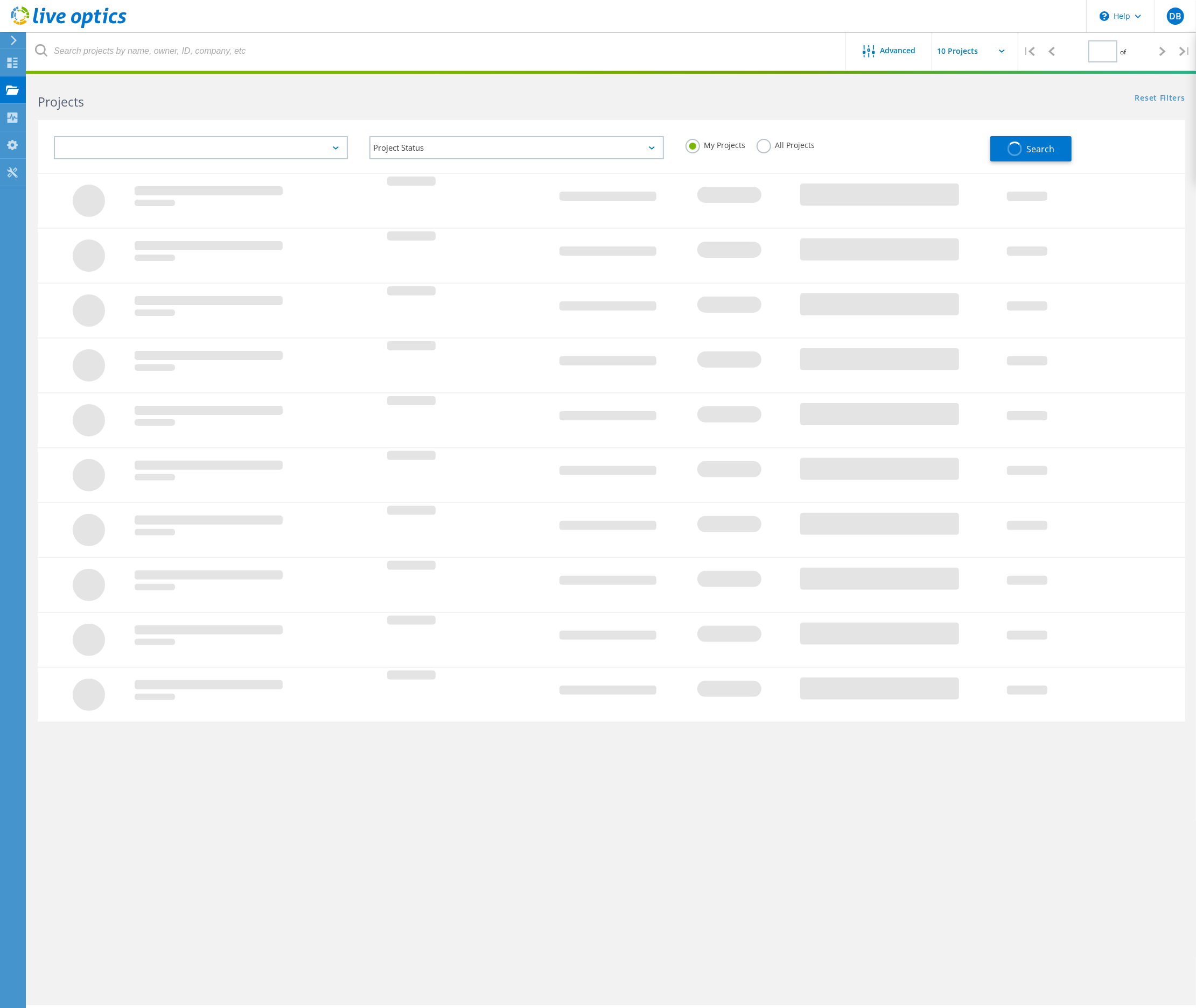
type input "1"
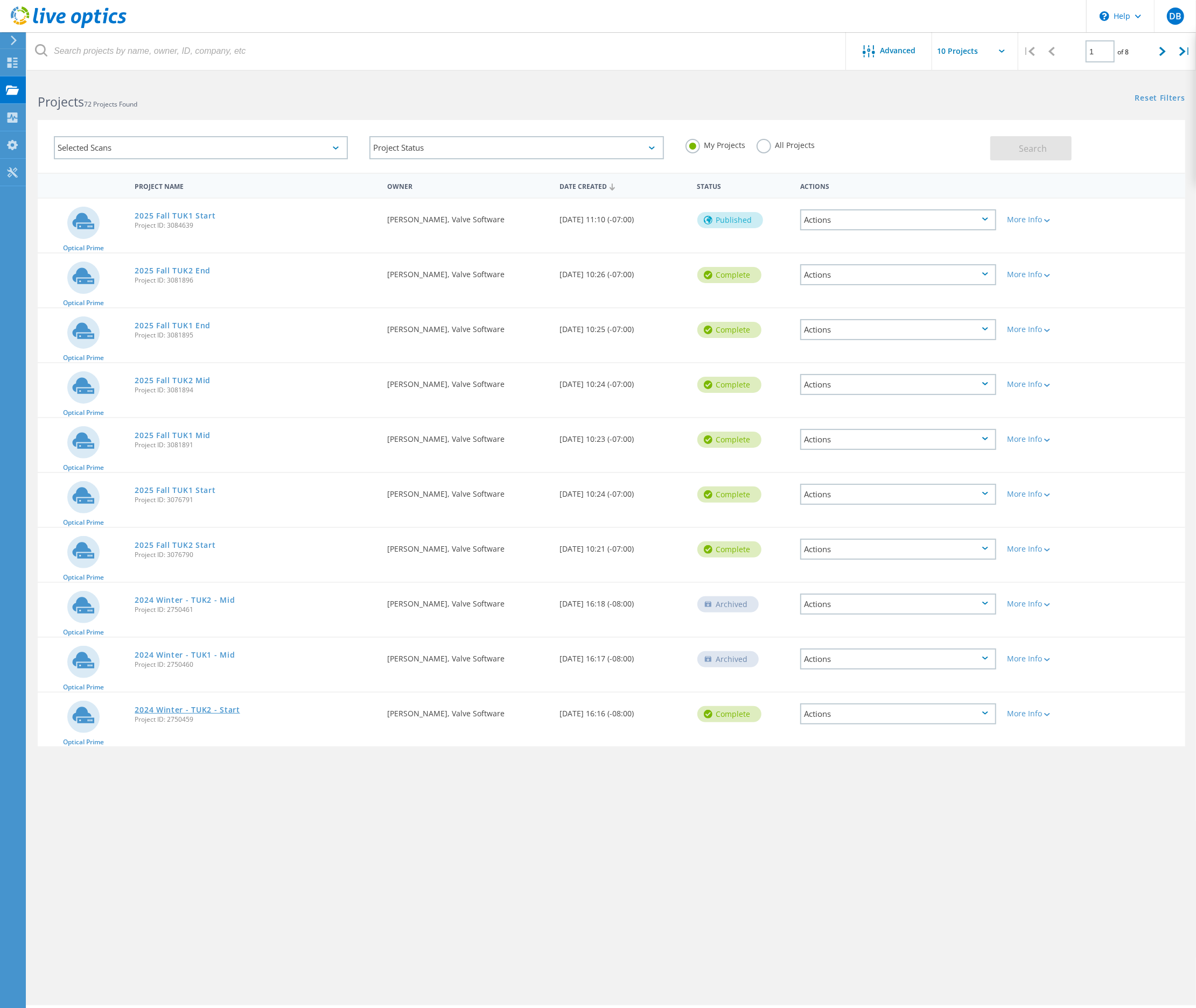
click at [178, 706] on link "2024 Winter - TUK2 - Start" at bounding box center [188, 710] width 105 height 7
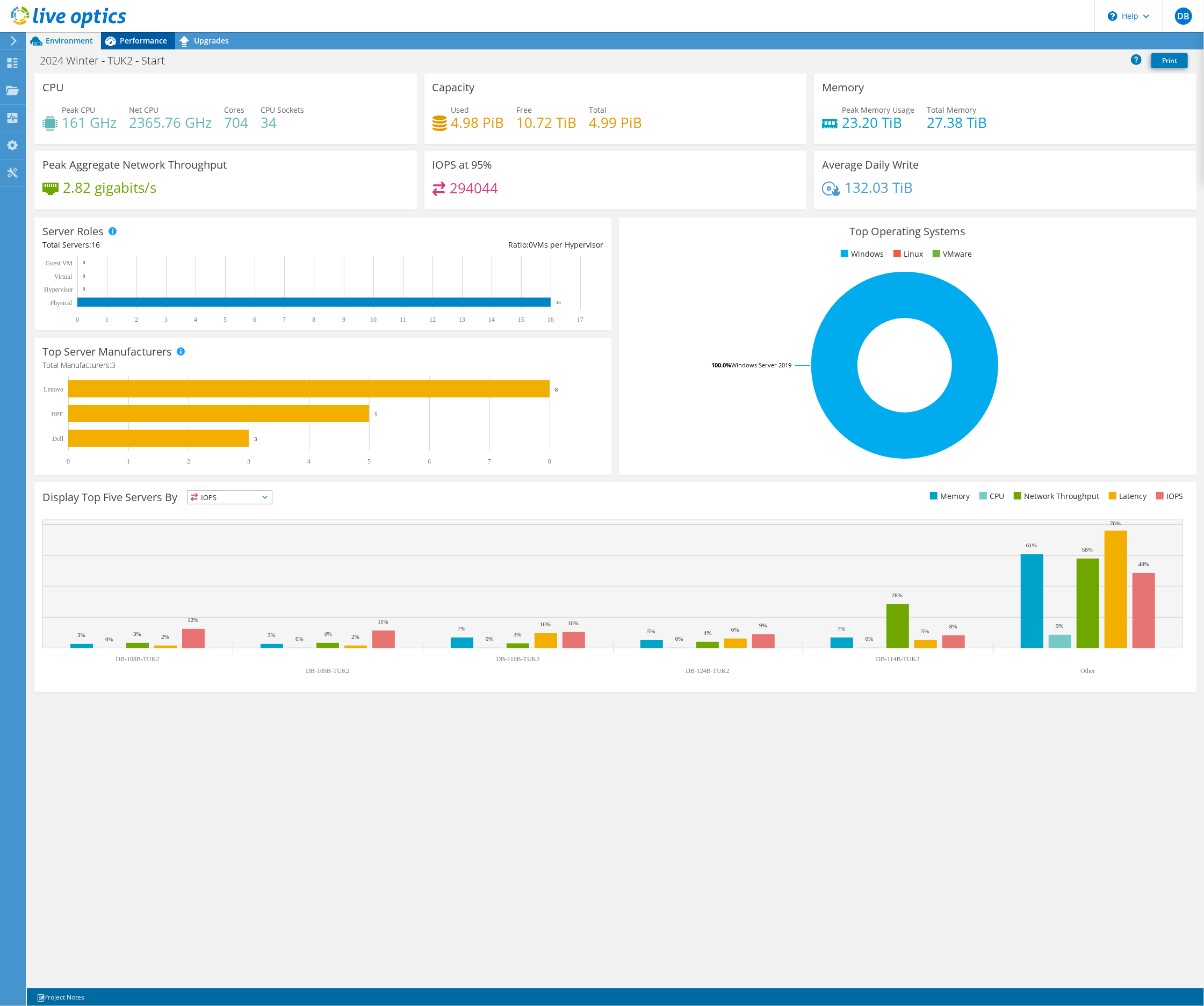
click at [128, 35] on span "Performance" at bounding box center [144, 40] width 48 height 10
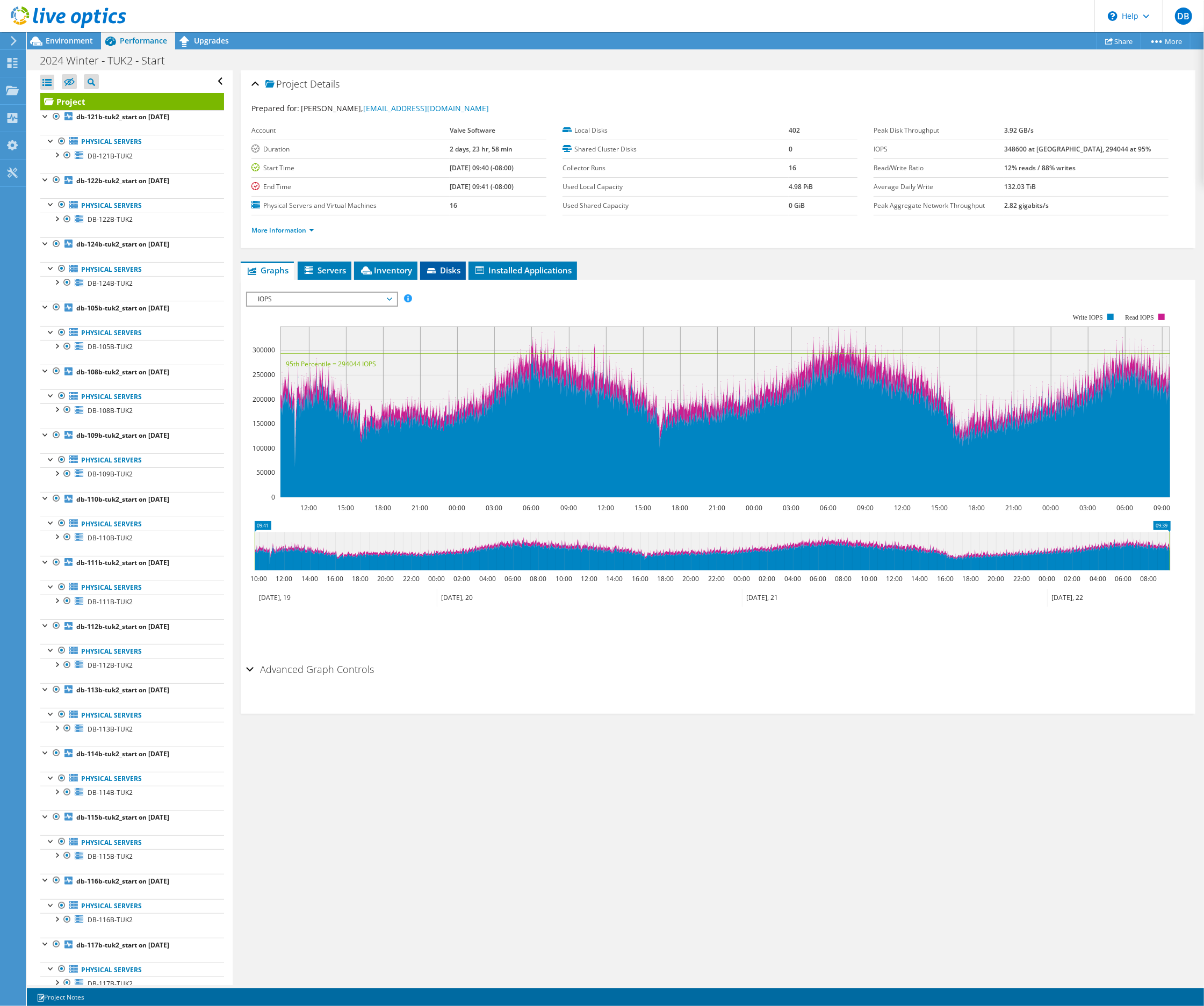
click at [452, 272] on span "Disks" at bounding box center [442, 270] width 35 height 11
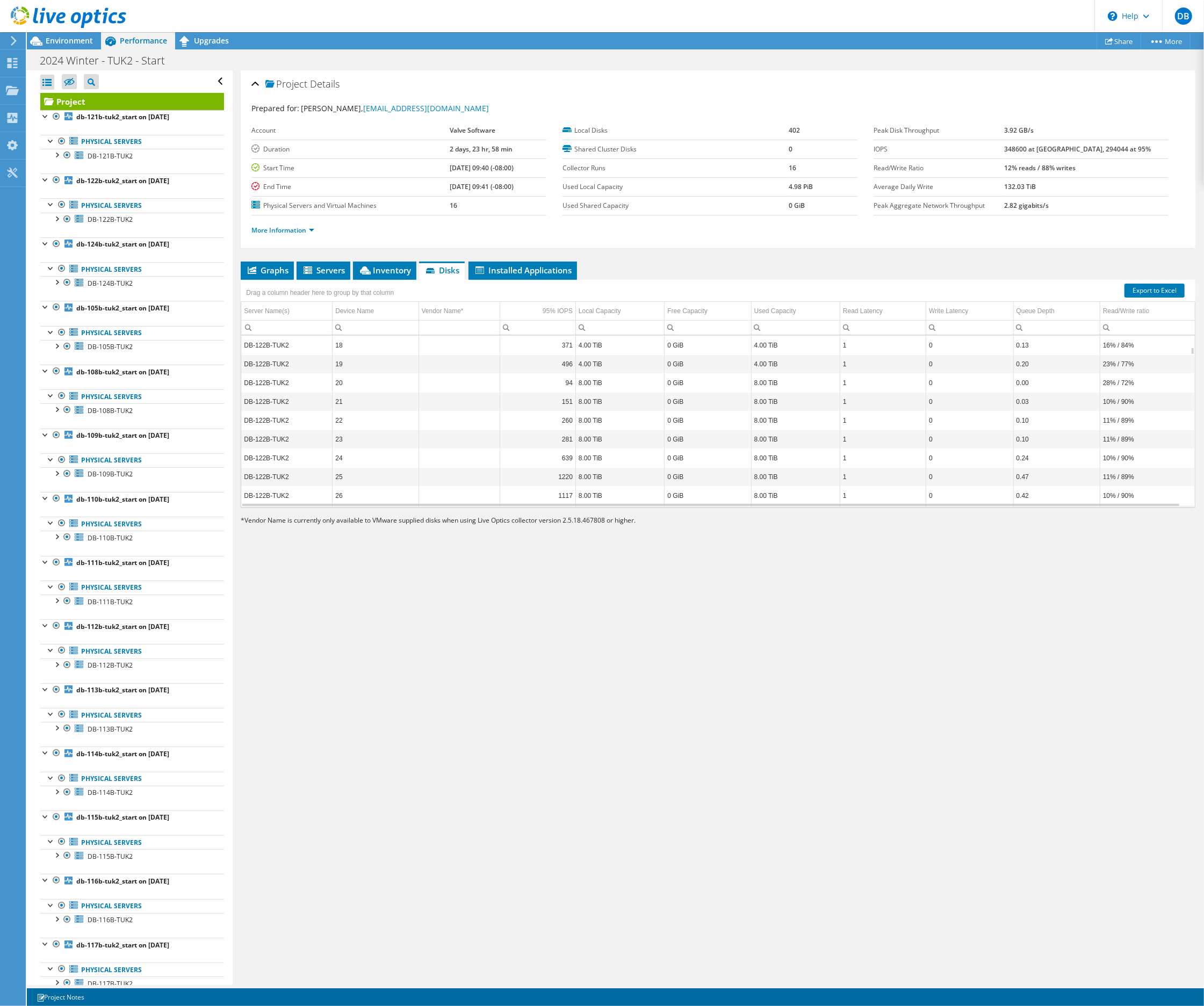
scroll to position [515, 0]
drag, startPoint x: 243, startPoint y: 345, endPoint x: 854, endPoint y: 503, distance: 631.1
drag, startPoint x: 1182, startPoint y: 349, endPoint x: 1178, endPoint y: 519, distance: 170.0
click at [1178, 519] on body "DB End User [PERSON_NAME] [PERSON_NAME][EMAIL_ADDRESS][DOMAIN_NAME] Valve Softw…" at bounding box center [602, 503] width 1204 height 1006
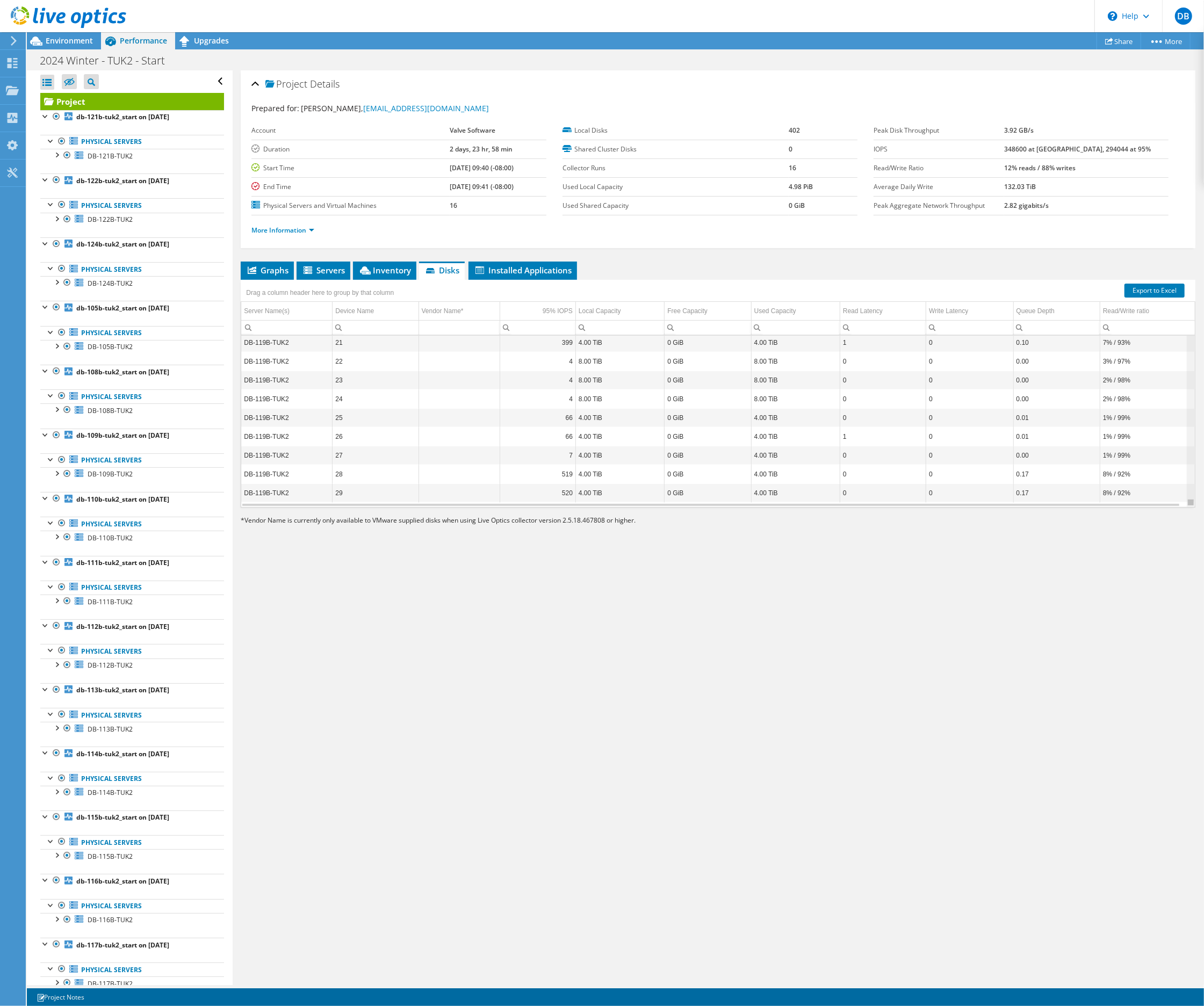
scroll to position [7462, 0]
drag, startPoint x: 1181, startPoint y: 501, endPoint x: 1181, endPoint y: 519, distance: 18.0
click at [1181, 519] on body "DB End User [PERSON_NAME] [PERSON_NAME][EMAIL_ADDRESS][DOMAIN_NAME] Valve Softw…" at bounding box center [602, 503] width 1204 height 1006
click at [1143, 493] on td "8% / 92%" at bounding box center [1147, 492] width 95 height 19
click at [364, 493] on td "29" at bounding box center [375, 492] width 86 height 19
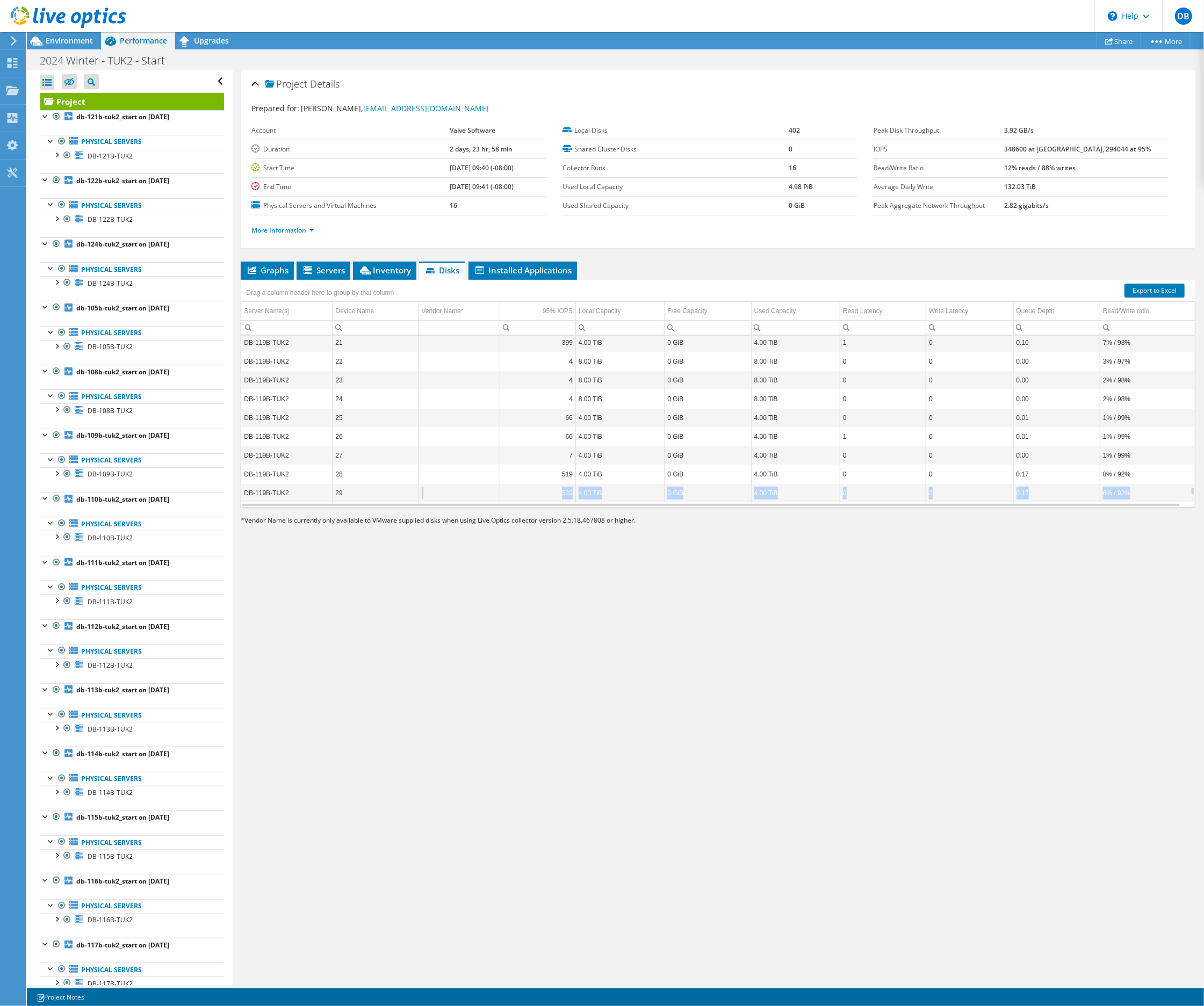
scroll to position [6946, 0]
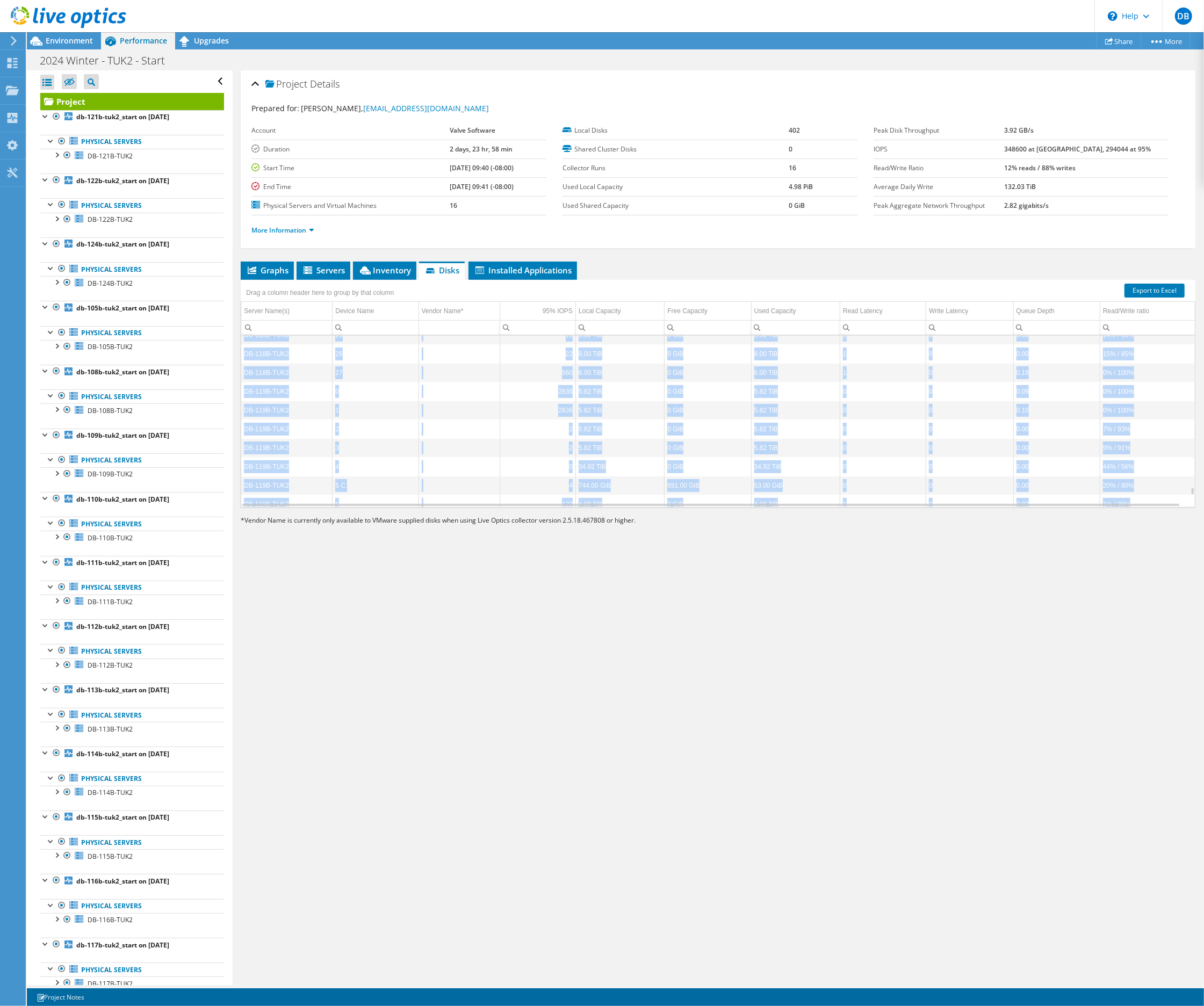
click at [282, 307] on td "DB-118B-TUK2" at bounding box center [286, 297] width 91 height 19
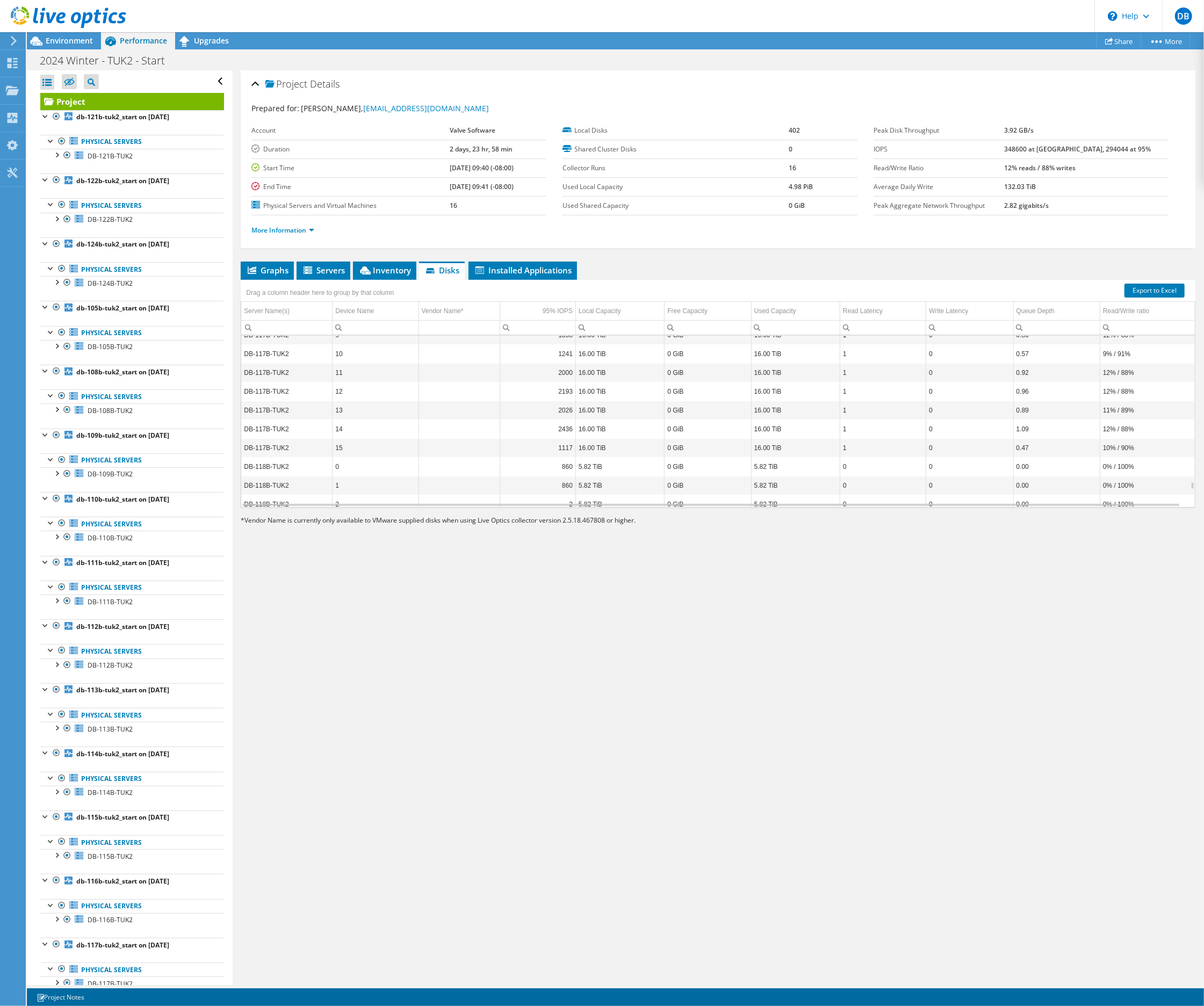
scroll to position [6173, 0]
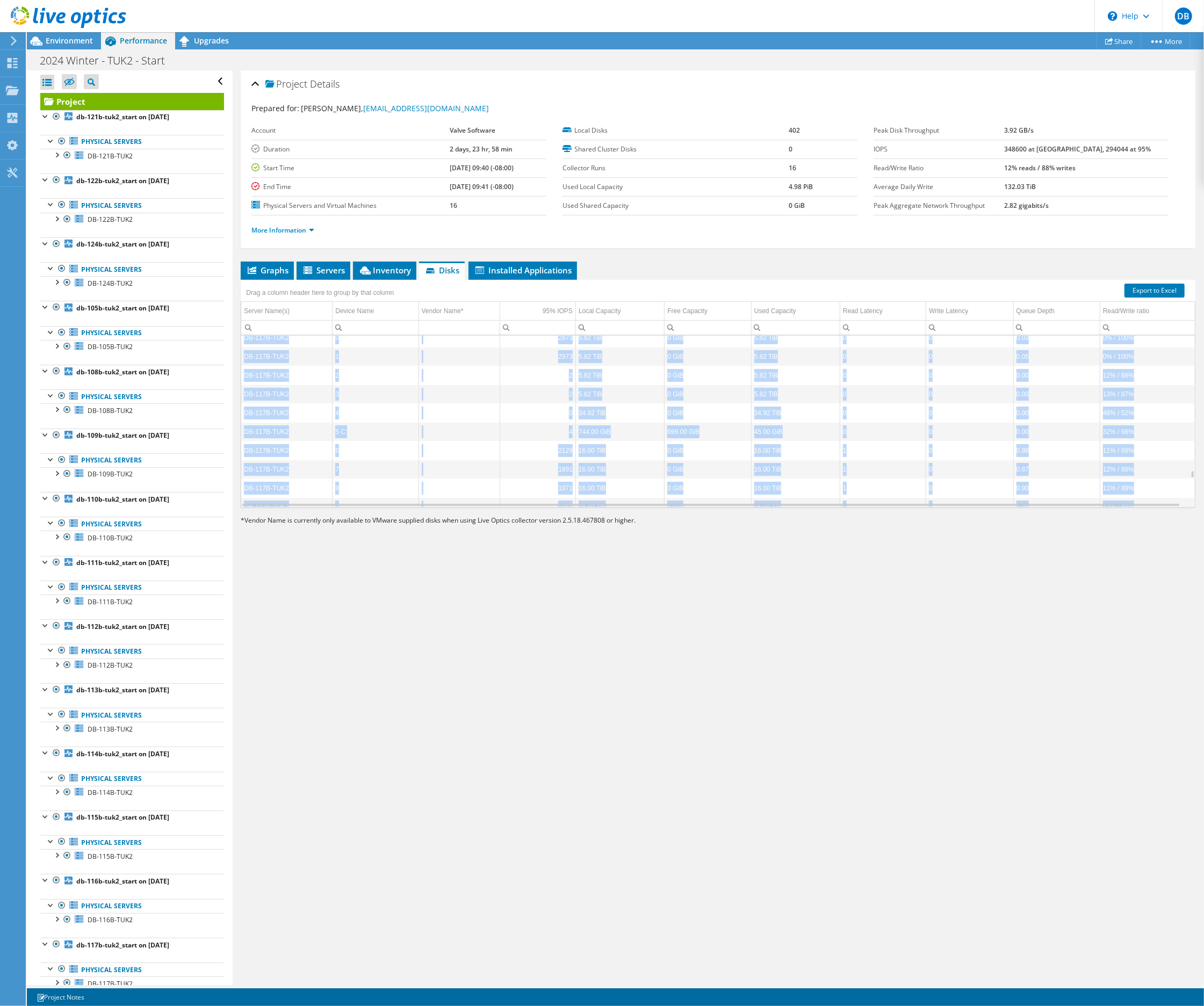
click at [244, 309] on td "DB-116B-TUK2" at bounding box center [286, 300] width 91 height 19
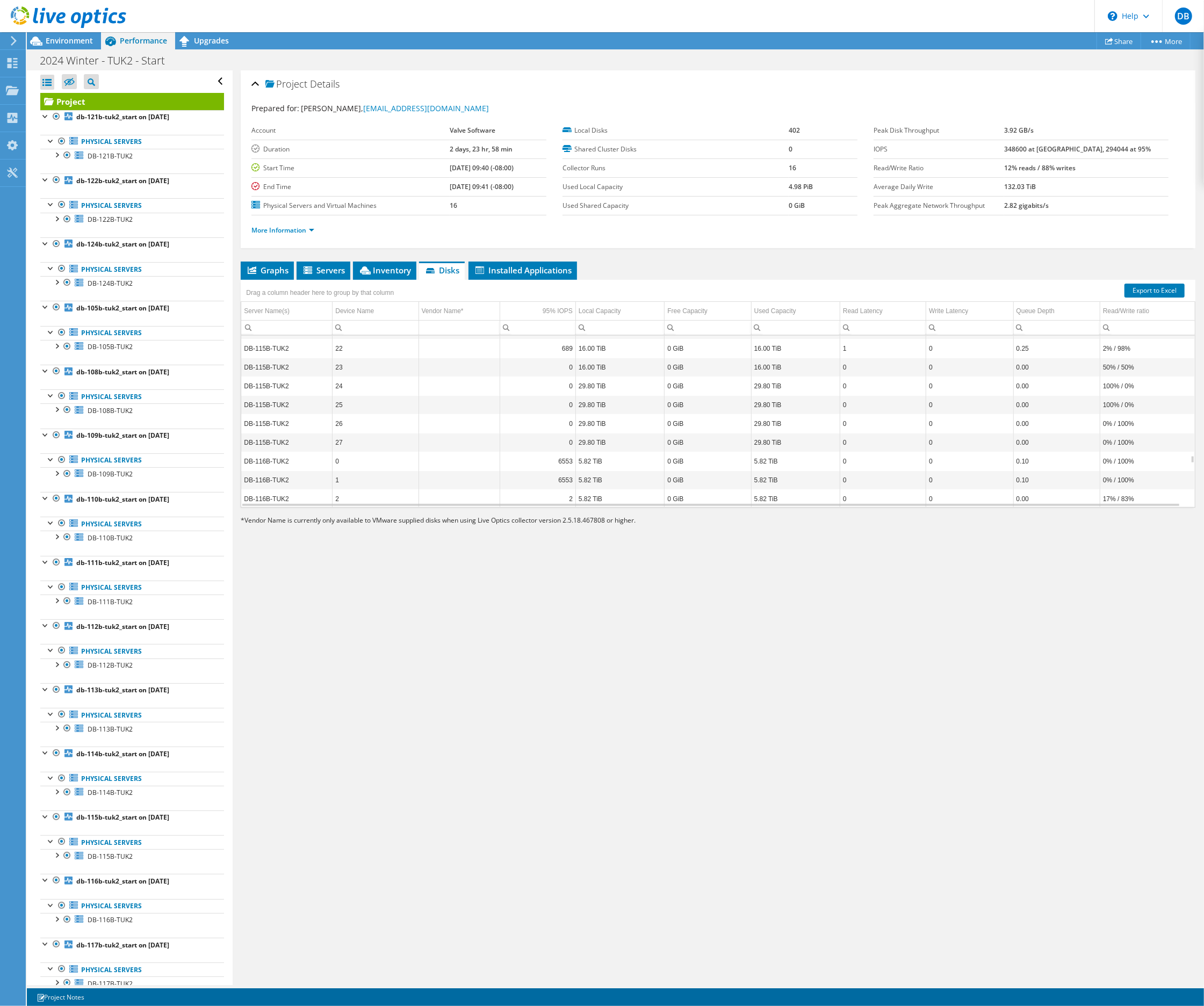
scroll to position [4970, 0]
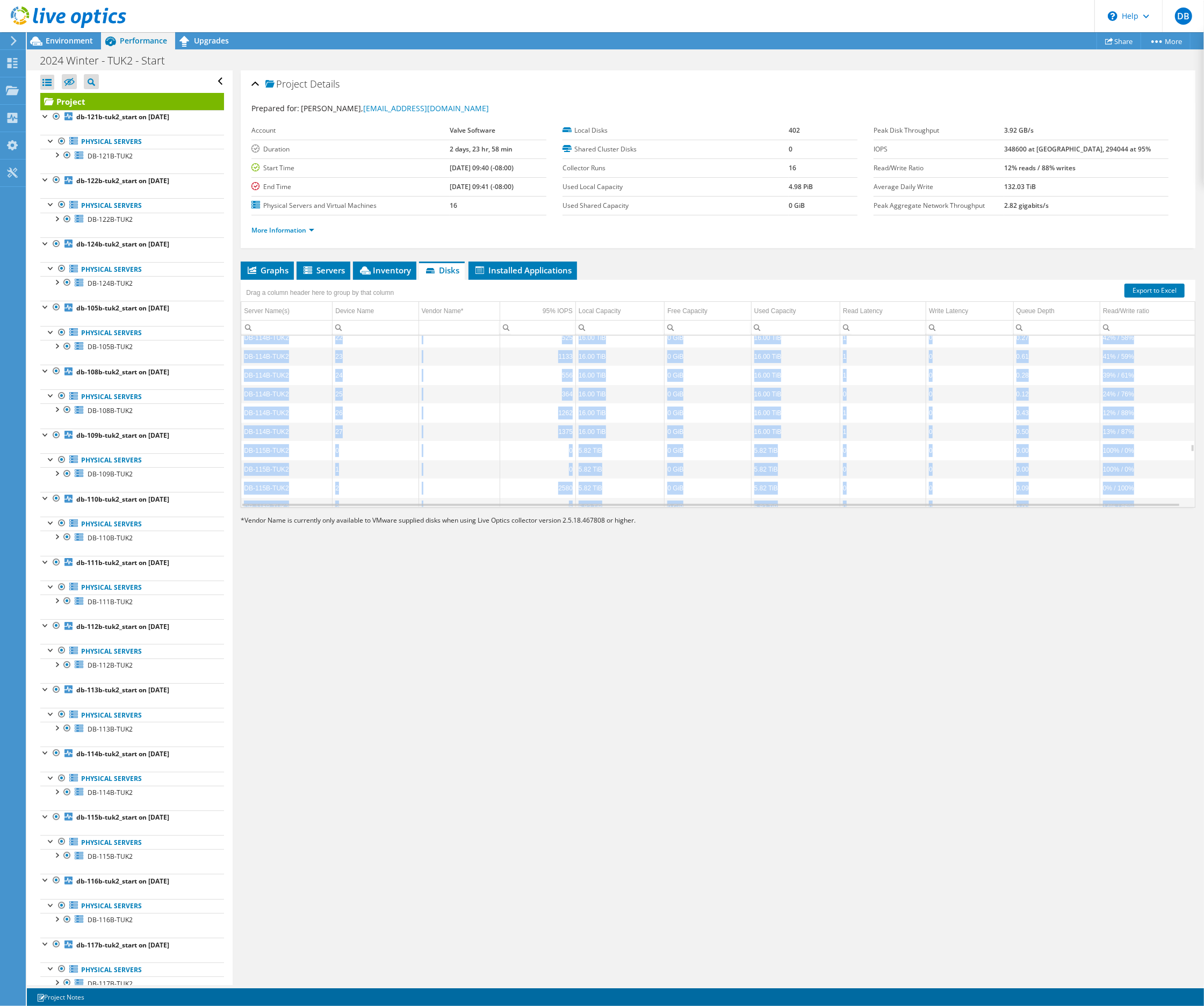
click at [244, 309] on td "DB-114B-TUK2" at bounding box center [286, 300] width 91 height 19
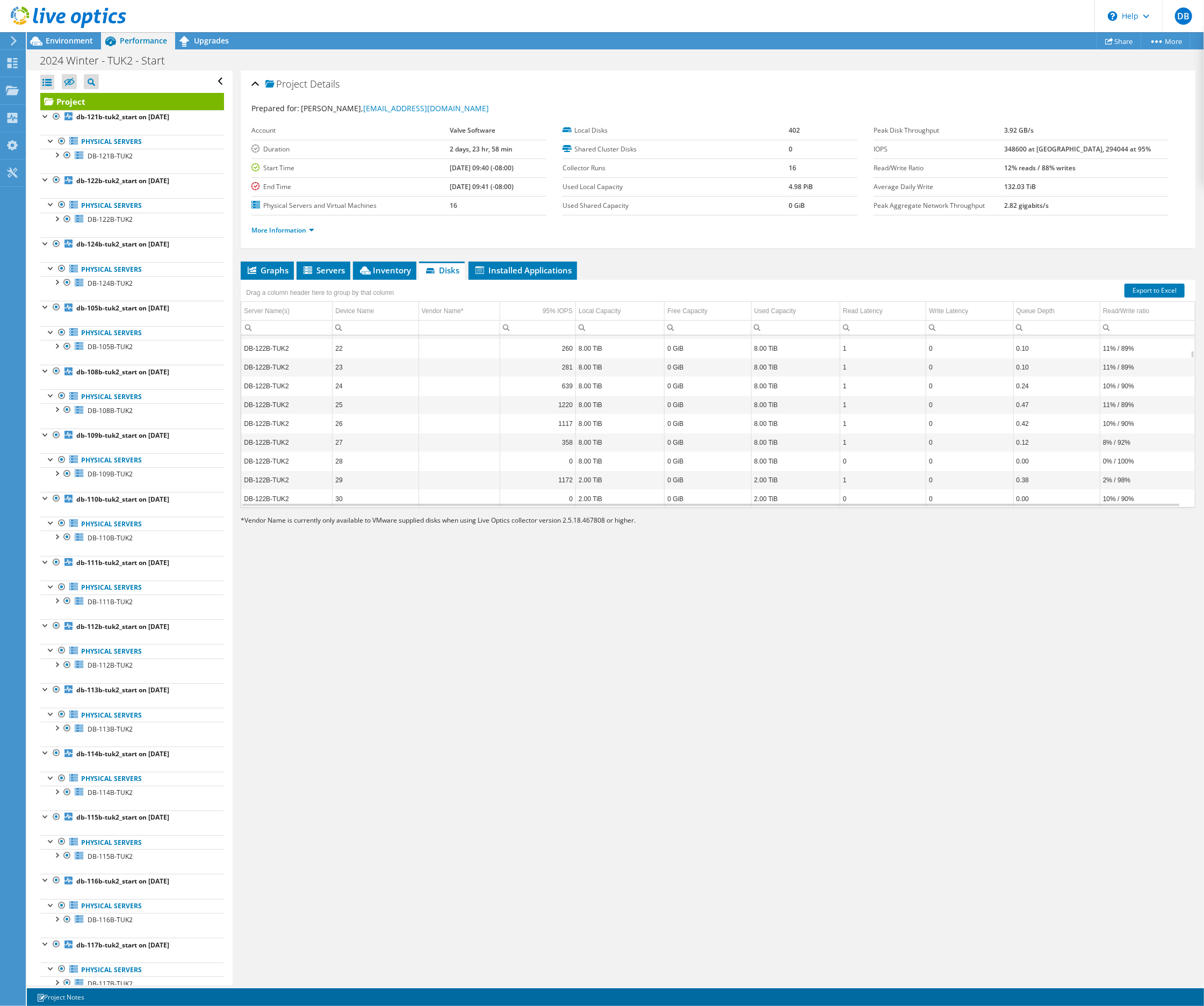
scroll to position [0, 0]
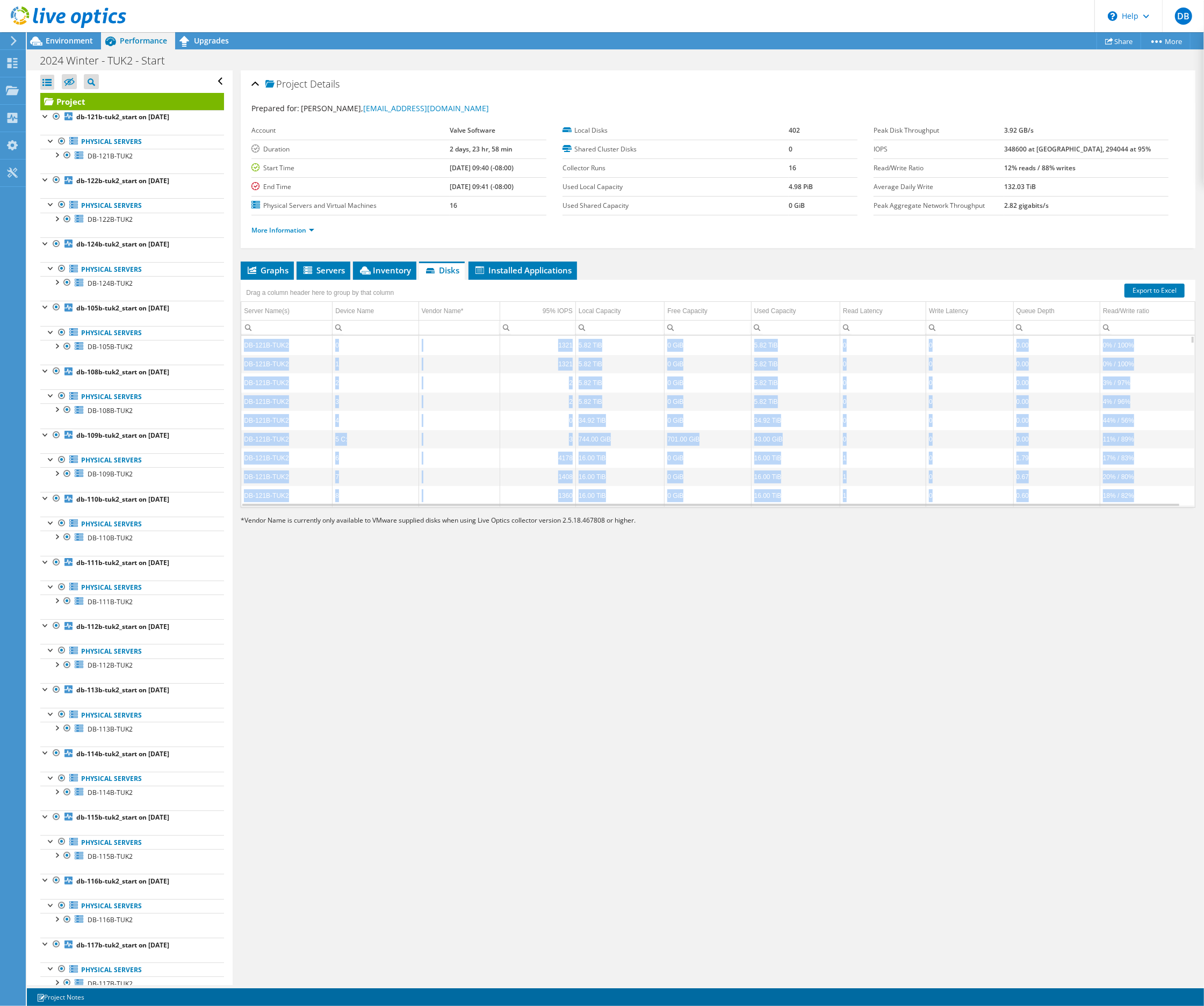
click at [245, 348] on td "DB-121B-TUK2" at bounding box center [286, 345] width 91 height 19
copy tbody "DB-121B-TUK2 0 1321 5.82 TiB 0 GiB 5.82 TiB 0 0 0.00 0% / 100% DB-121B-TUK2 1 1…"
click at [1005, 85] on div "Project Details" at bounding box center [717, 85] width 933 height 23
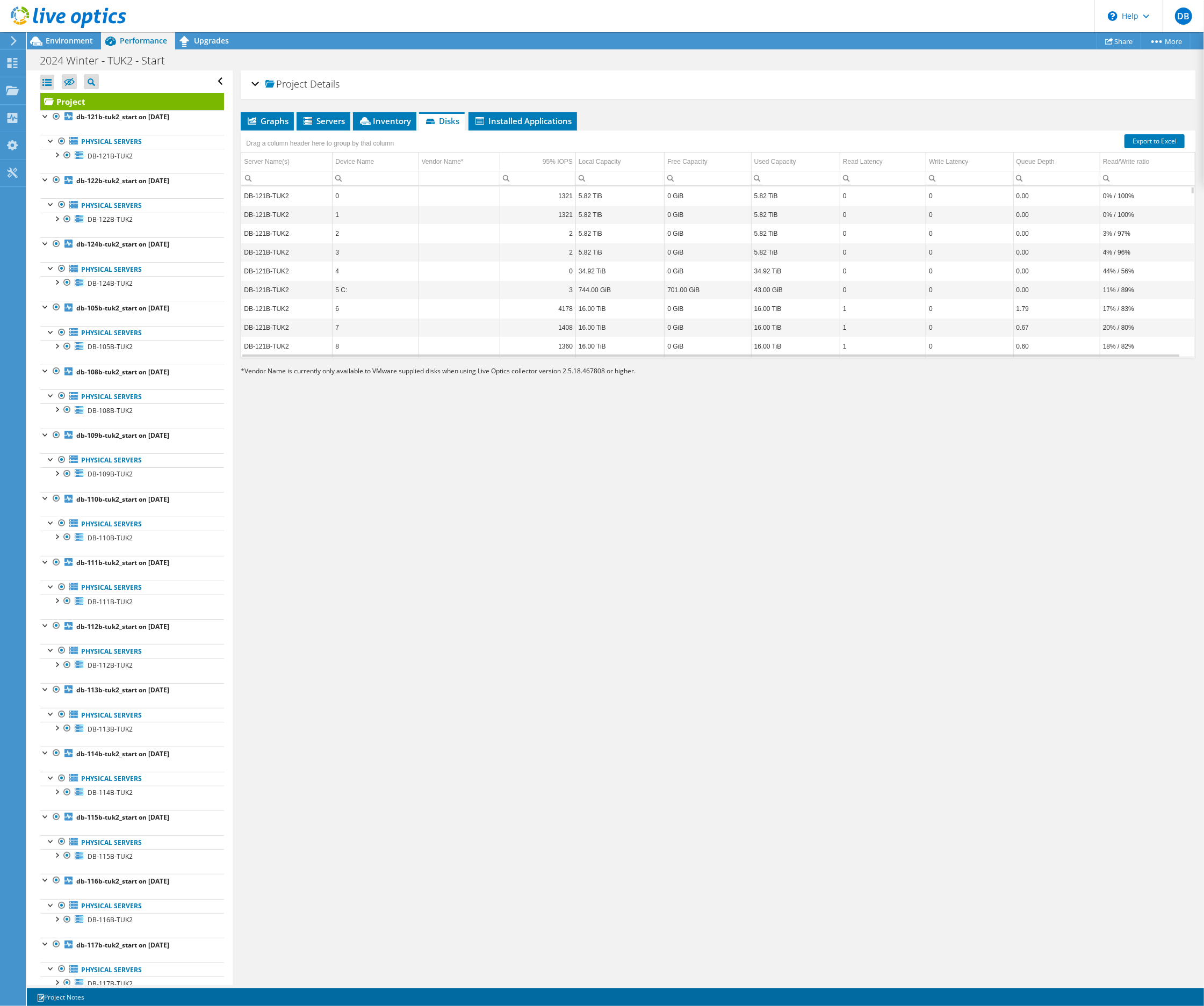
click at [633, 533] on div "Project Details Prepared for: John Drury, johnd@valvesoftware.com Account Valve…" at bounding box center [717, 528] width 971 height 915
click at [707, 292] on td "701.00 GiB" at bounding box center [707, 290] width 86 height 19
click at [11, 58] on use at bounding box center [12, 63] width 10 height 10
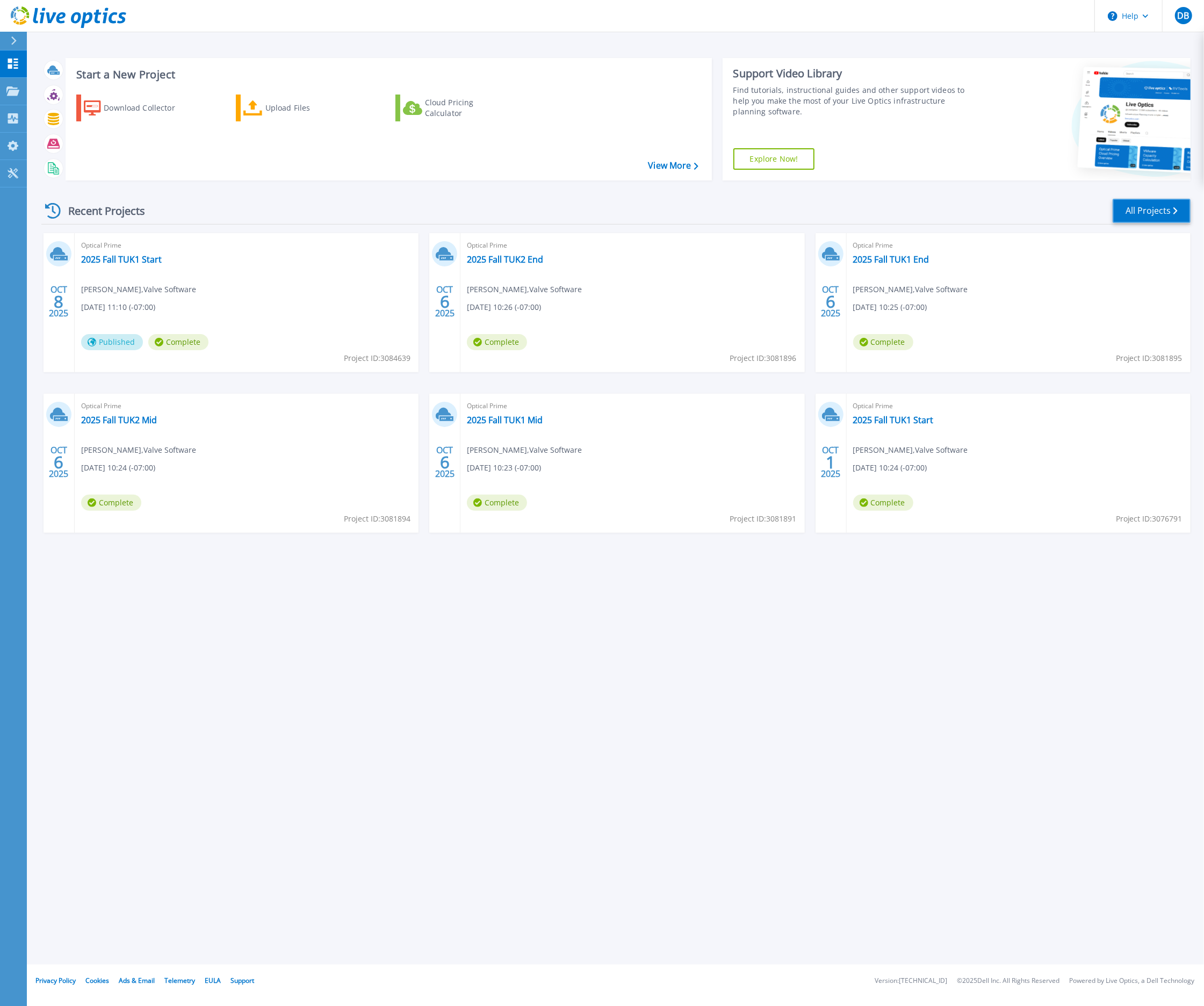
click at [1147, 211] on link "All Projects" at bounding box center [1151, 210] width 78 height 24
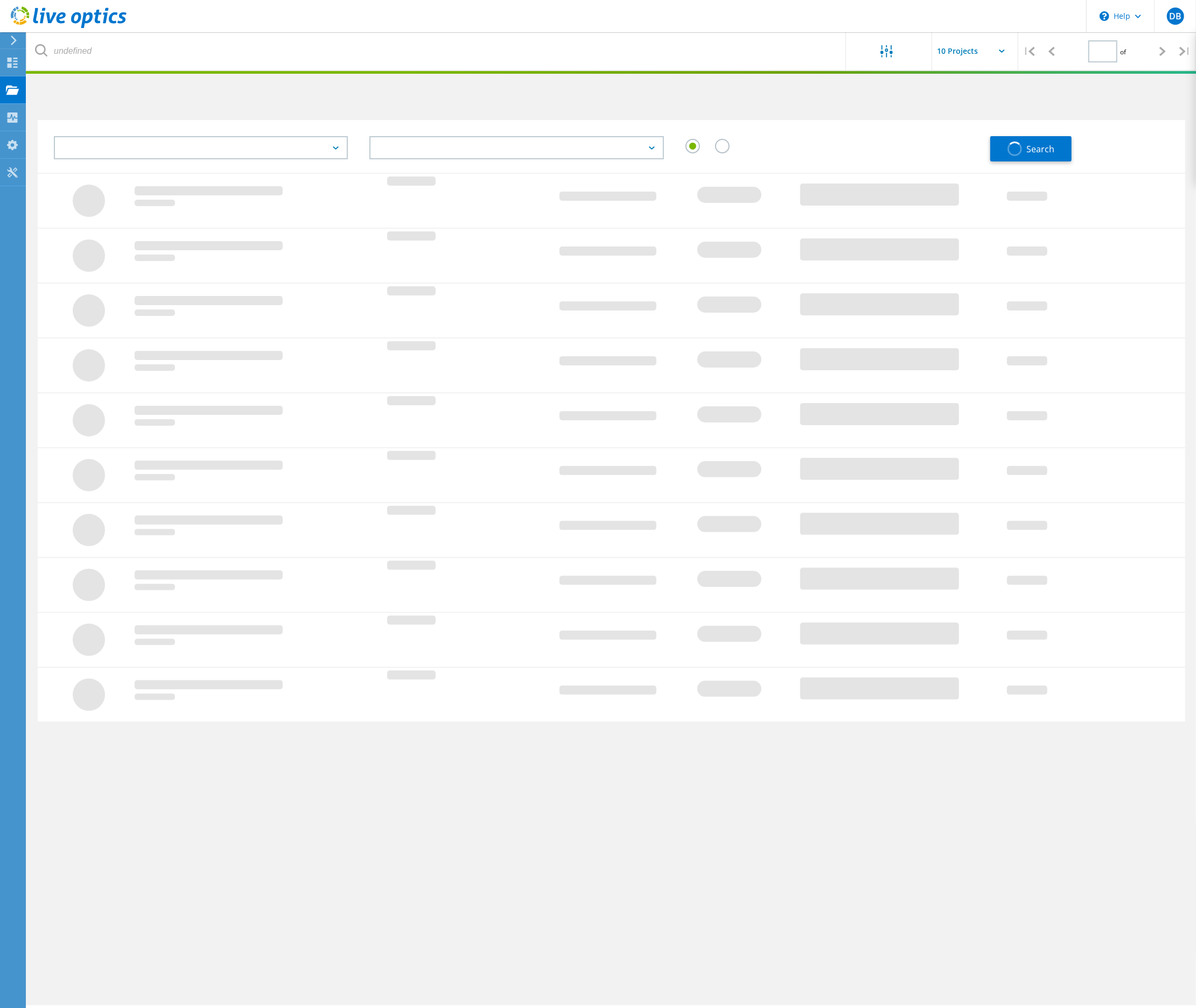
type input "1"
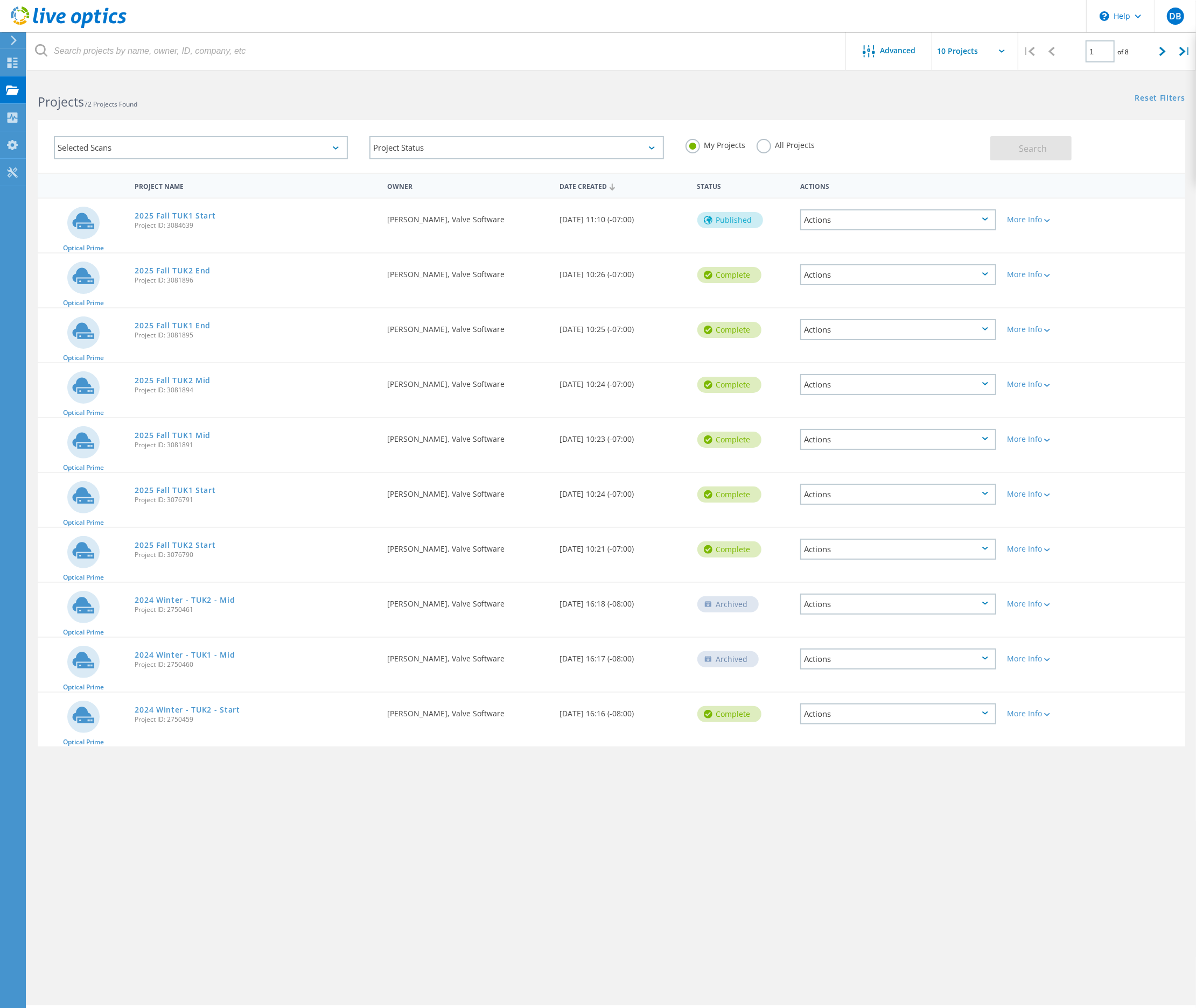
click at [961, 48] on input "text" at bounding box center [985, 51] width 108 height 38
click at [948, 132] on div "Show 40 Projects" at bounding box center [986, 133] width 107 height 18
type input "Show 40 Projects"
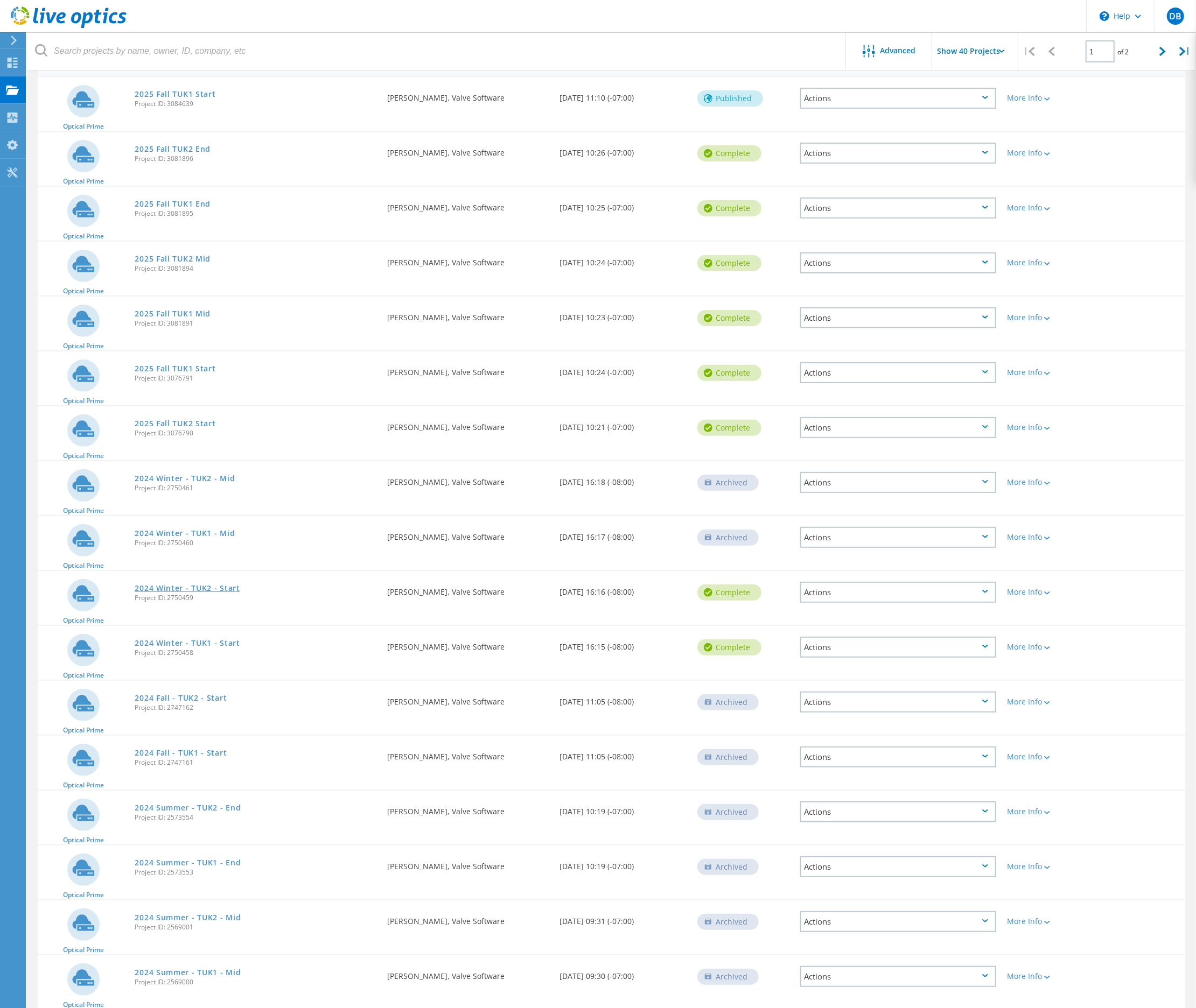
scroll to position [143, 0]
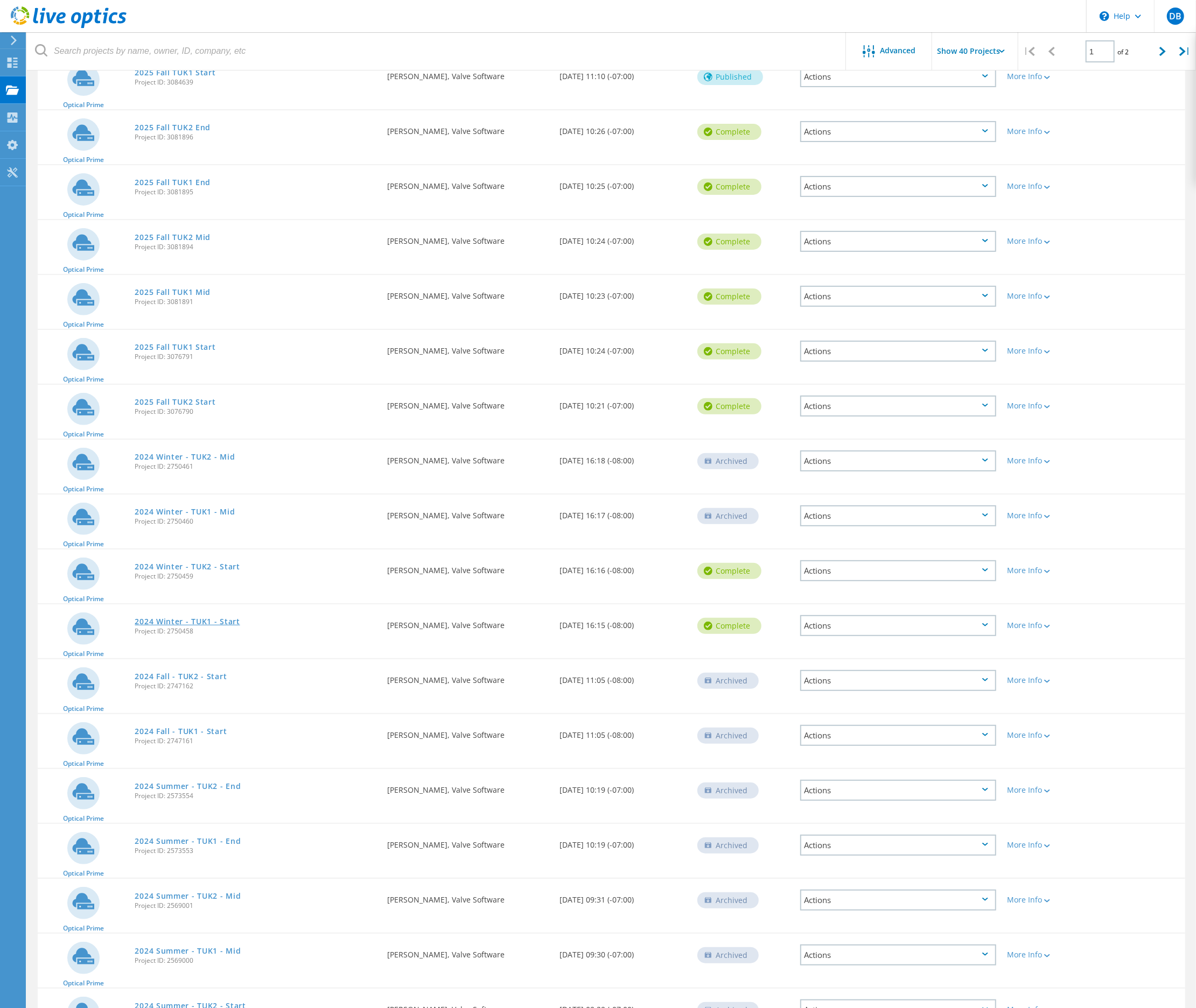
click at [160, 617] on link "2024 Winter - TUK1 - Start" at bounding box center [188, 621] width 105 height 7
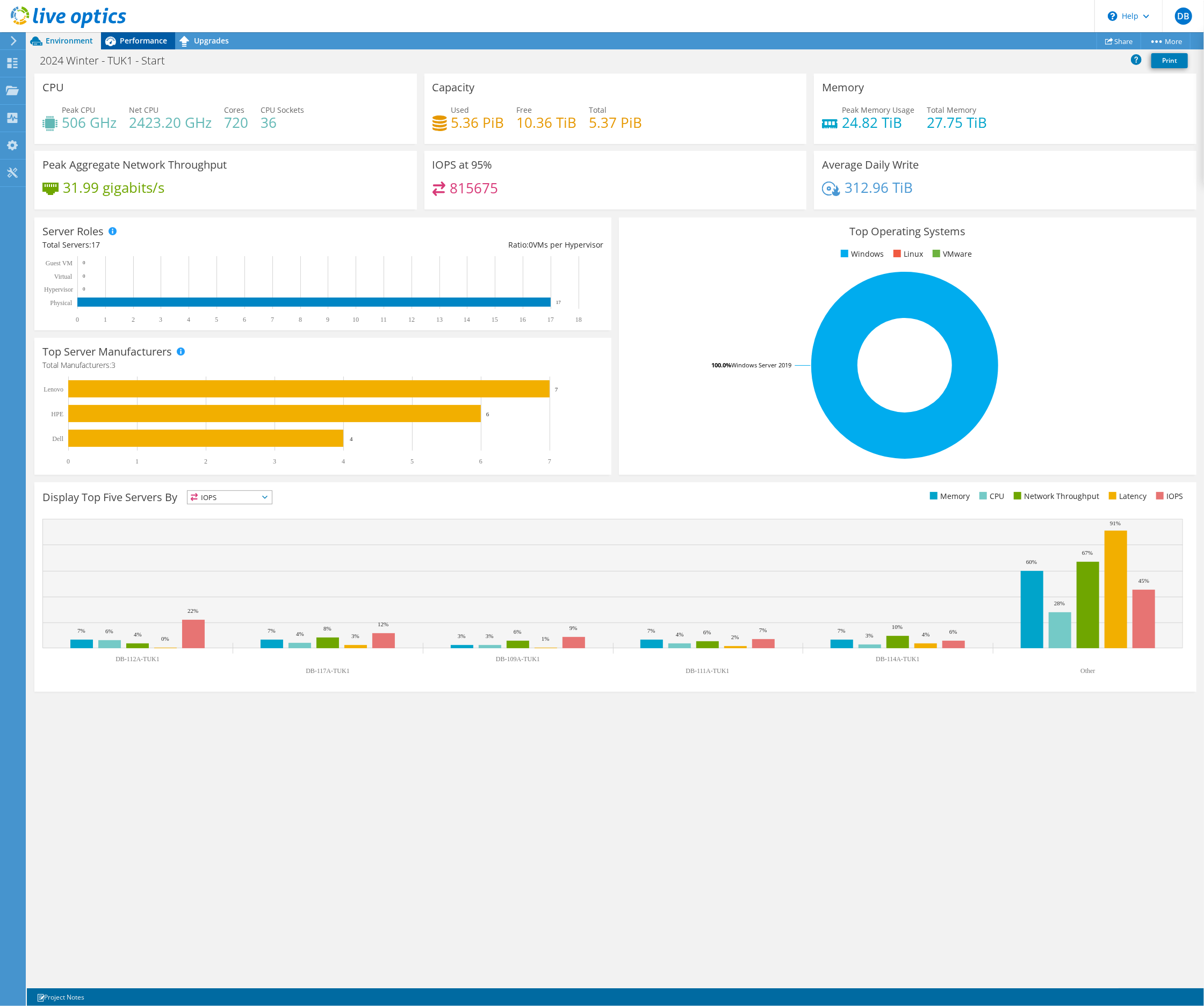
click at [147, 43] on span "Performance" at bounding box center [144, 40] width 48 height 10
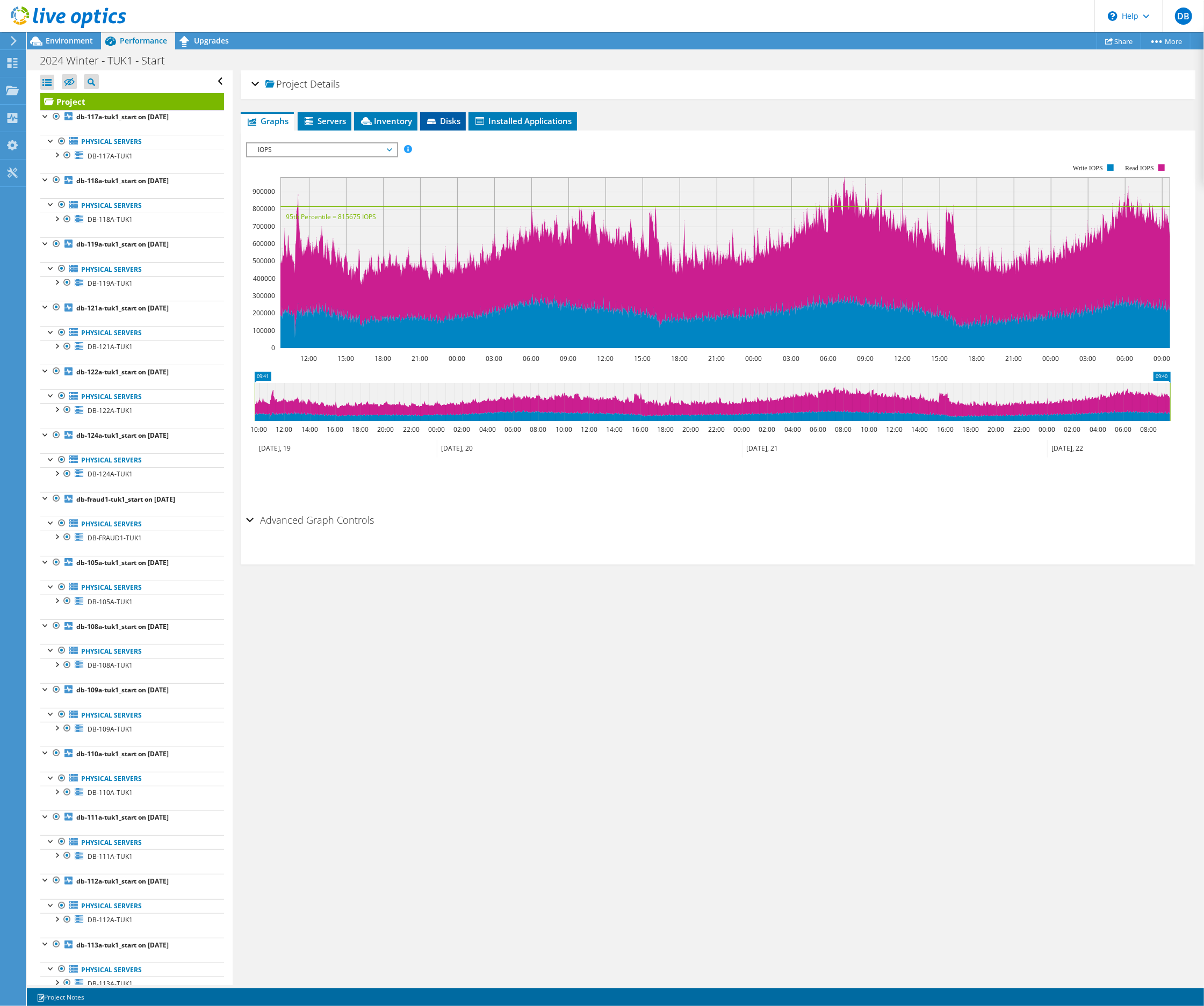
click at [438, 118] on span "Disks" at bounding box center [442, 121] width 35 height 11
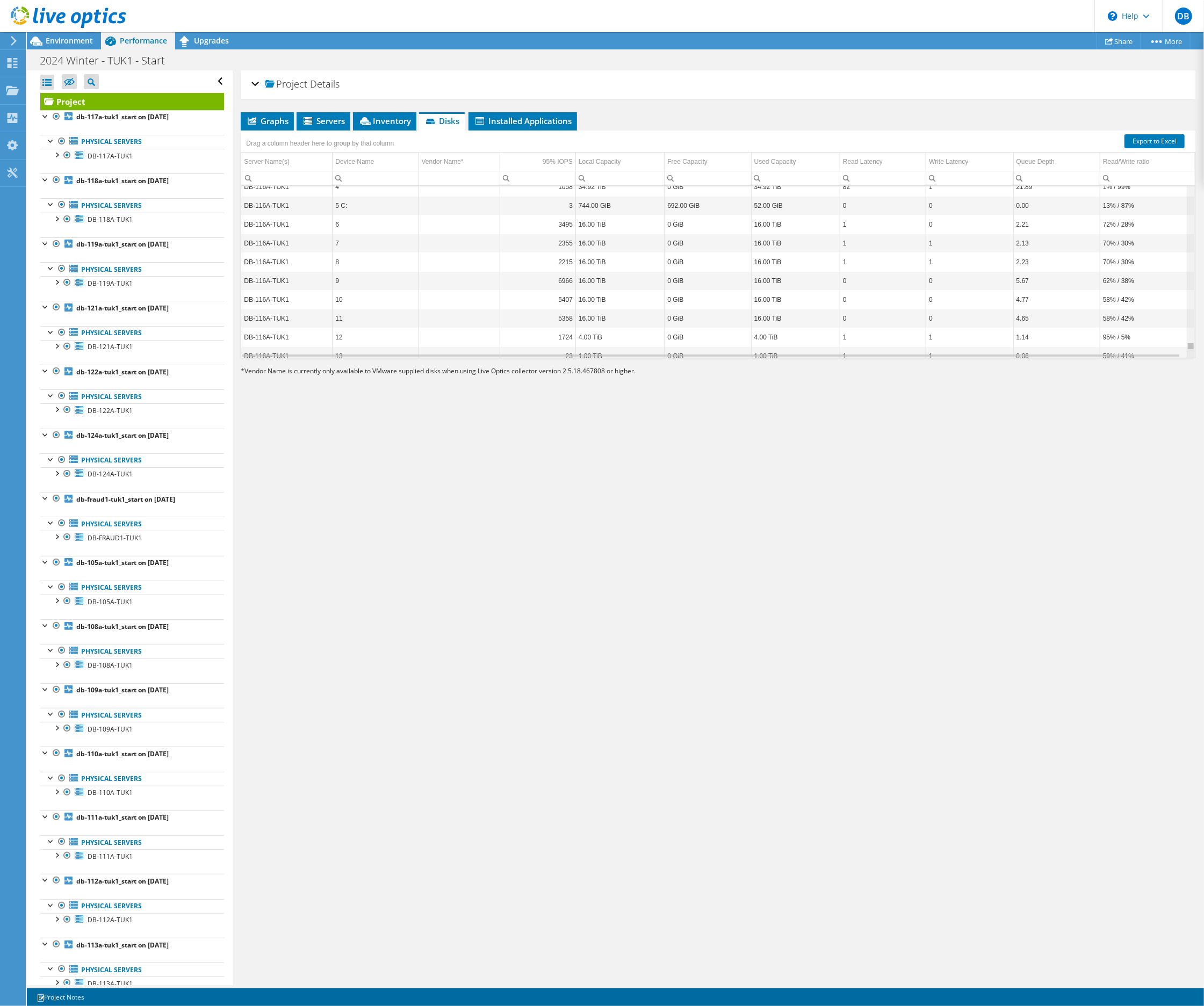
scroll to position [8069, 0]
drag, startPoint x: 1182, startPoint y: 189, endPoint x: 1178, endPoint y: 373, distance: 184.0
click at [1178, 374] on body "DB End User [PERSON_NAME] [PERSON_NAME][EMAIL_ADDRESS][DOMAIN_NAME] Valve Softw…" at bounding box center [602, 503] width 1204 height 1006
click at [1145, 346] on td "58% / 42%" at bounding box center [1147, 343] width 95 height 19
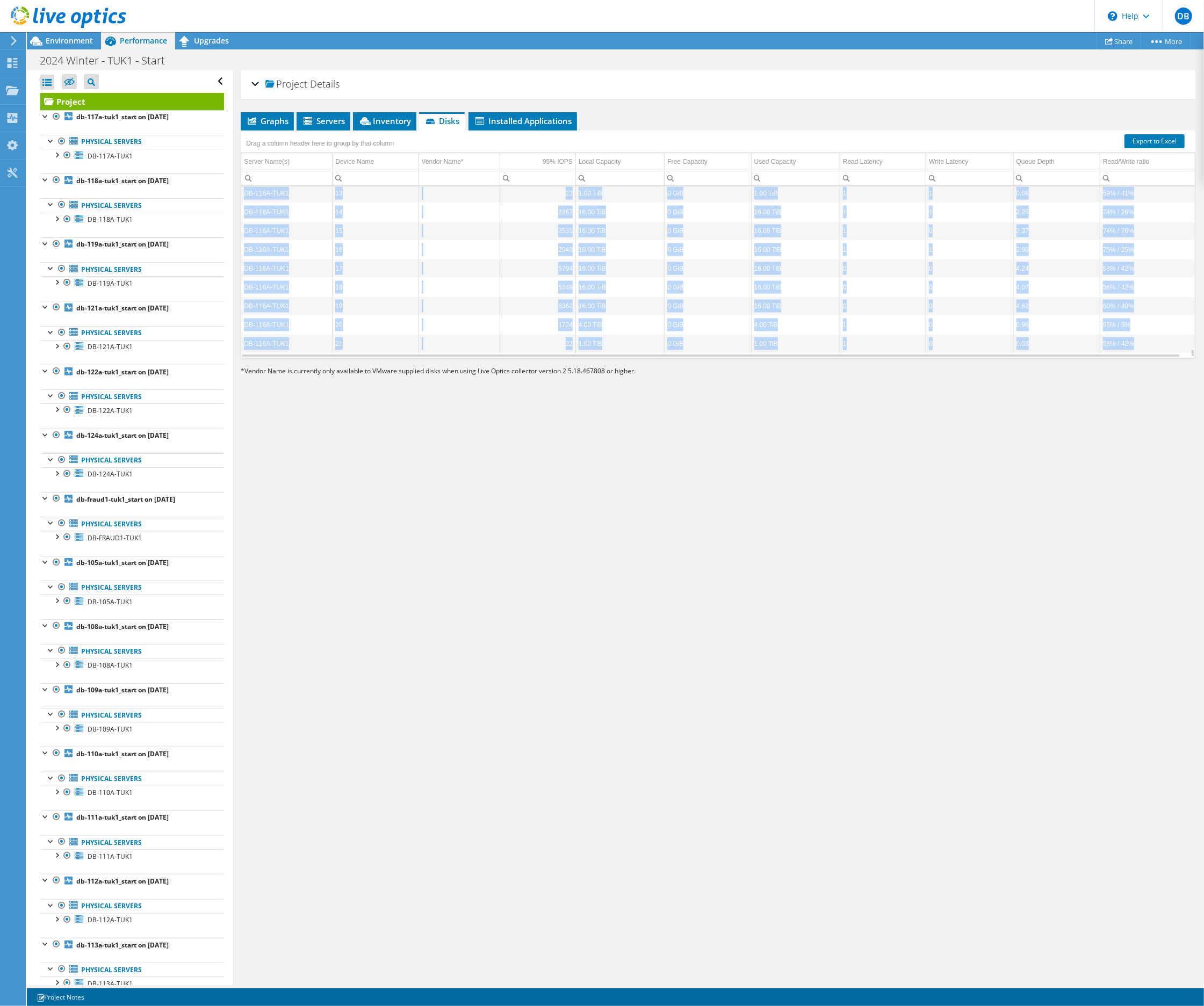
drag, startPoint x: 1126, startPoint y: 344, endPoint x: 474, endPoint y: 183, distance: 671.6
click at [474, 183] on div "Drag a column header here to group by that column Server Name(s) Device Name Ve…" at bounding box center [717, 245] width 955 height 228
copy table "LO-017I-DOL8 6 5055 7.54 SiT 4 AmE 2.49 CoN 1 8 2.20 5% / 329% AD-071E-SED0 3 4…"
click at [1044, 671] on div "Project Details Prepared for: [PERSON_NAME], [PERSON_NAME][EMAIL_ADDRESS][DOMAI…" at bounding box center [717, 528] width 971 height 915
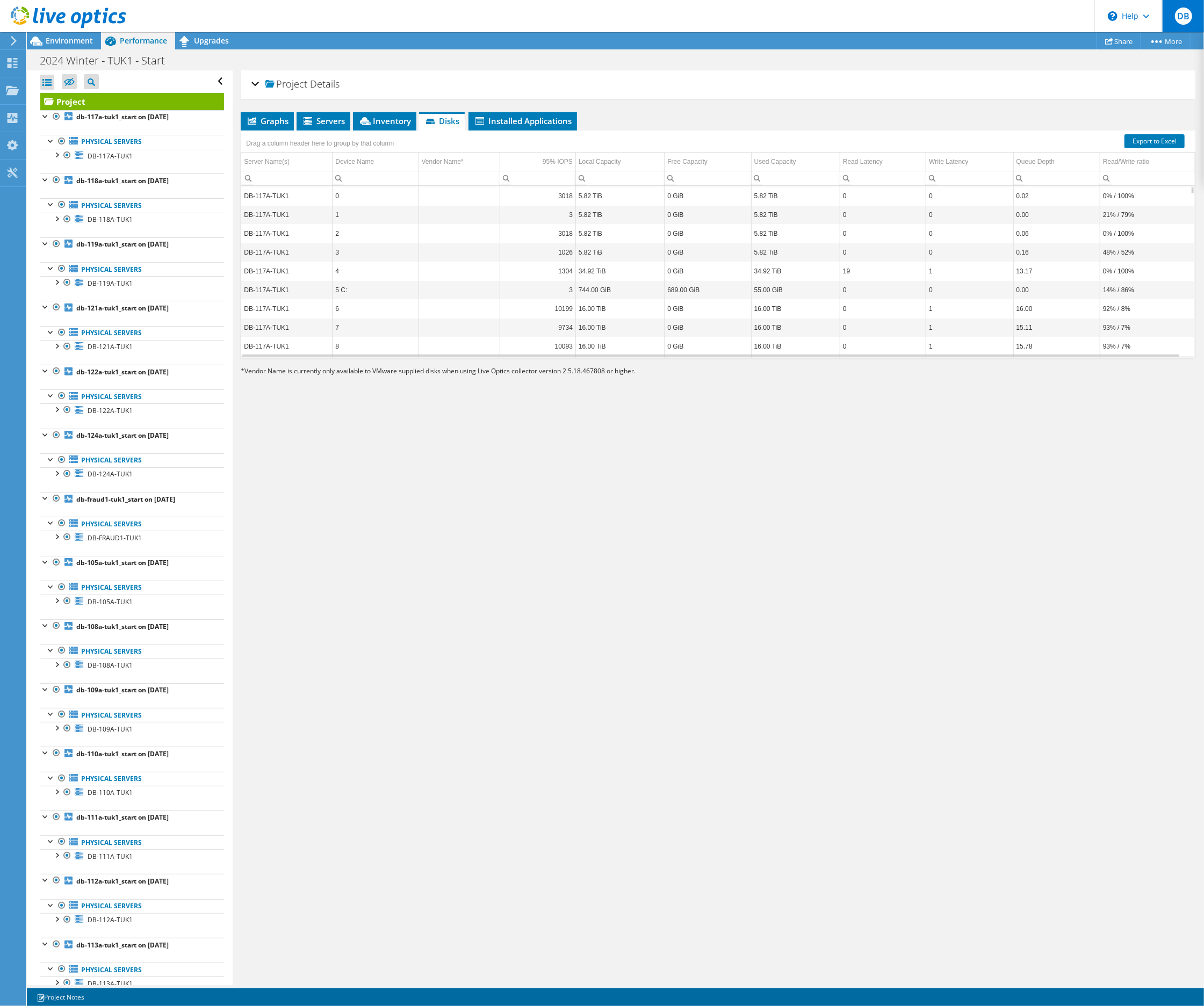
click at [1187, 10] on span "DB" at bounding box center [1183, 16] width 17 height 17
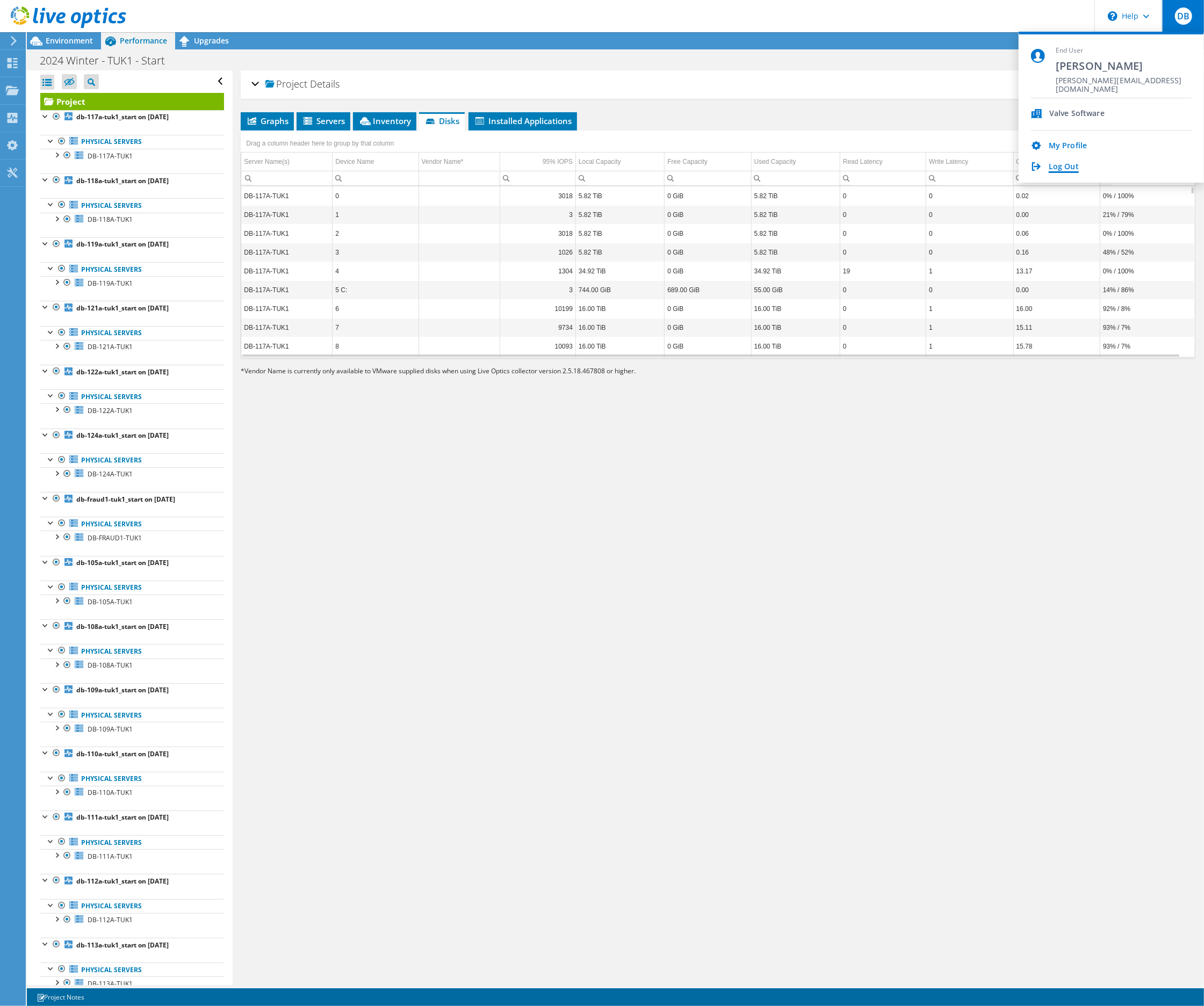
click at [1051, 166] on link "Log Out" at bounding box center [1064, 167] width 30 height 10
